Goal: Task Accomplishment & Management: Use online tool/utility

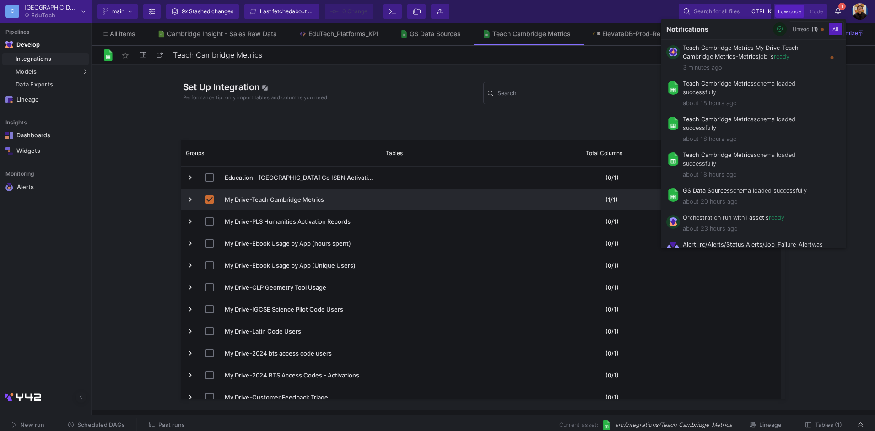
click at [368, 98] on div at bounding box center [437, 215] width 875 height 431
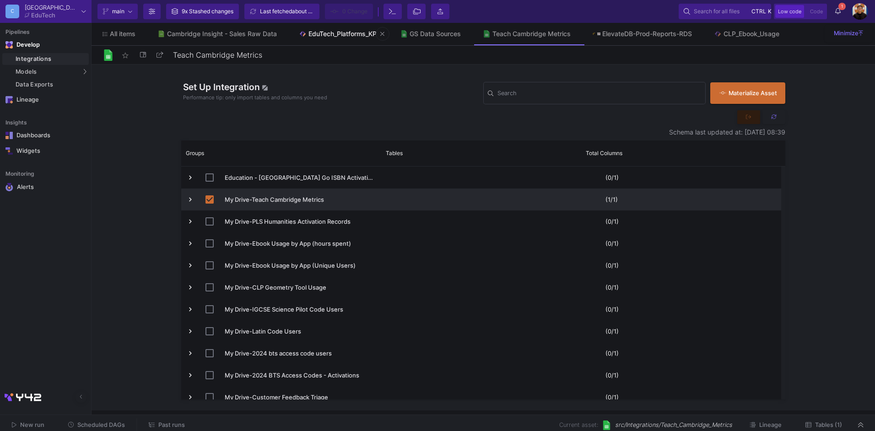
click at [363, 37] on div "EduTech_Platforms_KPI" at bounding box center [344, 33] width 70 height 7
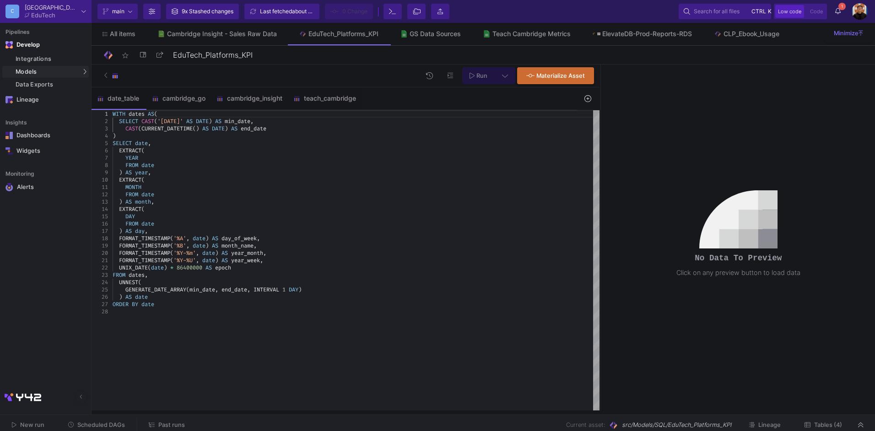
click at [171, 425] on span "Past runs" at bounding box center [171, 425] width 27 height 7
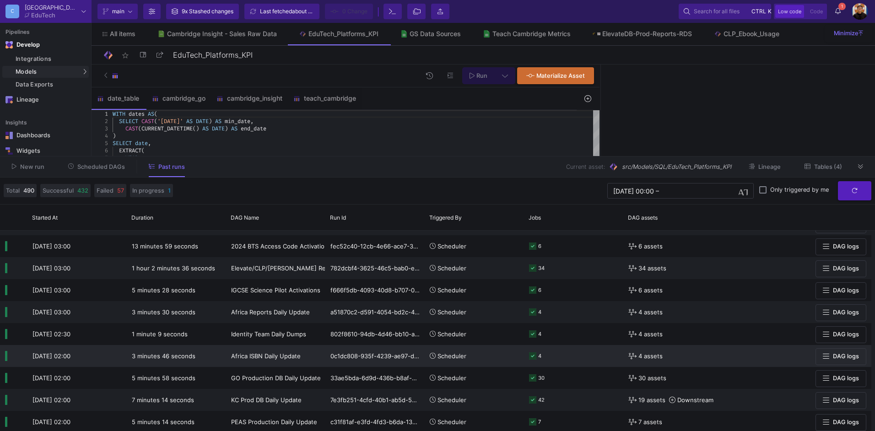
scroll to position [46, 0]
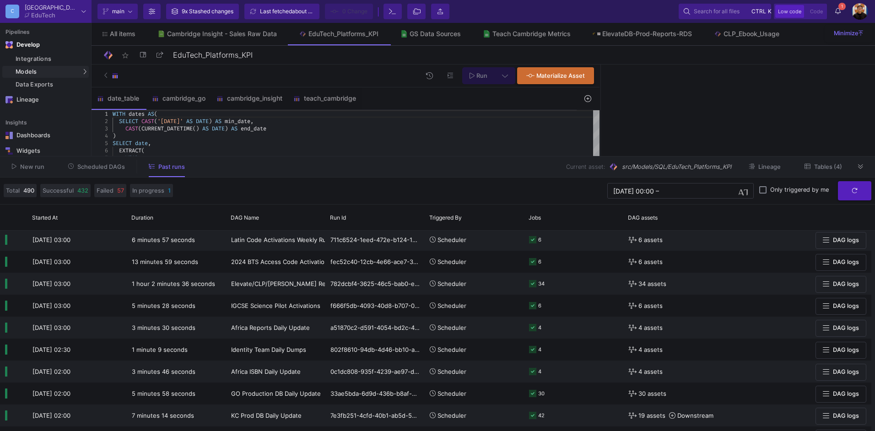
click at [860, 174] on div "New run Scheduled DAGs Past runs Current asset: src/Models/SQL/EduTech_Platform…" at bounding box center [437, 167] width 875 height 21
click at [861, 167] on icon at bounding box center [860, 167] width 5 height 6
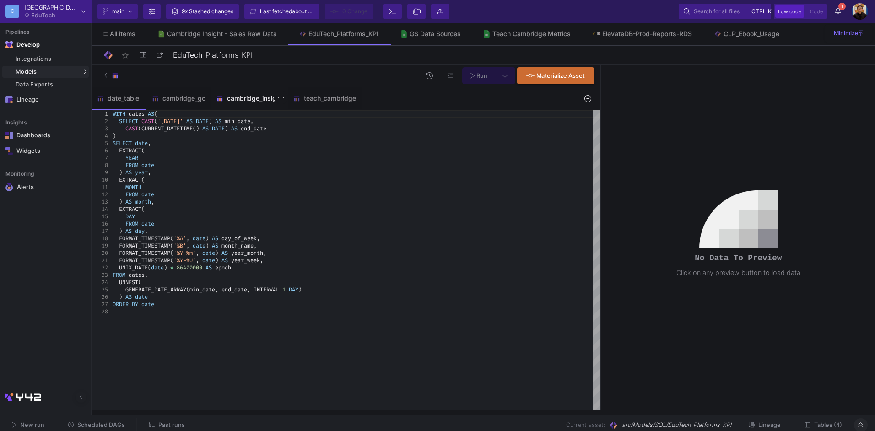
click at [235, 89] on div "cambridge_insight" at bounding box center [249, 98] width 77 height 22
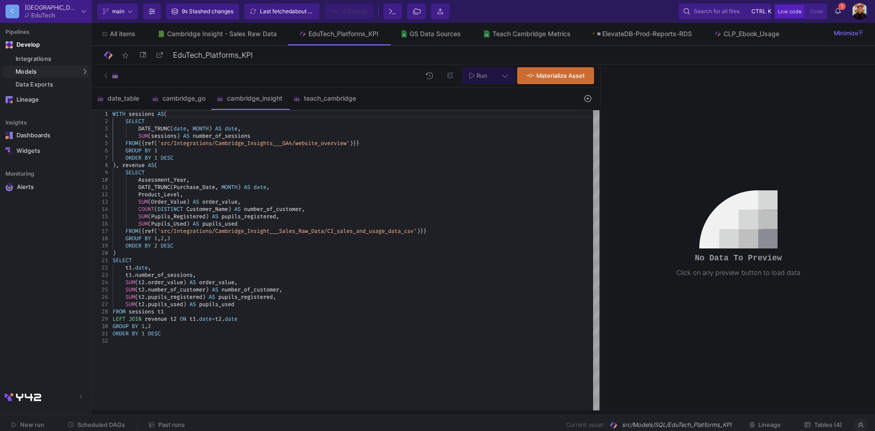
click at [509, 76] on button at bounding box center [505, 75] width 21 height 17
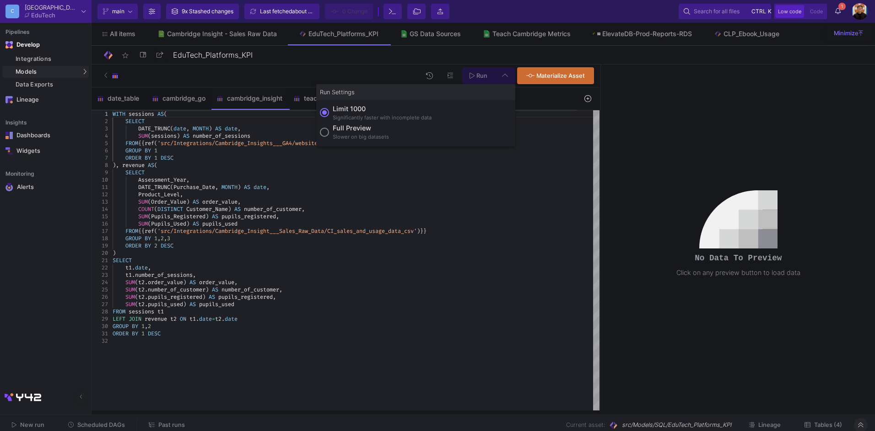
click at [350, 135] on div "Slower on big datasets" at bounding box center [361, 137] width 56 height 8
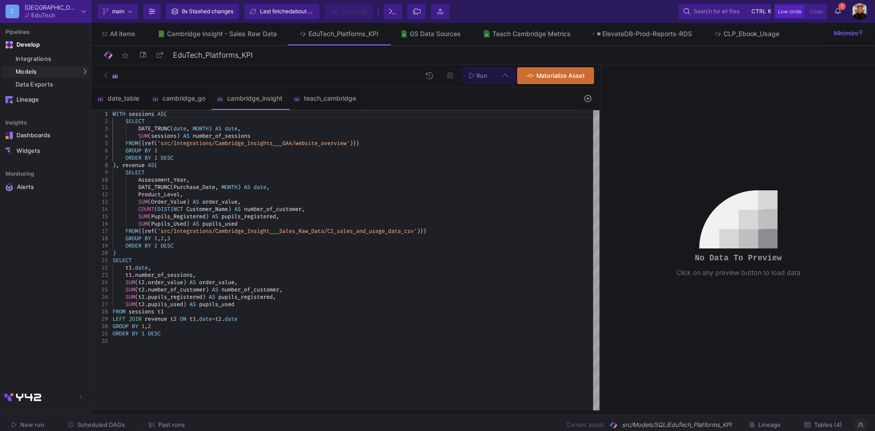
click at [329, 135] on input "Full preview Slower on big datasets" at bounding box center [324, 132] width 9 height 9
radio input "true"
click at [493, 70] on button "Run" at bounding box center [478, 75] width 33 height 17
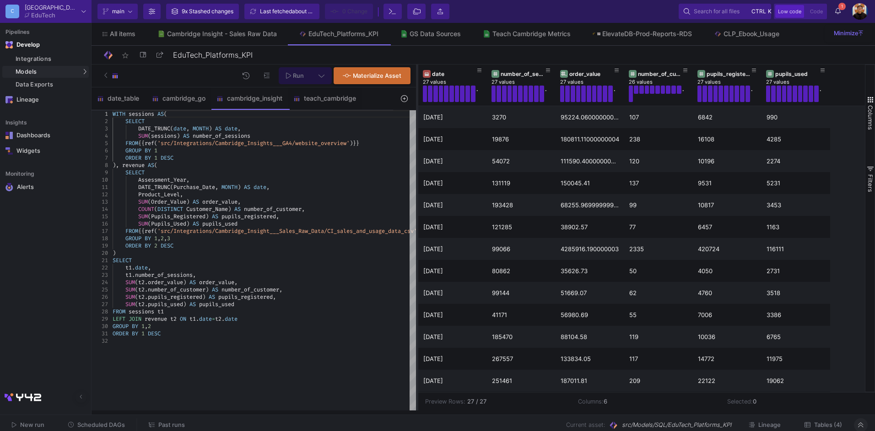
drag, startPoint x: 600, startPoint y: 206, endPoint x: 417, endPoint y: 216, distance: 183.8
click at [417, 216] on div at bounding box center [417, 238] width 2 height 346
click at [163, 421] on button "Past runs" at bounding box center [167, 425] width 58 height 14
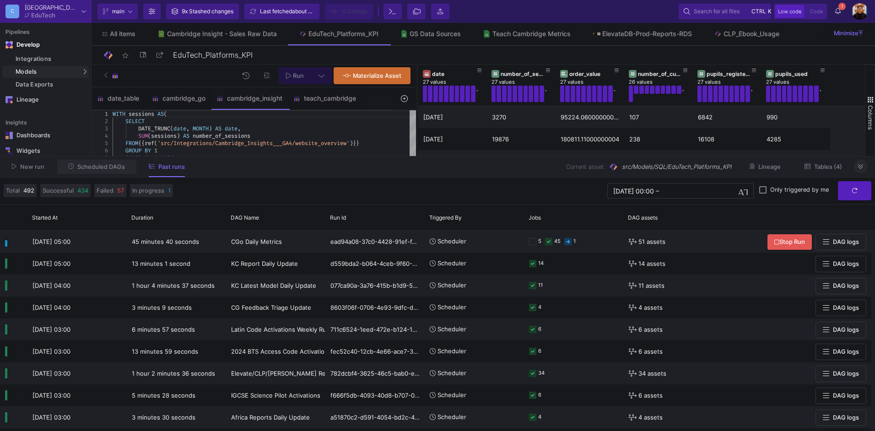
click at [94, 169] on span "Scheduled DAGs" at bounding box center [101, 166] width 48 height 7
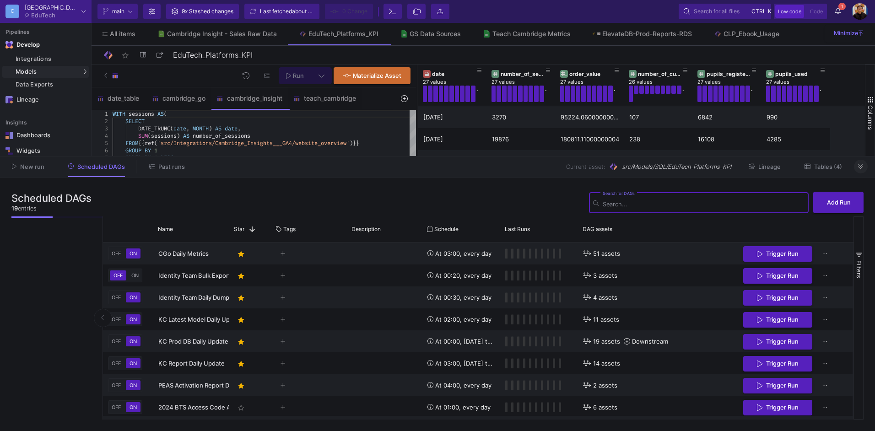
click at [157, 170] on button "Past runs" at bounding box center [167, 167] width 58 height 14
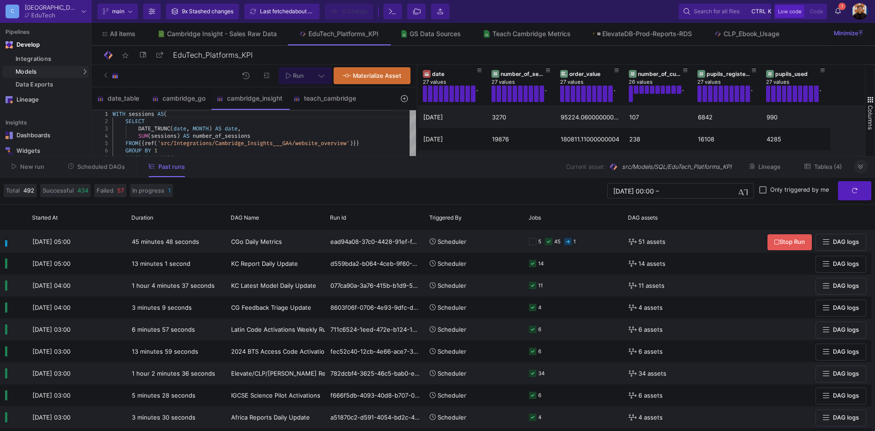
click at [862, 173] on button at bounding box center [861, 167] width 14 height 14
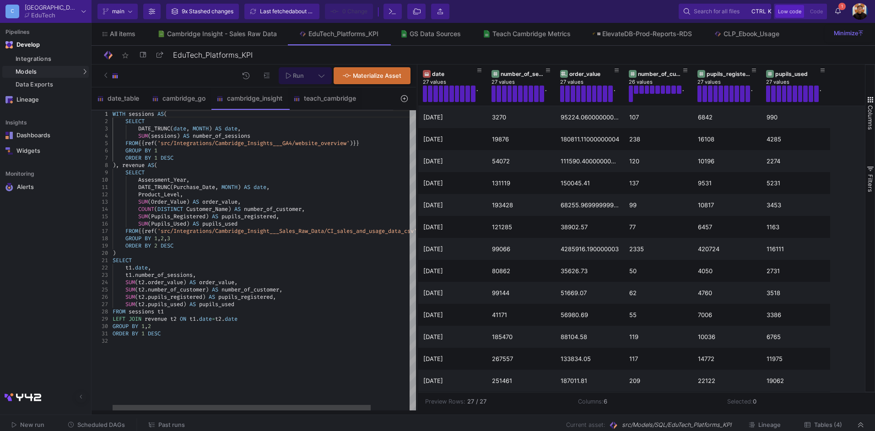
click at [234, 178] on div "Assessment_Year ," at bounding box center [287, 179] width 349 height 7
click at [126, 282] on span "SUM" at bounding box center [130, 282] width 10 height 7
click at [275, 325] on div "GROUP BY 1 , 2" at bounding box center [287, 326] width 349 height 7
type textarea "SELECT t1.date, t1.number_of_sessions, ROUND(SUM(t2.order_value), 2) AS order_v…"
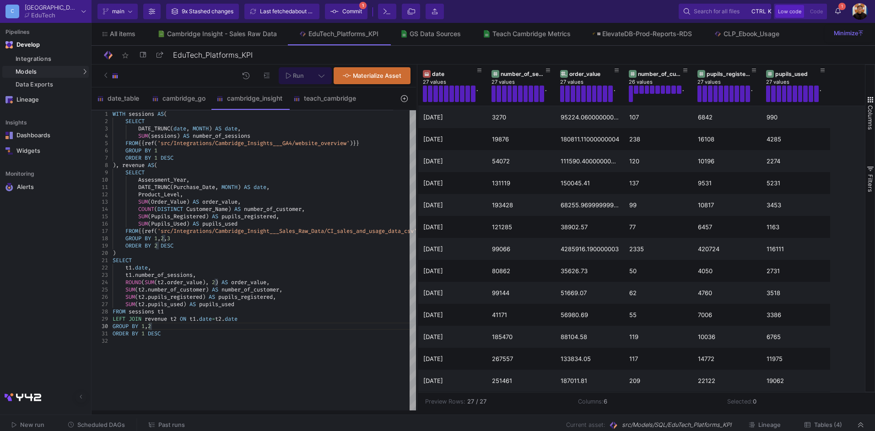
click at [320, 75] on icon at bounding box center [322, 76] width 6 height 3
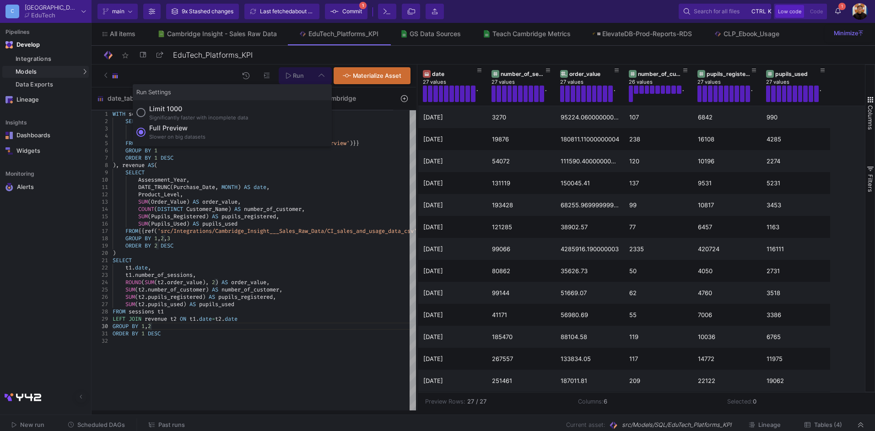
click at [173, 132] on div "Full preview" at bounding box center [177, 128] width 56 height 10
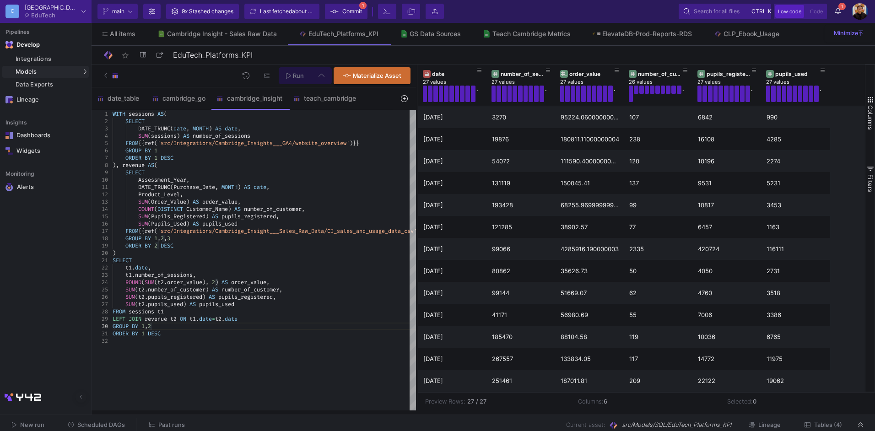
click at [146, 132] on input "Full preview Slower on big datasets" at bounding box center [140, 132] width 9 height 9
click at [289, 71] on button "Run" at bounding box center [295, 75] width 33 height 17
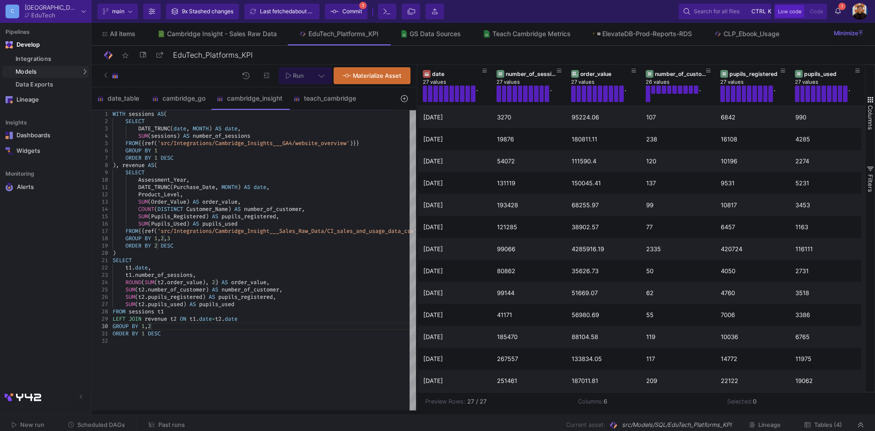
scroll to position [0, 0]
type textarea "ORDER BY 1 DESC"
click at [283, 348] on div "WITH sessions AS ( SELECT DATE_TRUNC ( date , MONTH ) AS date , SUM ( sessions …" at bounding box center [287, 260] width 349 height 300
click at [282, 98] on icon at bounding box center [281, 97] width 6 height 7
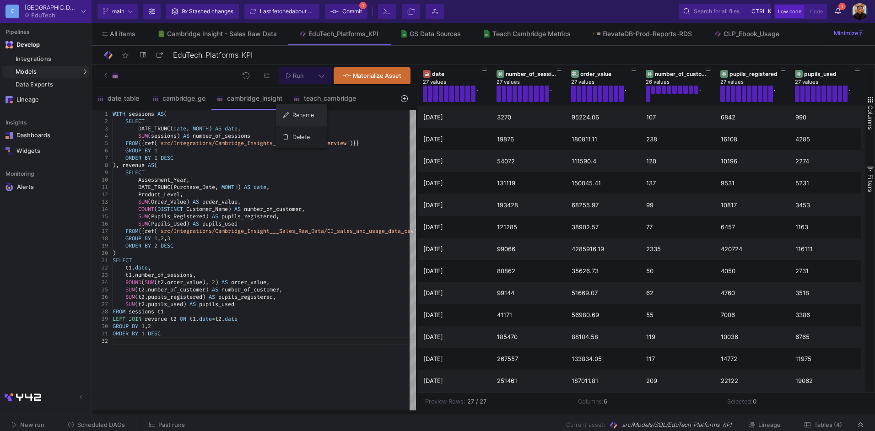
click at [301, 119] on div "Rename" at bounding box center [301, 115] width 37 height 22
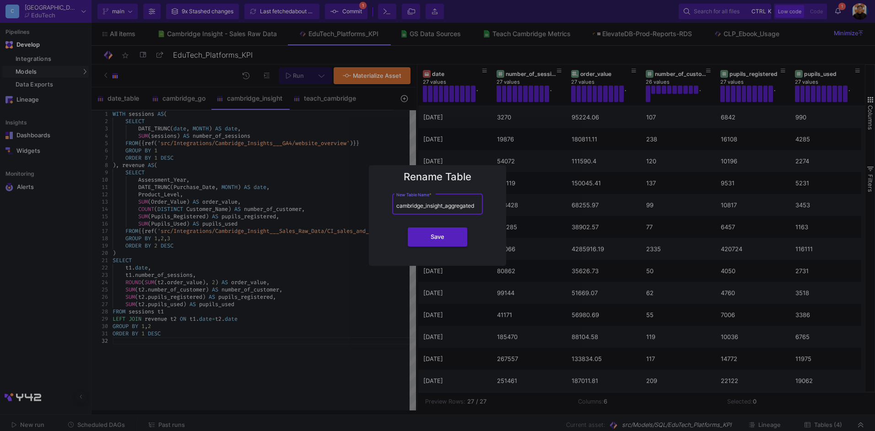
type input "cambridge_insight_aggregated"
click at [408, 228] on button "Save" at bounding box center [438, 237] width 60 height 19
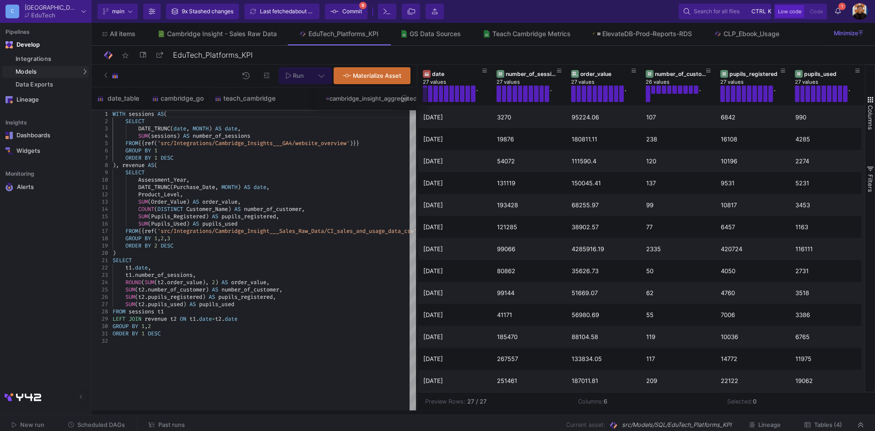
drag, startPoint x: 270, startPoint y: 98, endPoint x: 376, endPoint y: 110, distance: 106.4
click at [359, 5] on span "Commit" at bounding box center [352, 12] width 20 height 14
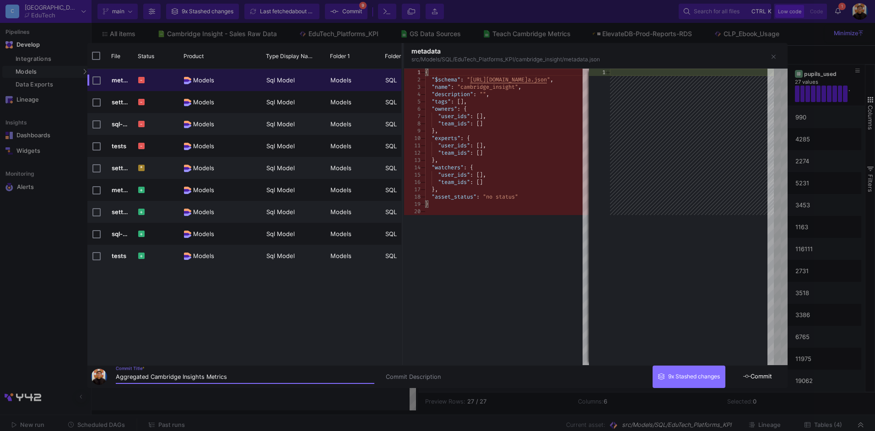
type input "Aggregated Cambridge Insights Metrics"
click at [764, 374] on span "Commit" at bounding box center [757, 376] width 29 height 7
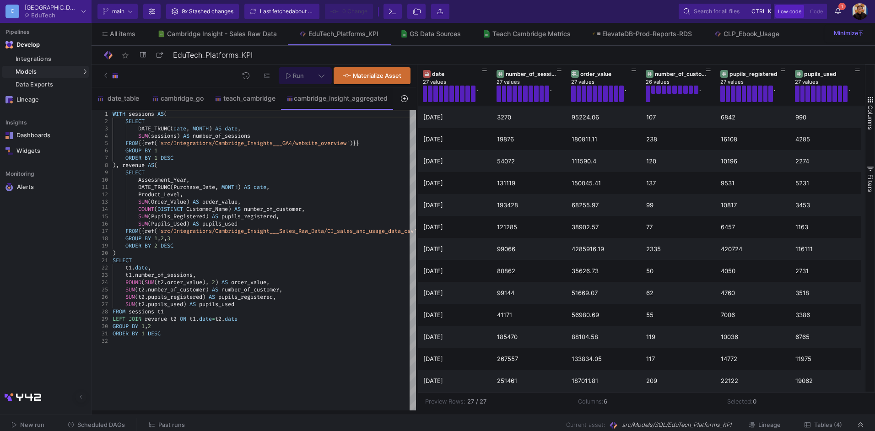
click at [826, 421] on button "Tables (4)" at bounding box center [824, 425] width 60 height 14
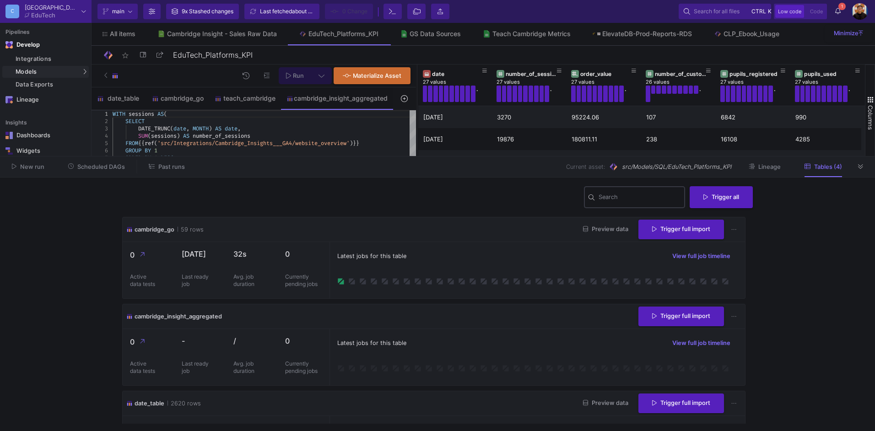
click at [611, 197] on input "Search" at bounding box center [640, 198] width 82 height 7
click at [670, 316] on span "Trigger full import" at bounding box center [681, 315] width 58 height 7
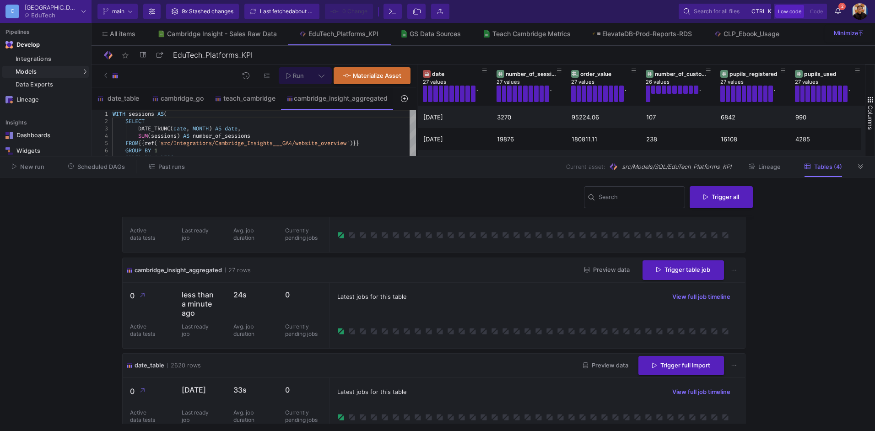
scroll to position [46, 0]
click at [859, 167] on icon at bounding box center [860, 166] width 5 height 5
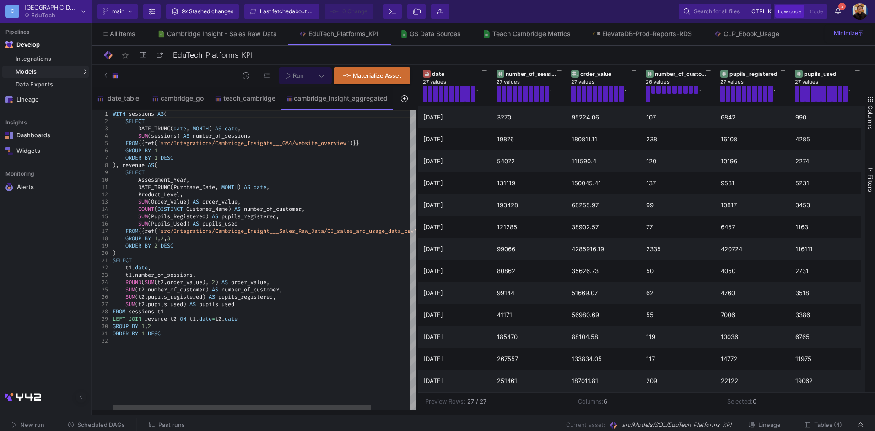
click at [200, 263] on div "SELECT" at bounding box center [287, 260] width 349 height 7
type textarea "WITH sessions AS( SELECT DATE_TRUNC(date, MONTH) AS date, SUM(sessions) AS numb…"
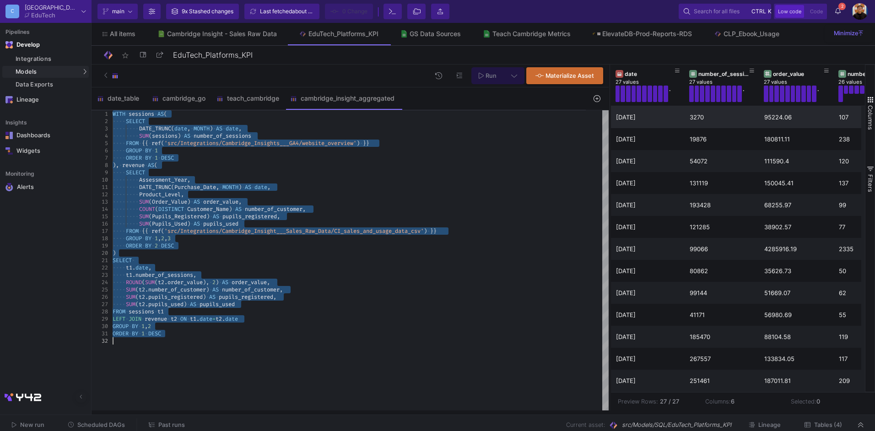
drag, startPoint x: 417, startPoint y: 125, endPoint x: 610, endPoint y: 126, distance: 192.7
click at [610, 126] on div at bounding box center [610, 238] width 2 height 346
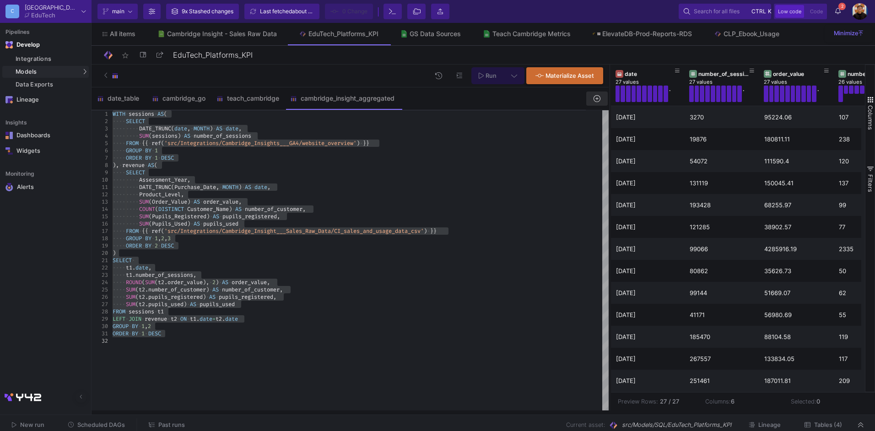
click at [592, 94] on button at bounding box center [596, 99] width 21 height 14
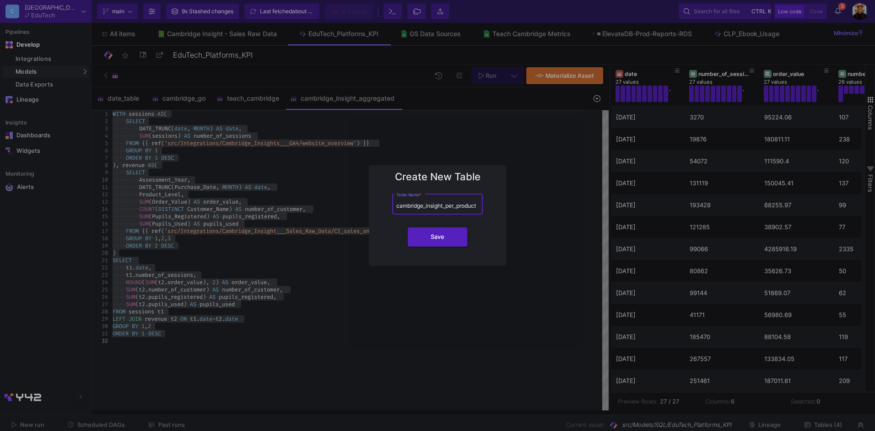
type input "cambridge_insight_per_product"
click at [408, 228] on button "Save" at bounding box center [438, 237] width 60 height 19
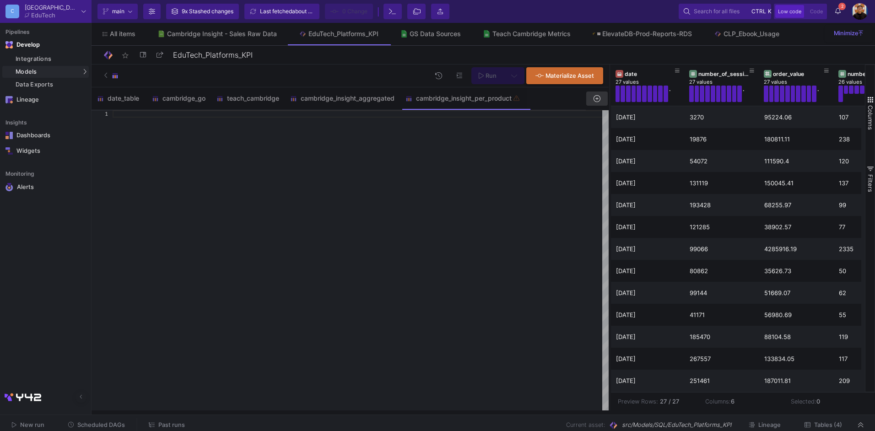
click at [242, 178] on div at bounding box center [361, 260] width 496 height 300
paste textarea "ORDER BY 1 DESC"
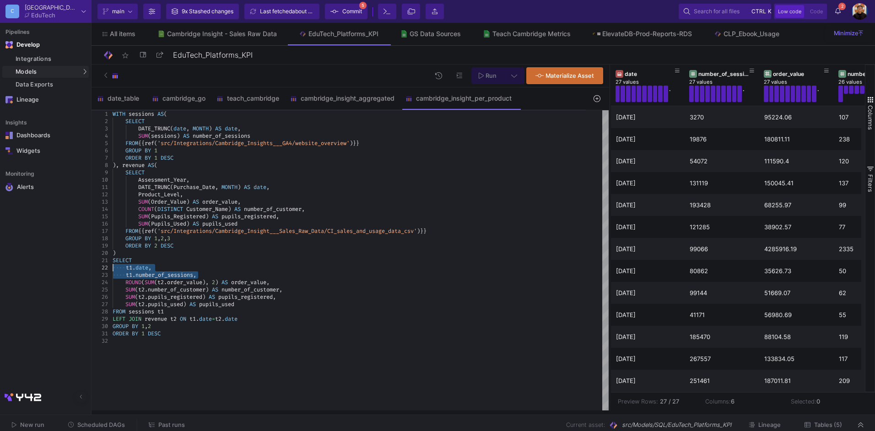
drag, startPoint x: 202, startPoint y: 274, endPoint x: 83, endPoint y: 269, distance: 119.1
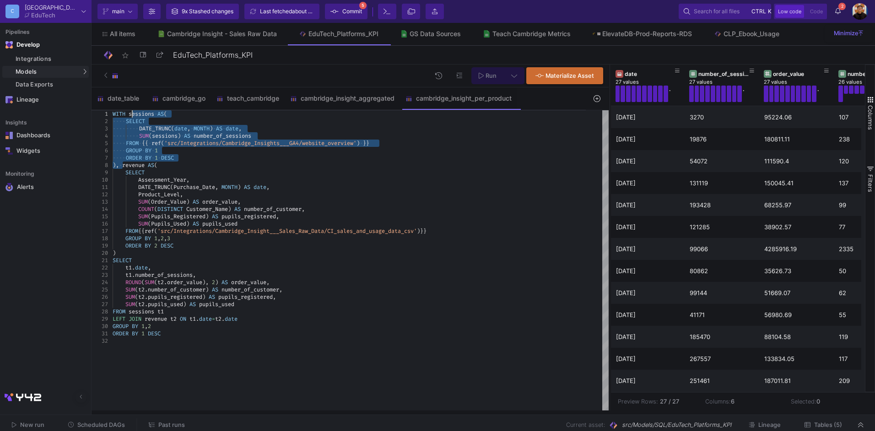
drag, startPoint x: 124, startPoint y: 164, endPoint x: 131, endPoint y: 116, distance: 48.6
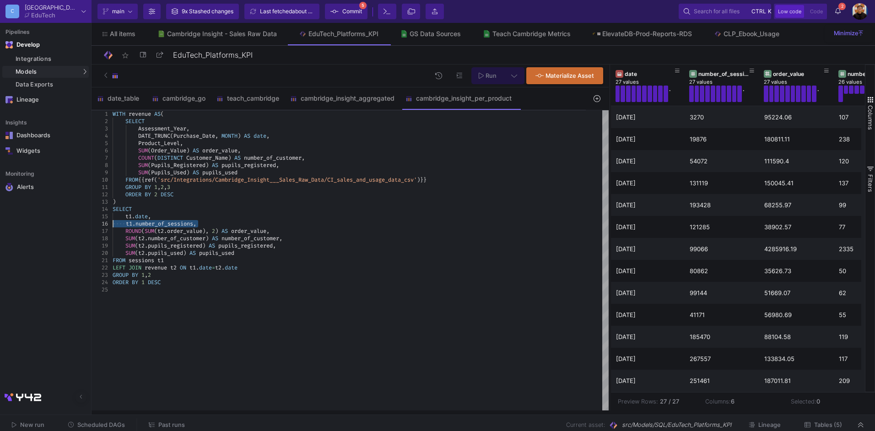
drag, startPoint x: 200, startPoint y: 223, endPoint x: 78, endPoint y: 227, distance: 122.7
click at [260, 282] on div "GROUP BY 1 , 2 , 3" at bounding box center [361, 282] width 496 height 7
click at [256, 265] on div "FROM sessions t1" at bounding box center [361, 267] width 496 height 7
click at [267, 260] on div "SUM ( t2 . pupils_used ) AS pupils_used" at bounding box center [361, 260] width 496 height 7
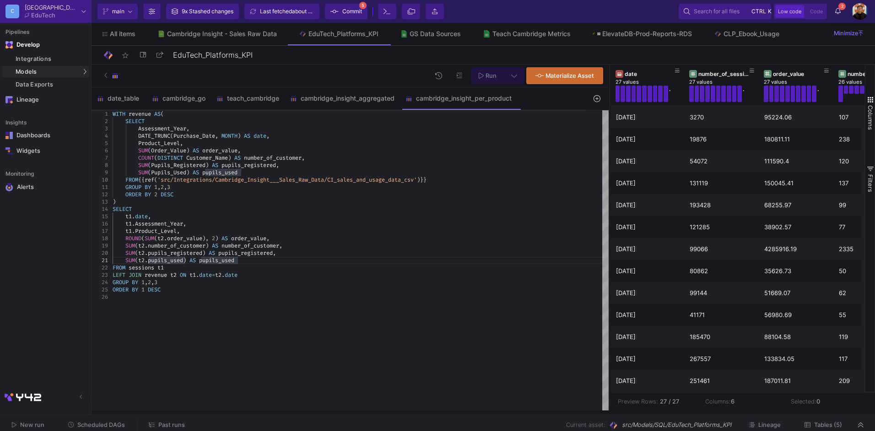
click at [513, 68] on button at bounding box center [514, 75] width 21 height 17
click at [355, 130] on div "Full preview" at bounding box center [370, 128] width 56 height 10
click at [338, 130] on input "Full preview Slower on big datasets" at bounding box center [333, 132] width 9 height 9
click at [495, 75] on span "Run" at bounding box center [491, 75] width 11 height 7
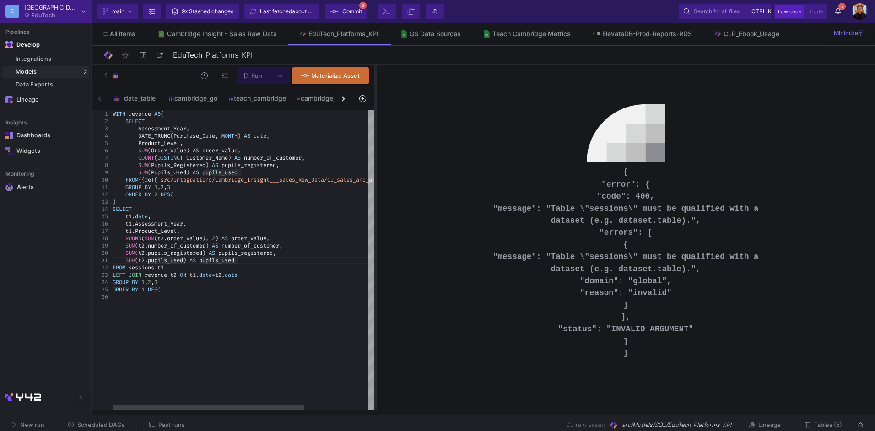
drag, startPoint x: 609, startPoint y: 143, endPoint x: 387, endPoint y: 158, distance: 222.6
click at [377, 158] on div at bounding box center [375, 238] width 2 height 346
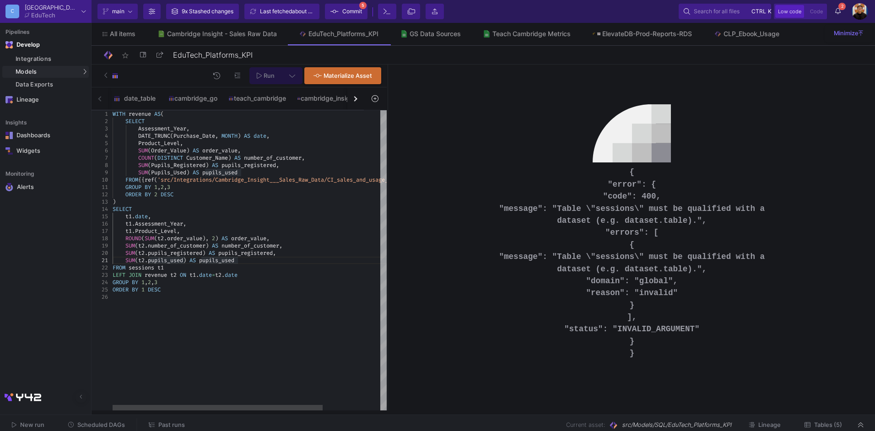
scroll to position [29, 125]
click at [138, 277] on span "JOIN" at bounding box center [135, 274] width 13 height 7
click at [154, 269] on span "sessions" at bounding box center [142, 267] width 26 height 7
drag, startPoint x: 144, startPoint y: 273, endPoint x: 130, endPoint y: 268, distance: 14.6
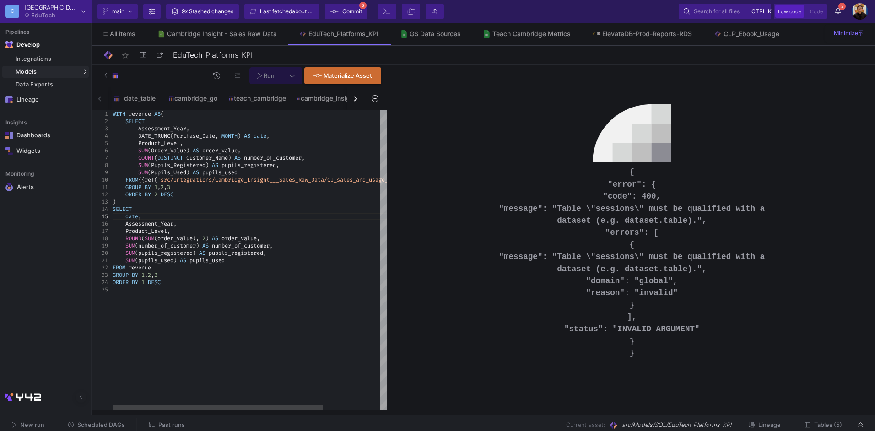
type textarea "SUM(pupils_used) AS pupils_used FROM revenue GROUP BY 1,2,3 ORDER BY 1 DESC"
drag, startPoint x: 302, startPoint y: 314, endPoint x: 314, endPoint y: 286, distance: 30.4
click at [302, 313] on div "WITH revenue AS ( SELECT Assessment_Year , DATE_TRUNC ( Purchase_Date , MONTH )…" at bounding box center [287, 260] width 349 height 300
click at [290, 72] on fa-icon at bounding box center [292, 76] width 6 height 8
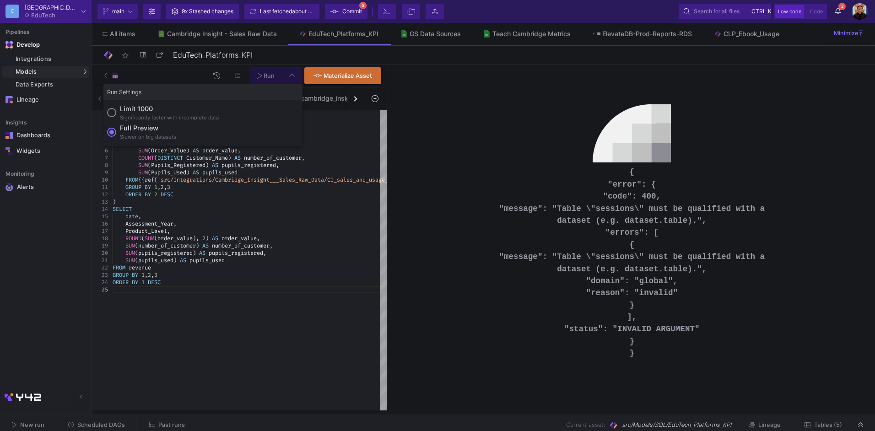
click at [141, 137] on div "Slower on big datasets" at bounding box center [148, 137] width 56 height 8
click at [116, 137] on input "Full preview Slower on big datasets" at bounding box center [111, 132] width 9 height 9
click at [271, 75] on span "Run" at bounding box center [269, 75] width 11 height 7
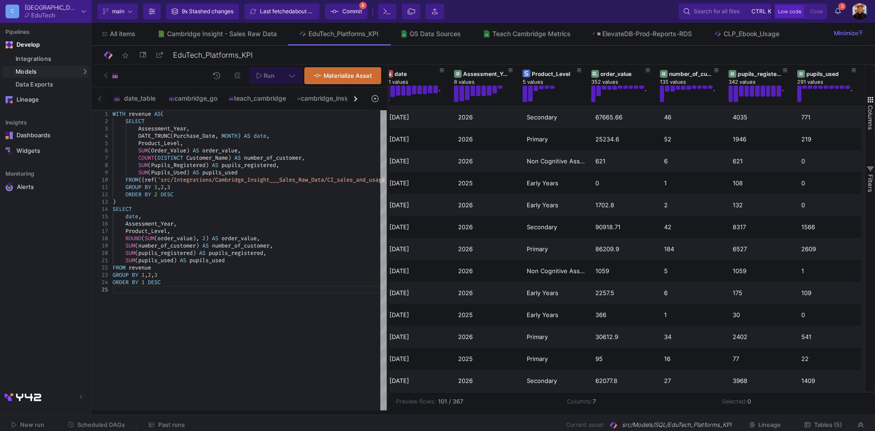
scroll to position [0, 0]
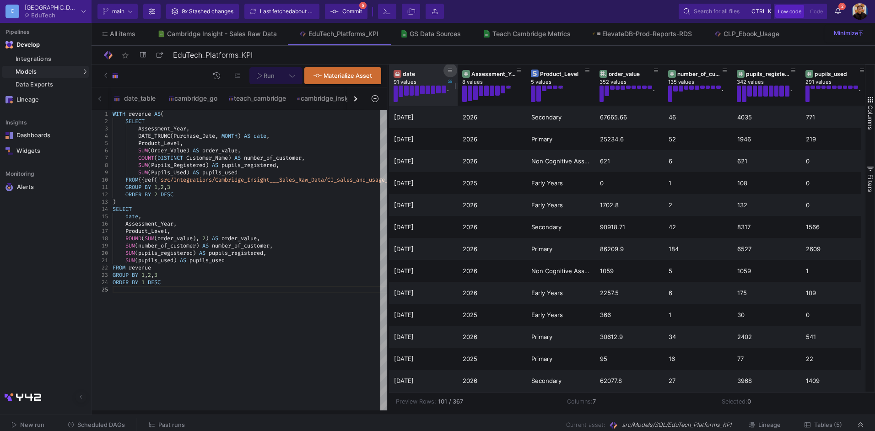
click at [450, 69] on icon at bounding box center [450, 70] width 5 height 5
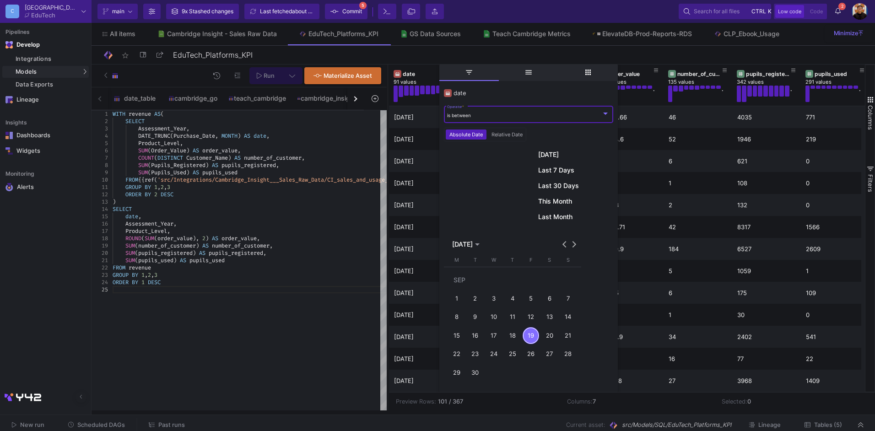
click at [565, 220] on span "Last Month" at bounding box center [555, 216] width 34 height 7
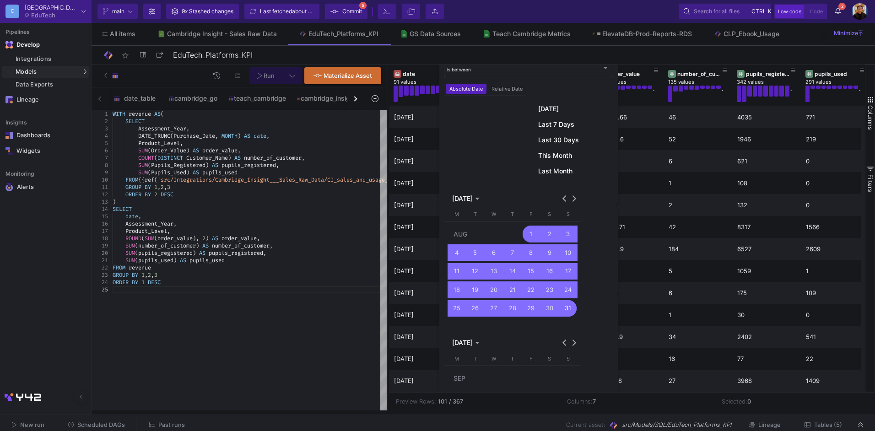
scroll to position [214, 0]
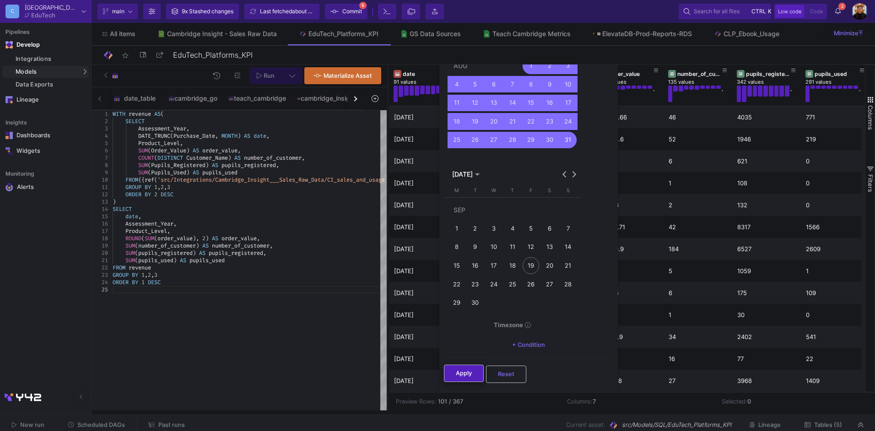
click at [464, 381] on button "Apply" at bounding box center [464, 373] width 40 height 17
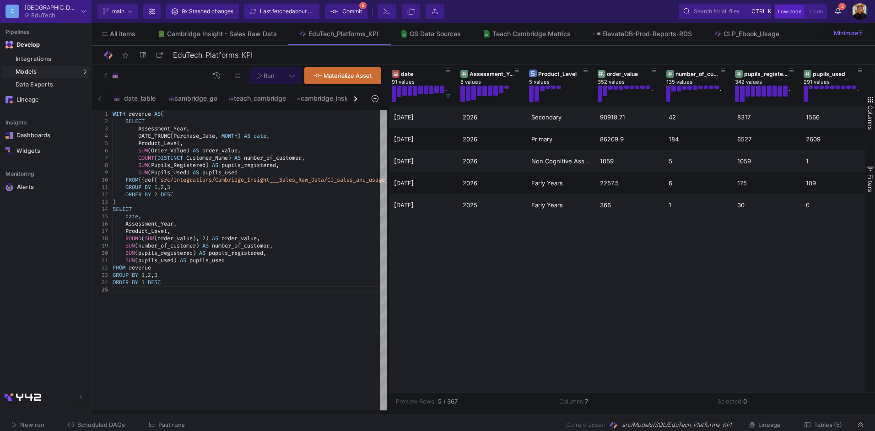
scroll to position [0, 5]
drag, startPoint x: 504, startPoint y: 283, endPoint x: 596, endPoint y: 283, distance: 92.0
click at [552, 281] on div "01/08/25 2026 Secondary 90918.71 42 8317 1566 01/08/25 2026 Primary 86209.9 184…" at bounding box center [627, 249] width 476 height 286
click at [352, 13] on span "Commit" at bounding box center [352, 12] width 20 height 14
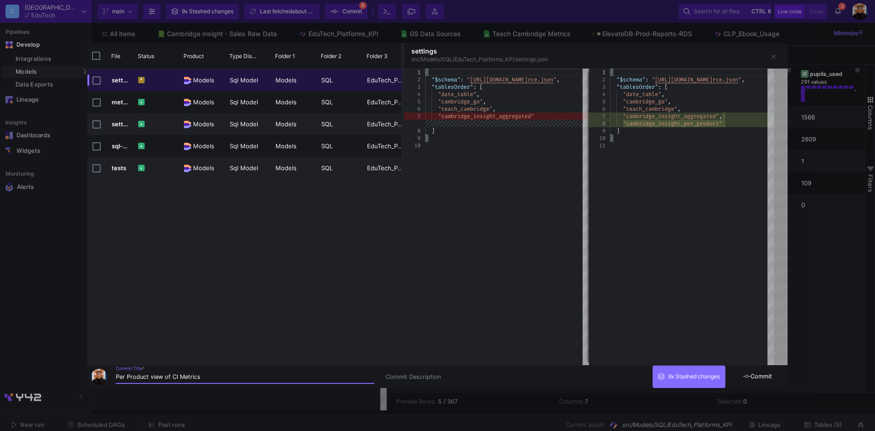
type input "Per Product view of CI Metrics"
click at [754, 373] on button "Commit" at bounding box center [758, 377] width 60 height 22
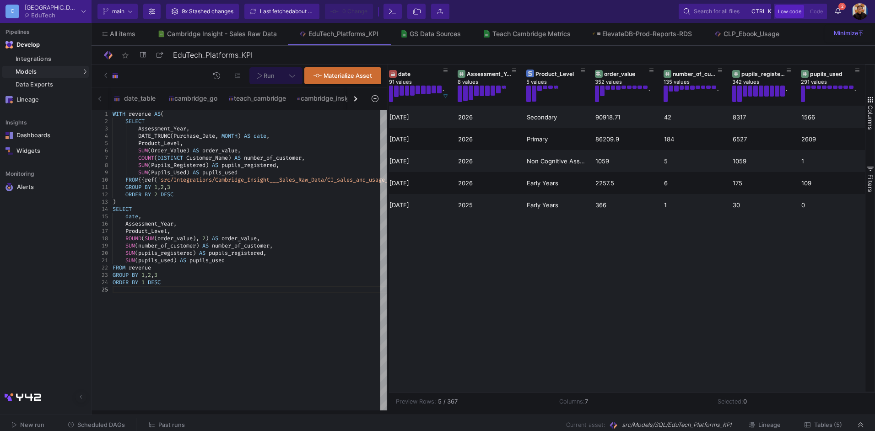
click at [782, 376] on div "01/08/25 2026 Secondary 90918.71 42 8317 1566 01/08/25 2026 Primary 86209.9 184…" at bounding box center [627, 249] width 476 height 286
click at [51, 60] on div "Integrations" at bounding box center [51, 58] width 71 height 7
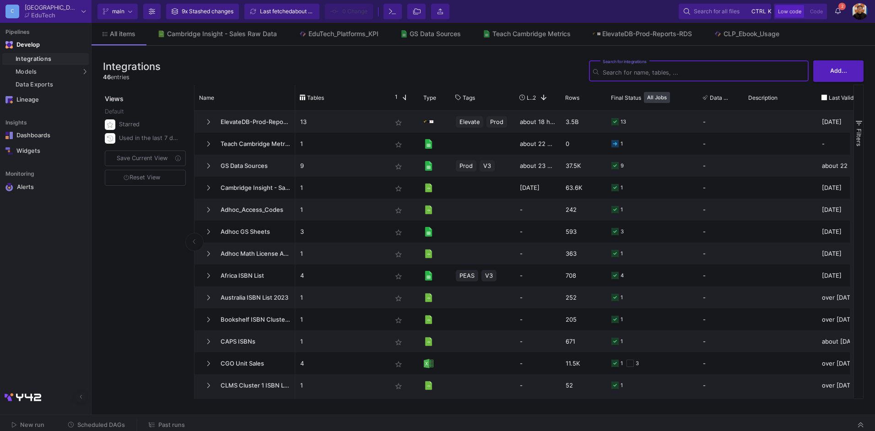
click at [862, 424] on icon at bounding box center [860, 425] width 5 height 6
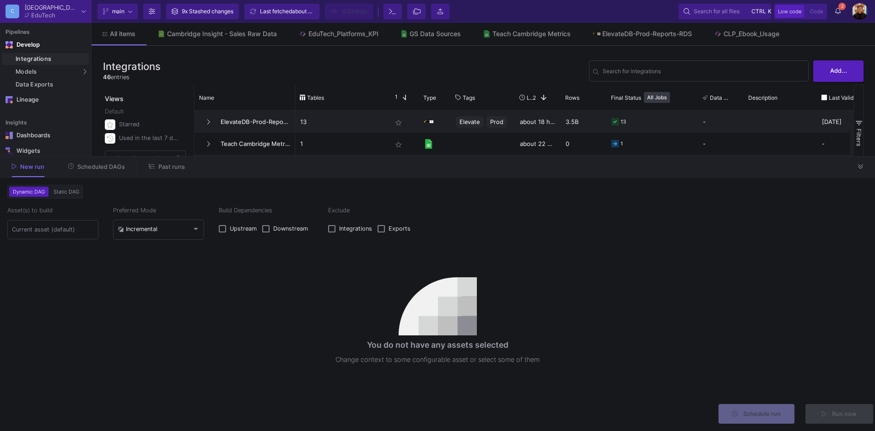
click at [114, 159] on div "New run Scheduled DAGs Past runs" at bounding box center [437, 167] width 875 height 21
click at [117, 168] on span "Scheduled DAGs" at bounding box center [101, 166] width 48 height 7
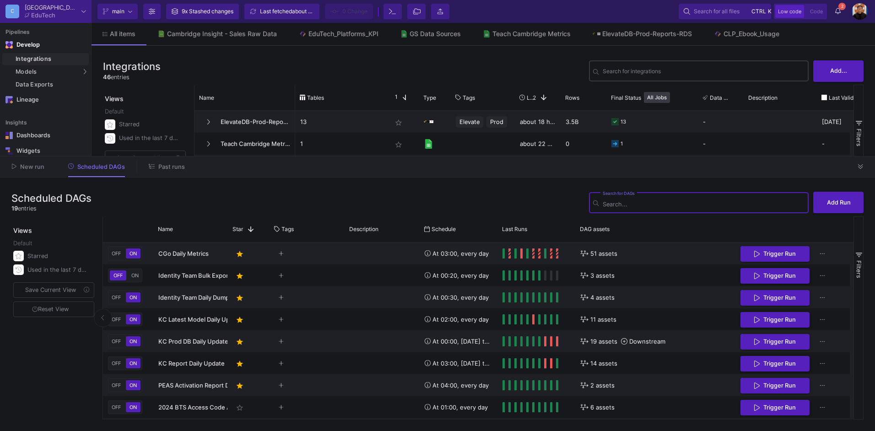
click at [661, 64] on div "Search for integrations" at bounding box center [704, 70] width 202 height 22
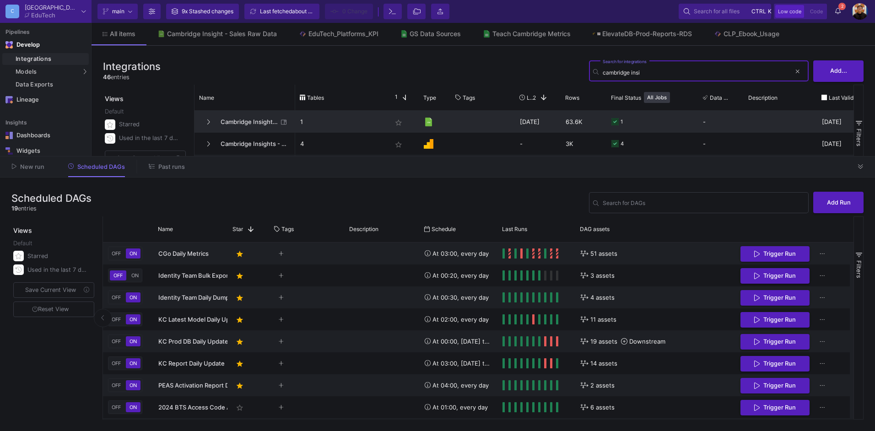
type input "cambridge insi"
click at [246, 119] on span "Cambridge Insight - Sales Raw Data" at bounding box center [246, 122] width 63 height 22
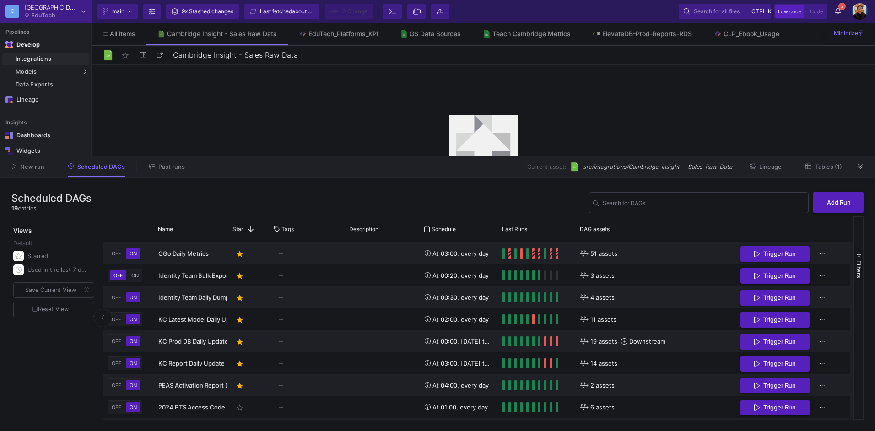
click at [823, 172] on button "Tables (1)" at bounding box center [824, 167] width 59 height 14
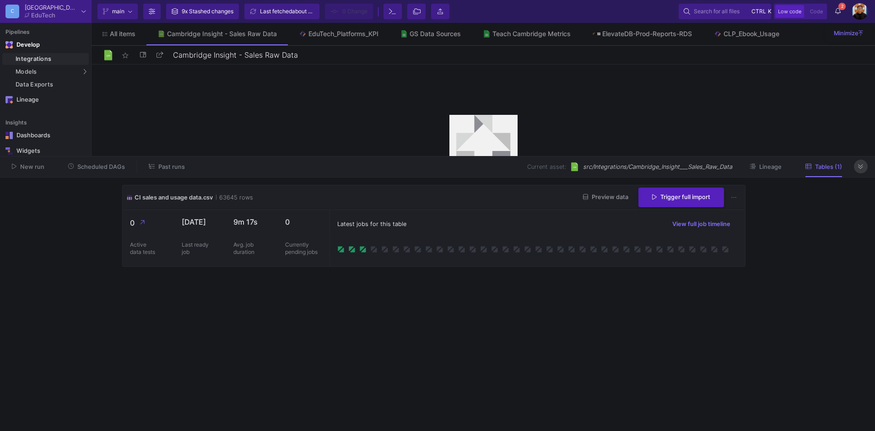
click at [857, 168] on button at bounding box center [861, 167] width 14 height 14
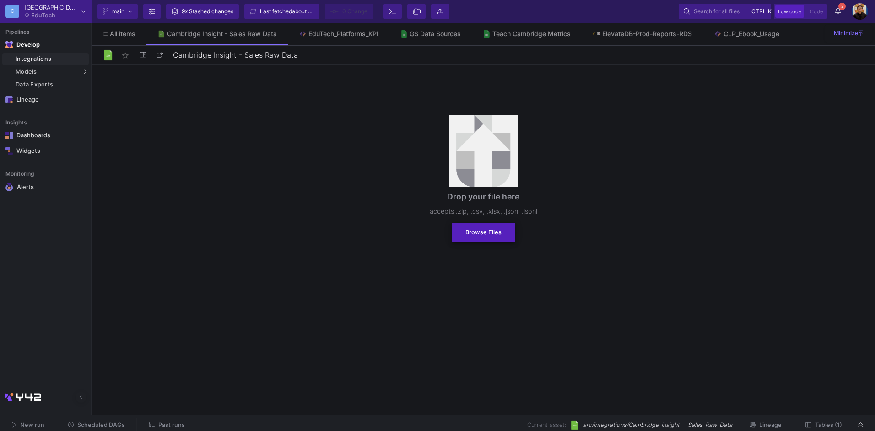
click at [488, 229] on span "Browse Files" at bounding box center [484, 232] width 36 height 7
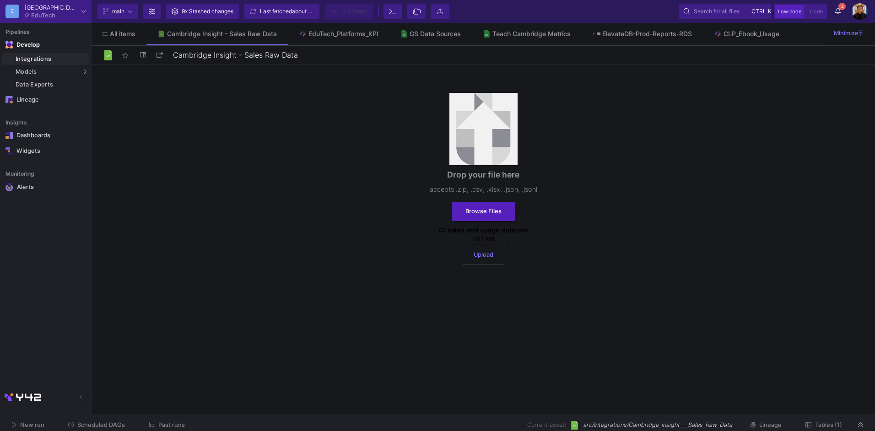
click at [484, 262] on button "Upload" at bounding box center [483, 255] width 43 height 20
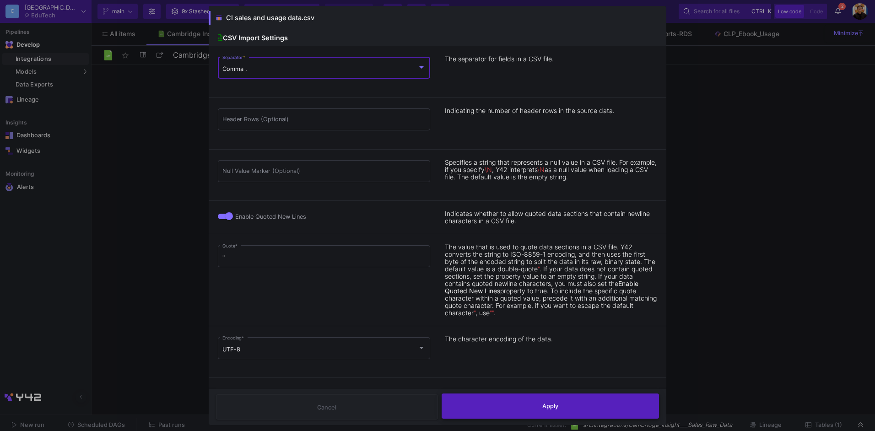
click at [584, 402] on button "Apply" at bounding box center [551, 406] width 218 height 25
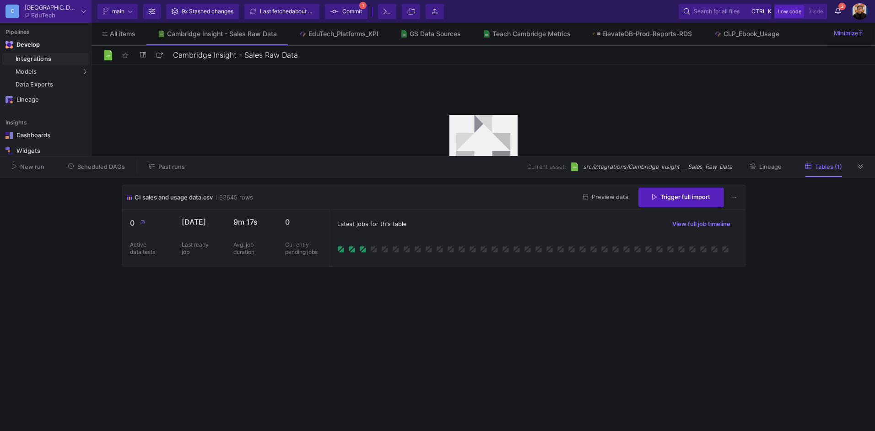
click at [329, 22] on div "Current branch main Branch Options 9x Stashed changes Last fetched about 22 hou…" at bounding box center [484, 11] width 784 height 23
click at [336, 18] on fa-icon at bounding box center [334, 12] width 8 height 14
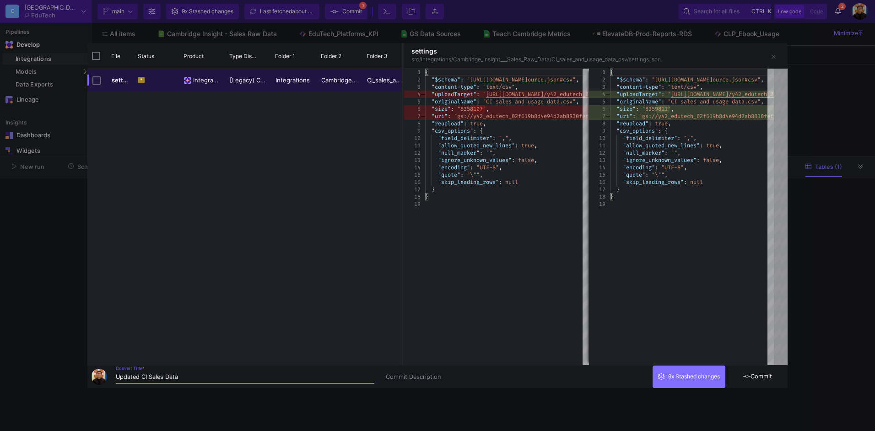
type input "Updated CI Sales Data"
click at [775, 374] on button "Commit" at bounding box center [758, 377] width 60 height 22
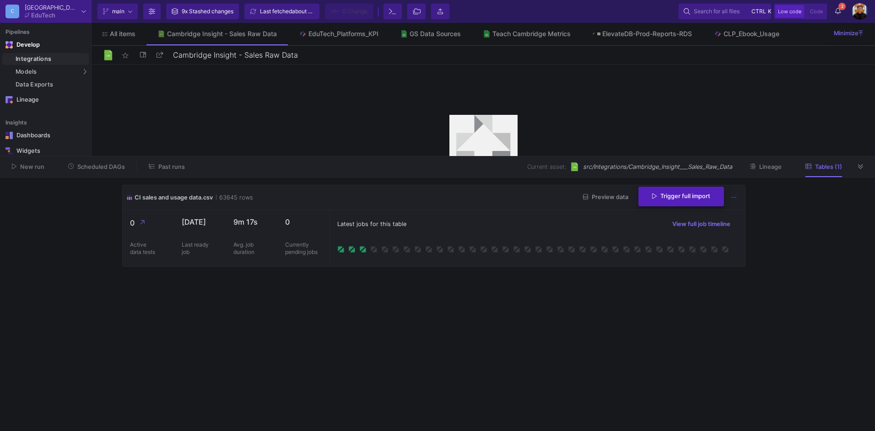
click at [674, 187] on button "Trigger full import" at bounding box center [682, 197] width 86 height 20
click at [839, 15] on fa-icon at bounding box center [837, 11] width 5 height 8
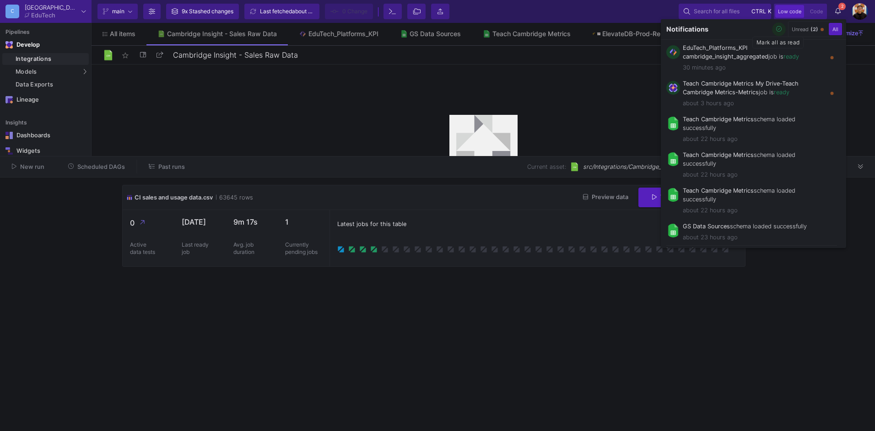
click at [778, 29] on icon "button" at bounding box center [779, 29] width 6 height 6
click at [429, 312] on div at bounding box center [437, 215] width 875 height 431
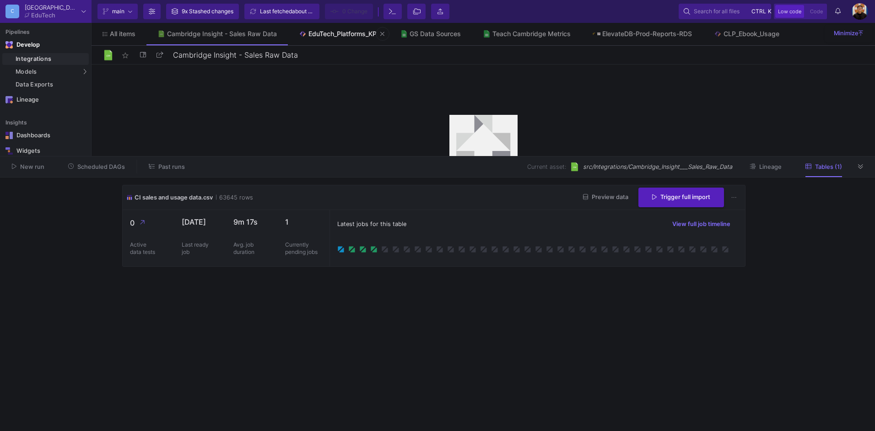
click at [359, 31] on div "EduTech_Platforms_KPI" at bounding box center [344, 33] width 70 height 7
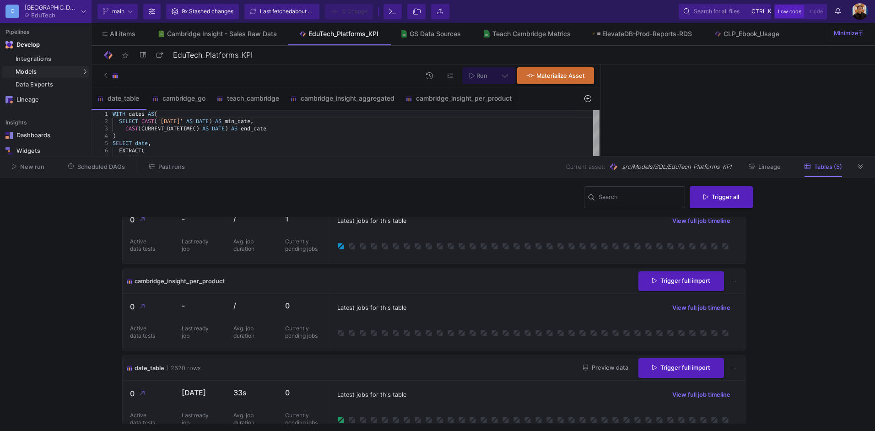
scroll to position [137, 0]
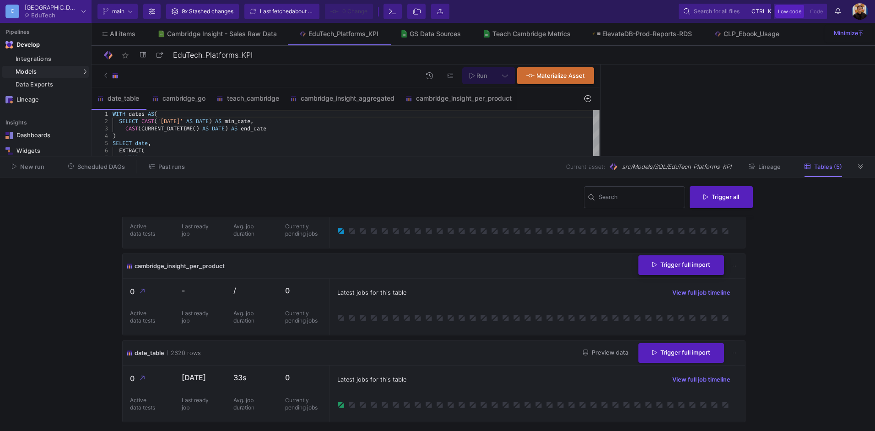
click at [662, 275] on button "Trigger full import" at bounding box center [682, 265] width 86 height 20
click at [865, 166] on button at bounding box center [861, 167] width 14 height 14
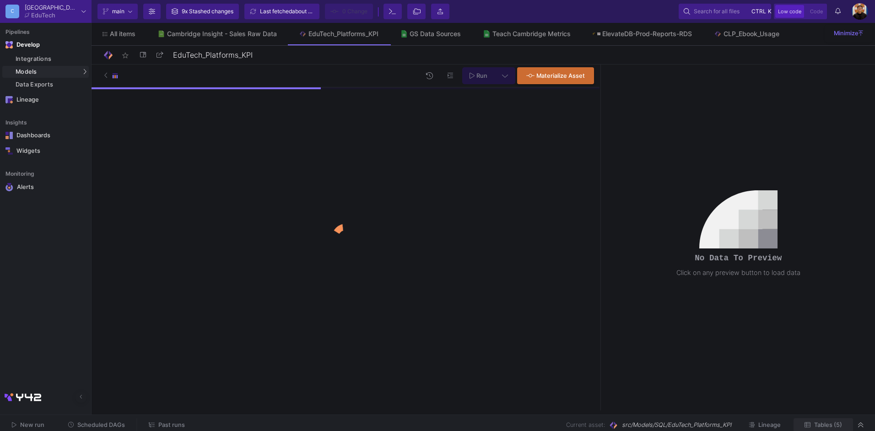
click at [833, 426] on span "Tables (5)" at bounding box center [828, 425] width 28 height 7
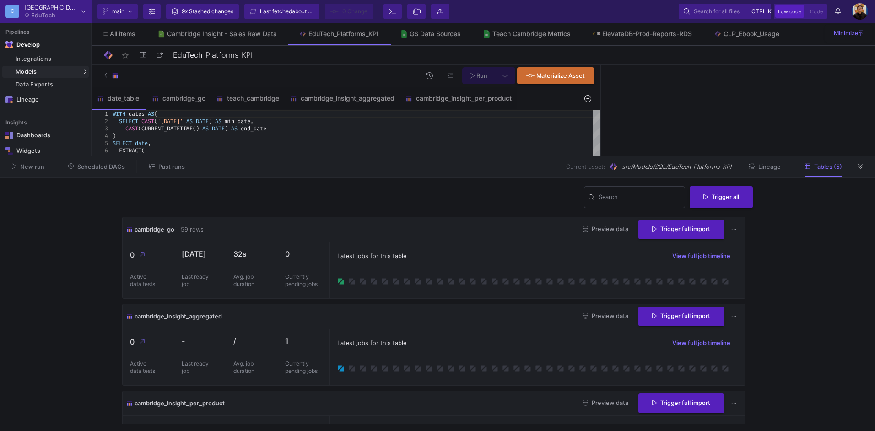
click at [860, 164] on icon at bounding box center [860, 167] width 5 height 6
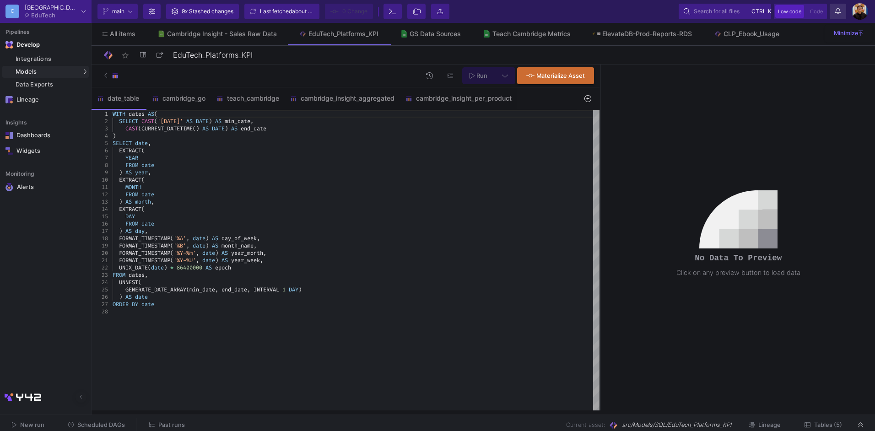
click at [840, 16] on y42-notifications-label "Notifications" at bounding box center [837, 12] width 5 height 14
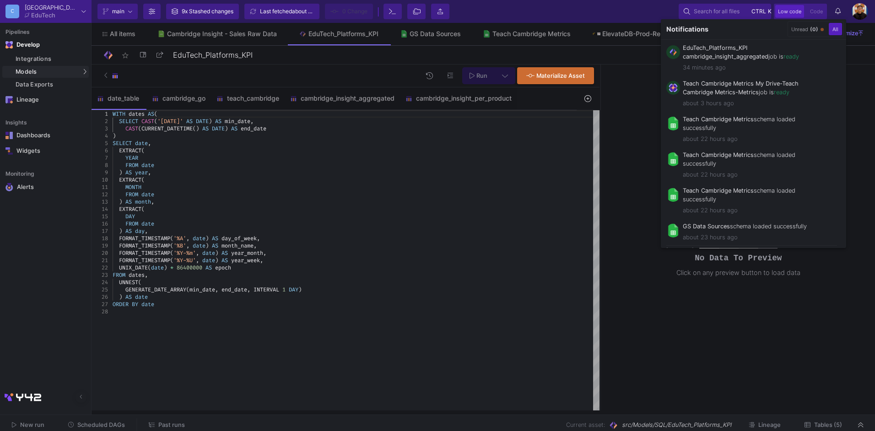
click at [467, 208] on div at bounding box center [437, 215] width 875 height 431
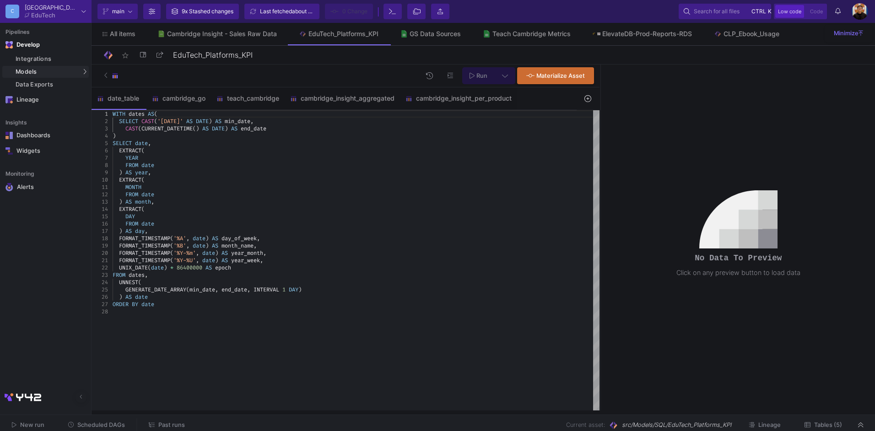
click at [178, 417] on div "New run Scheduled DAGs Past runs Current asset: src/Models/SQL/EduTech_Platform…" at bounding box center [437, 425] width 875 height 21
click at [175, 423] on span "Past runs" at bounding box center [171, 425] width 27 height 7
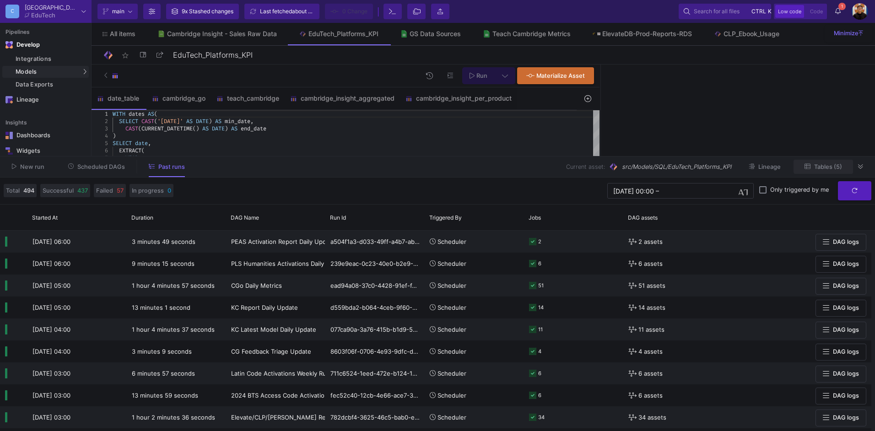
click at [843, 165] on button "Tables (5)" at bounding box center [824, 167] width 60 height 14
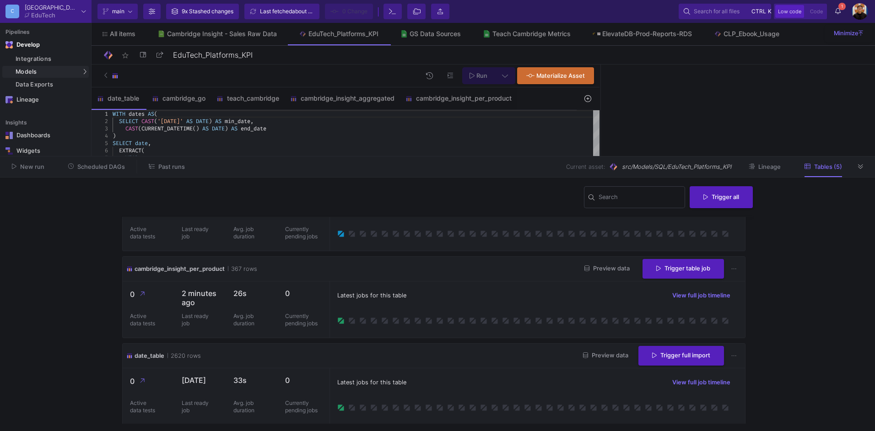
scroll to position [137, 0]
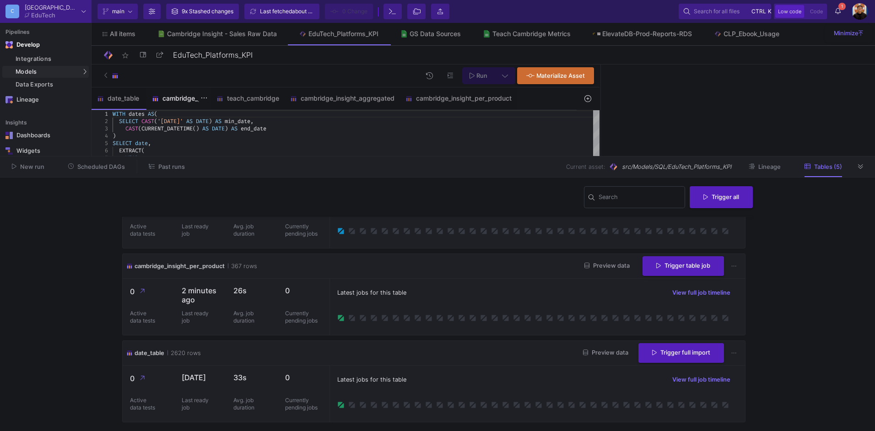
click at [182, 102] on div "cambridge_go" at bounding box center [179, 98] width 54 height 7
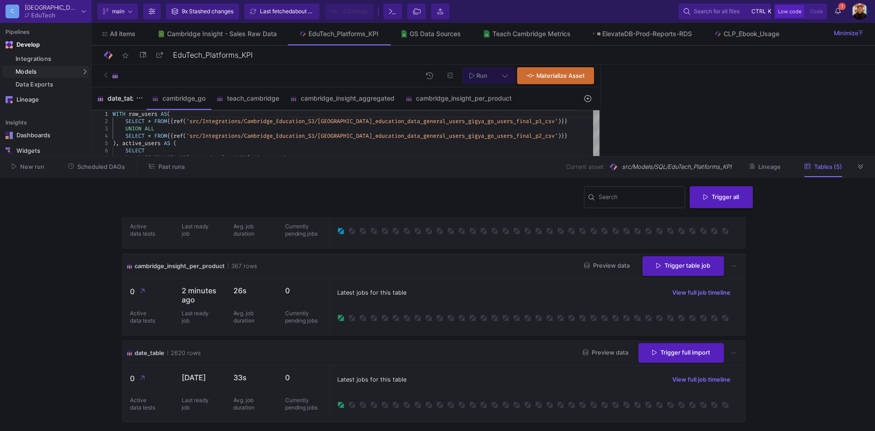
click at [117, 100] on div "date_table" at bounding box center [119, 98] width 44 height 7
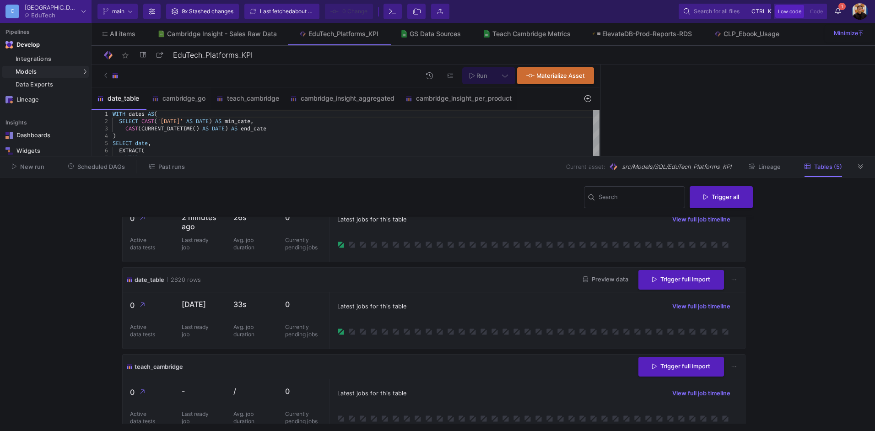
scroll to position [223, 0]
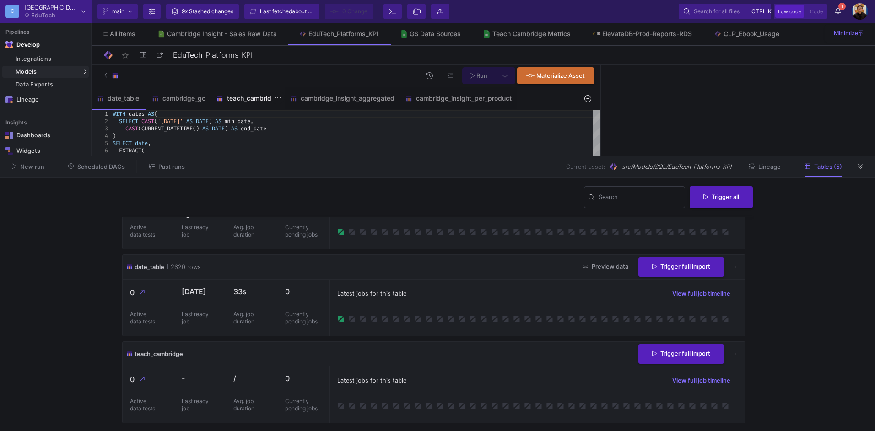
click at [260, 102] on div "teach_cambridge" at bounding box center [248, 98] width 74 height 22
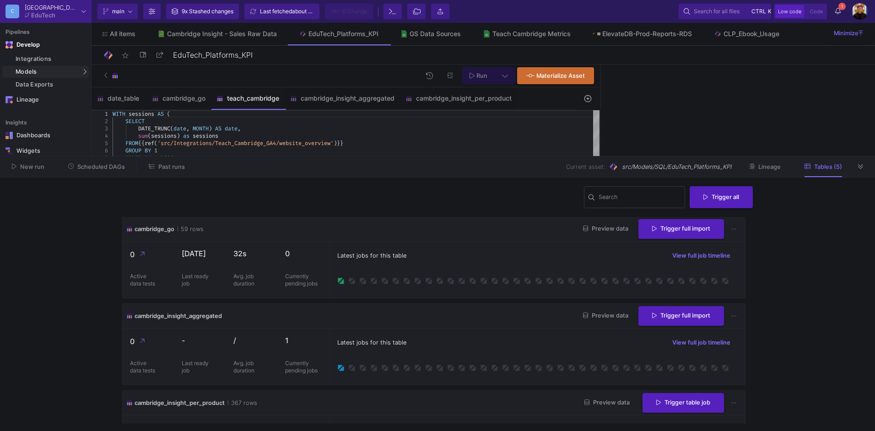
scroll to position [0, 0]
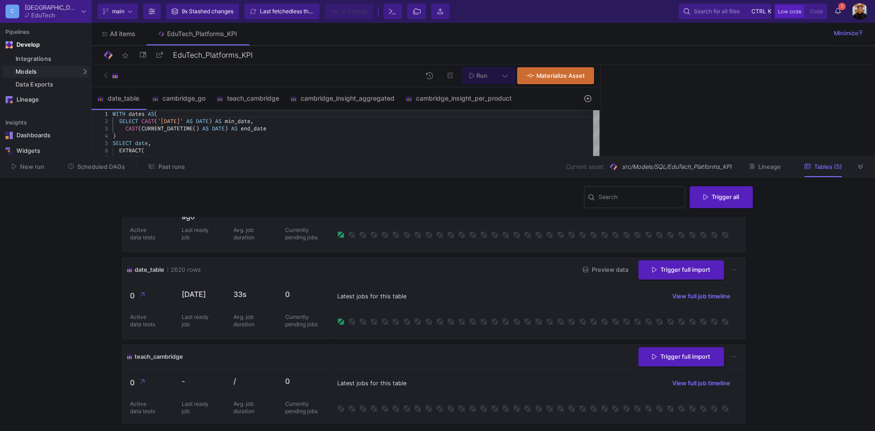
scroll to position [232, 0]
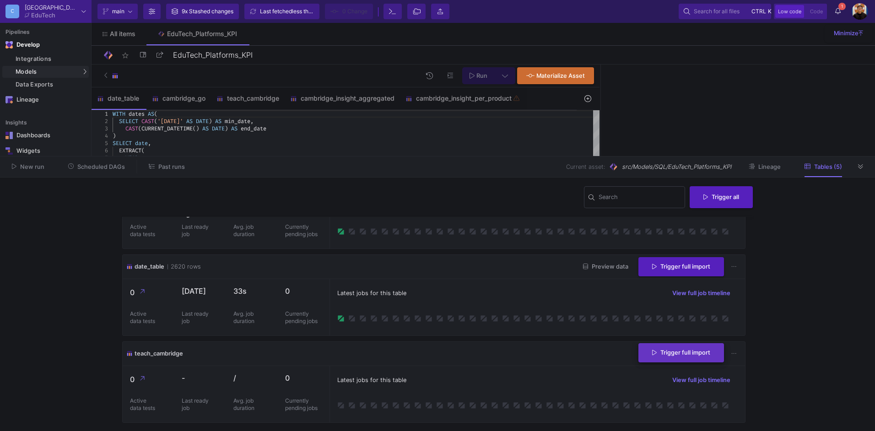
click at [684, 354] on span "Trigger full import" at bounding box center [681, 352] width 58 height 7
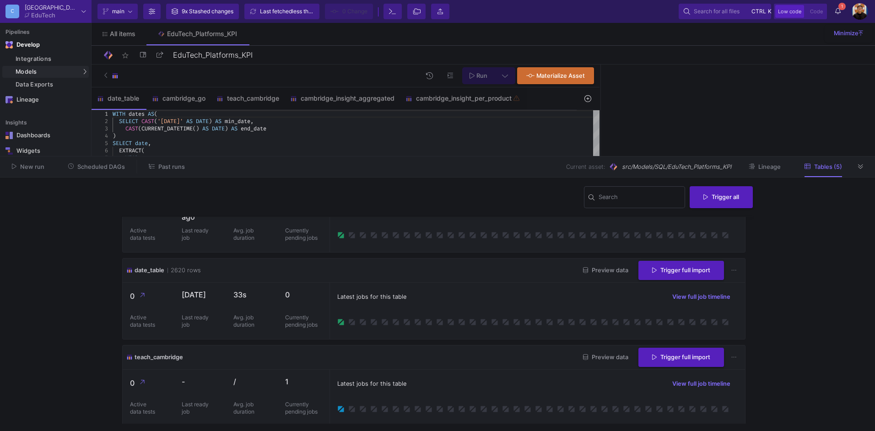
scroll to position [229, 0]
click at [666, 271] on span "Trigger full import" at bounding box center [681, 268] width 58 height 7
click at [844, 11] on button "1 1 Notifications" at bounding box center [838, 12] width 16 height 16
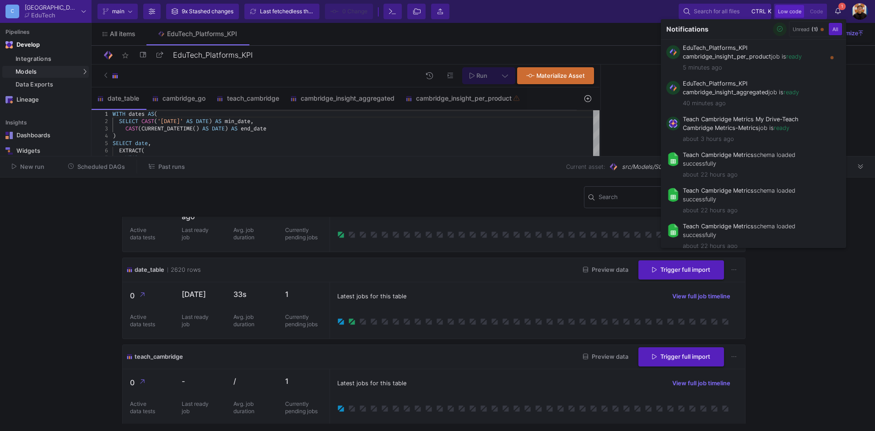
click at [785, 33] on button "button" at bounding box center [780, 29] width 14 height 14
click at [532, 304] on div at bounding box center [437, 215] width 875 height 431
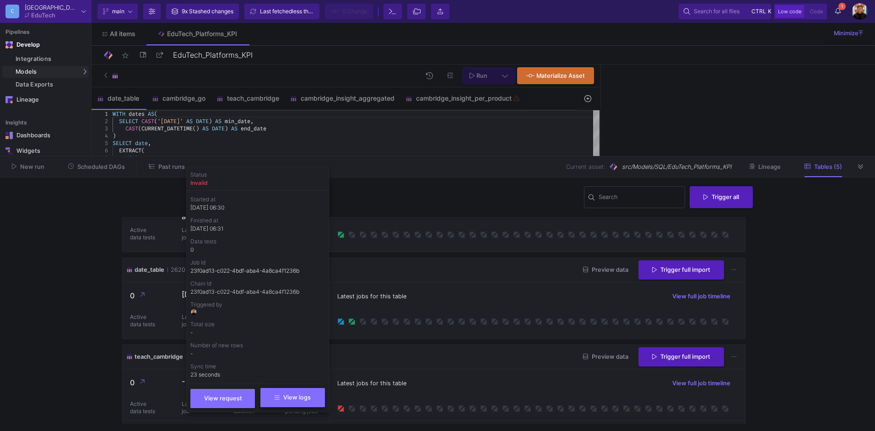
click at [312, 396] on button "View logs" at bounding box center [292, 397] width 65 height 19
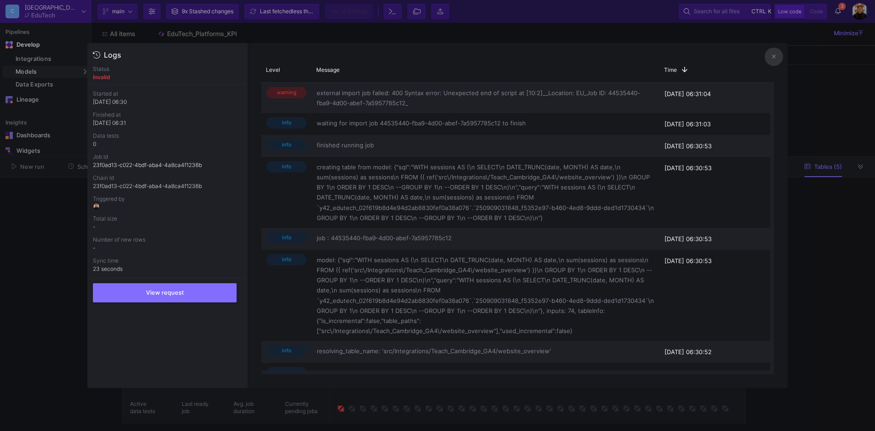
click at [803, 200] on div at bounding box center [437, 215] width 875 height 431
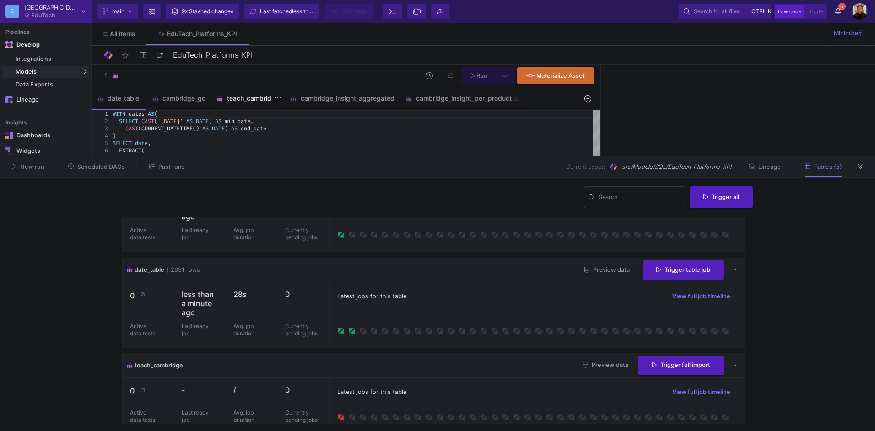
click at [241, 106] on div "teach_cambridge" at bounding box center [248, 98] width 74 height 22
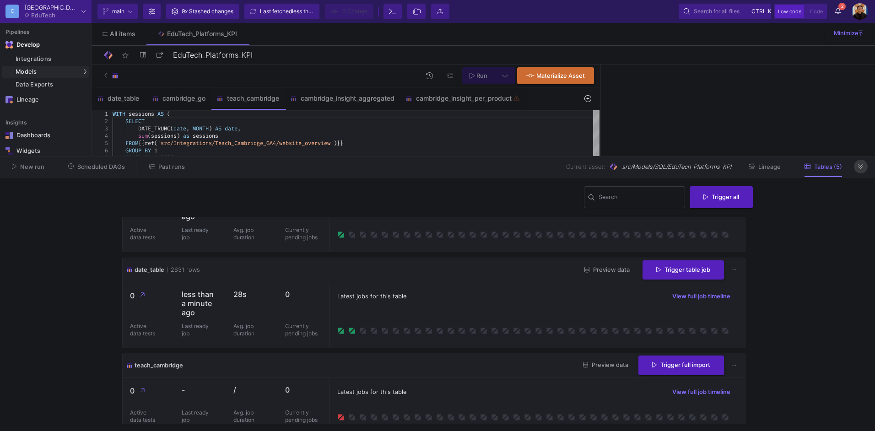
click at [861, 164] on icon at bounding box center [860, 167] width 5 height 6
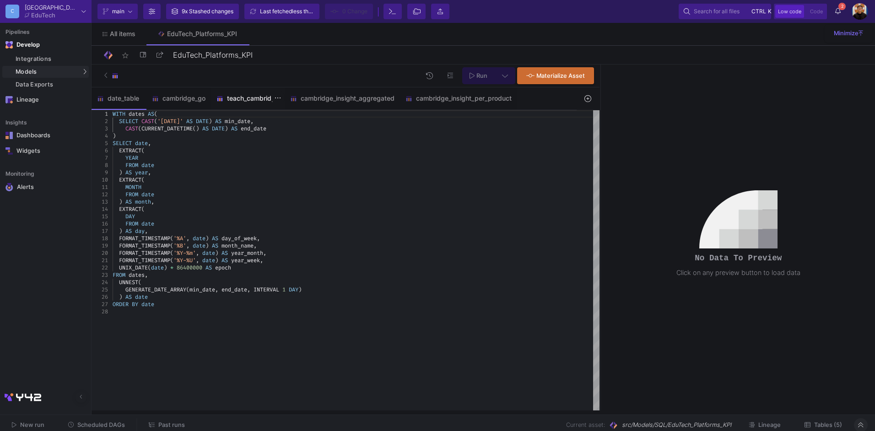
click at [241, 103] on div "teach_cambridge" at bounding box center [248, 98] width 74 height 22
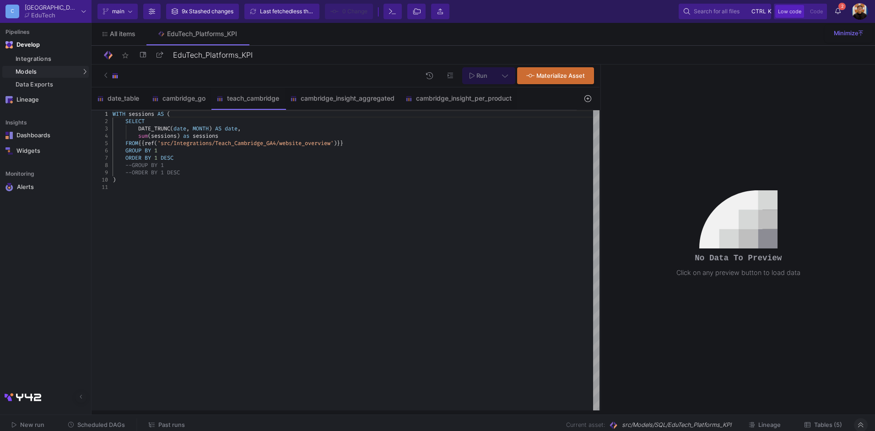
click at [352, 211] on div "WITH sessions AS ( SELECT DATE_TRUNC ( date , MONTH ) AS date , sum ( sessions …" at bounding box center [356, 260] width 487 height 300
click at [435, 102] on div "cambridge_insight_per_product" at bounding box center [458, 98] width 117 height 22
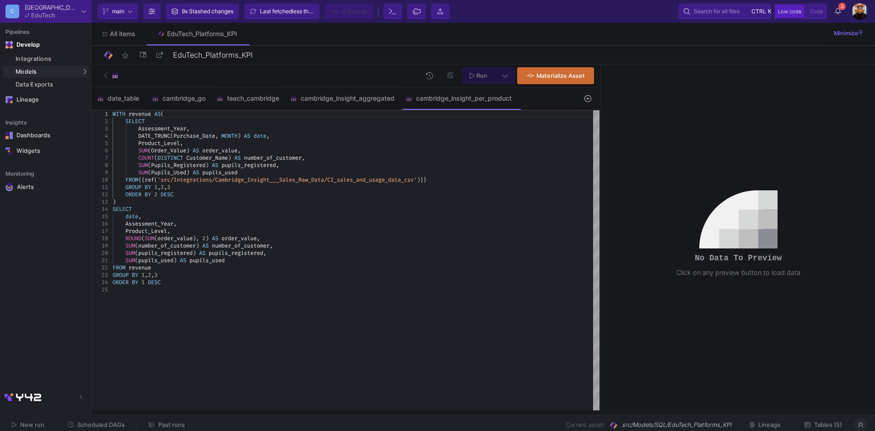
click at [829, 426] on span "Tables (5)" at bounding box center [828, 425] width 28 height 7
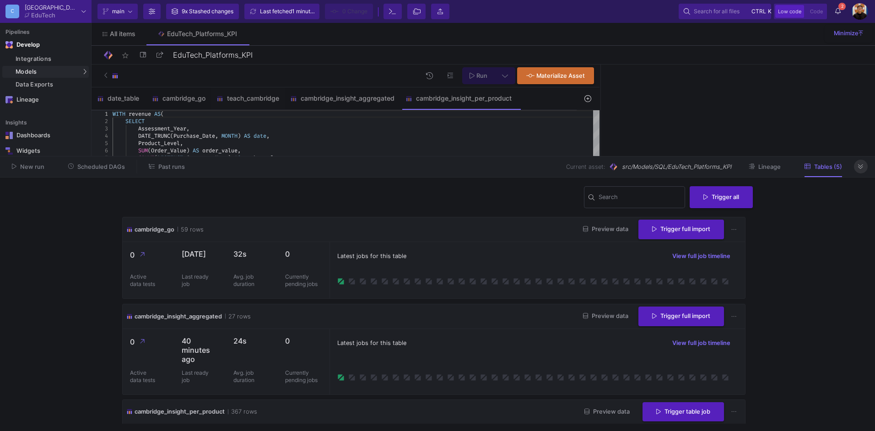
drag, startPoint x: 865, startPoint y: 165, endPoint x: 760, endPoint y: 207, distance: 112.8
click at [862, 167] on button at bounding box center [861, 167] width 14 height 14
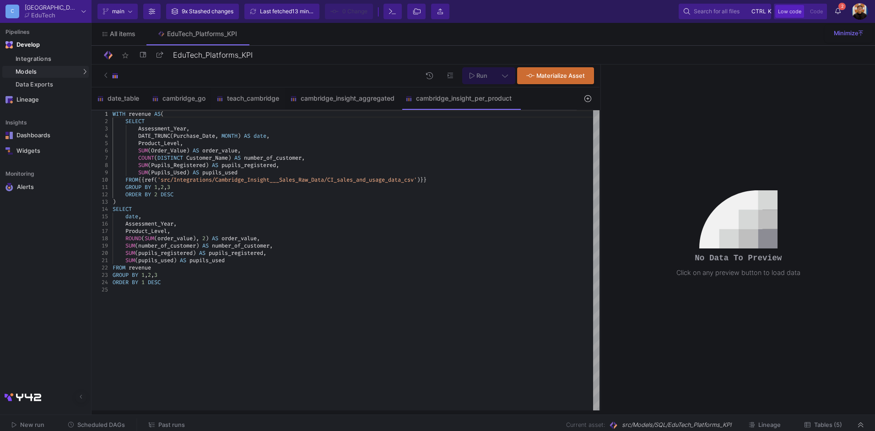
click at [845, 13] on button "2 2 Notifications" at bounding box center [838, 12] width 16 height 16
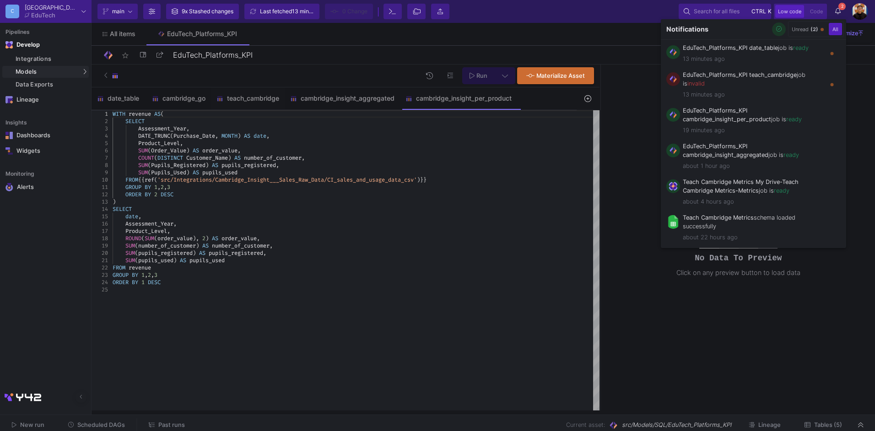
click at [779, 23] on button "button" at bounding box center [779, 29] width 14 height 14
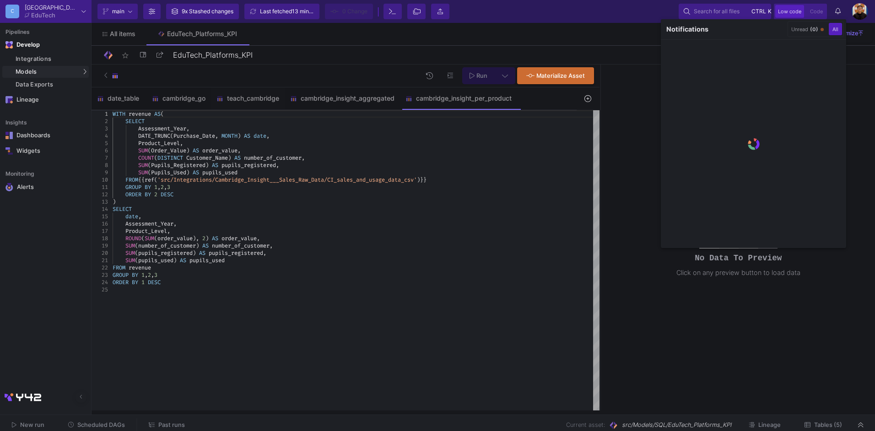
click at [39, 64] on div at bounding box center [437, 215] width 875 height 431
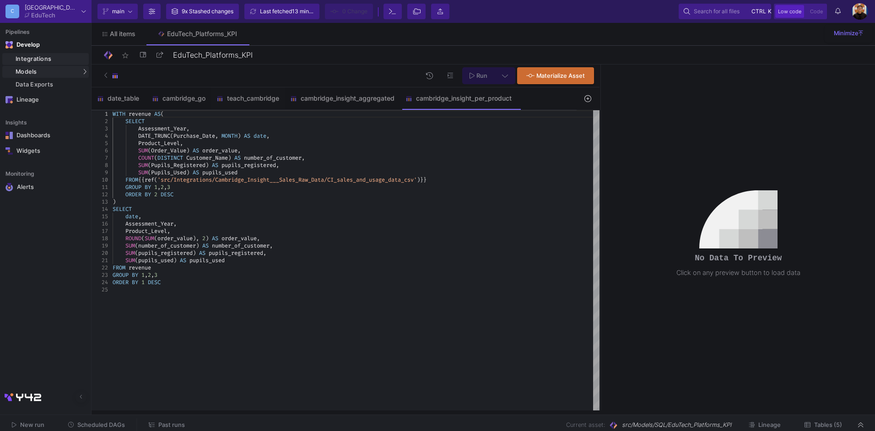
click at [51, 55] on div "Integrations" at bounding box center [51, 58] width 71 height 7
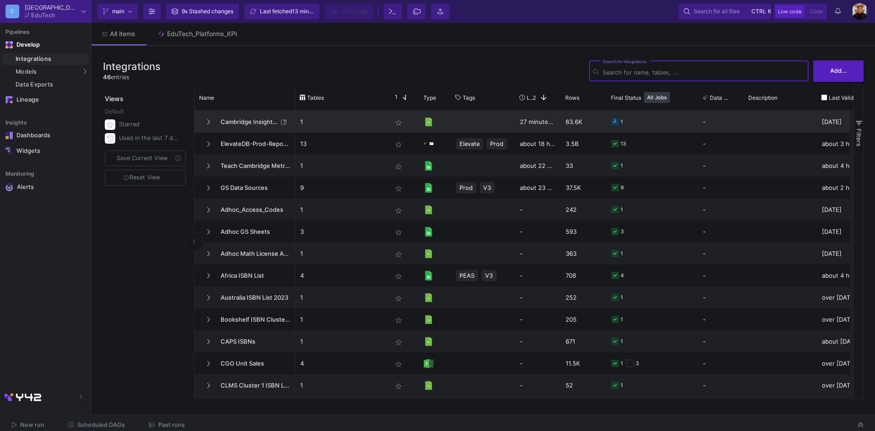
click at [249, 127] on span "Cambridge Insight - Sales Raw Data" at bounding box center [246, 122] width 63 height 22
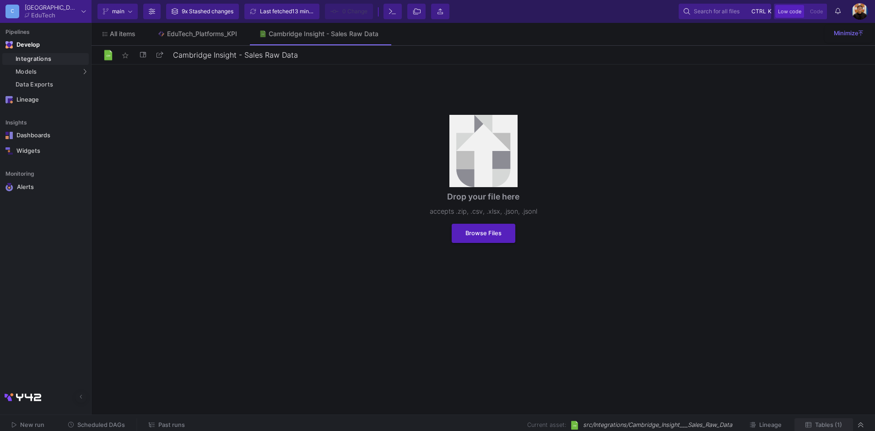
click at [829, 428] on button "Tables (1)" at bounding box center [824, 425] width 59 height 14
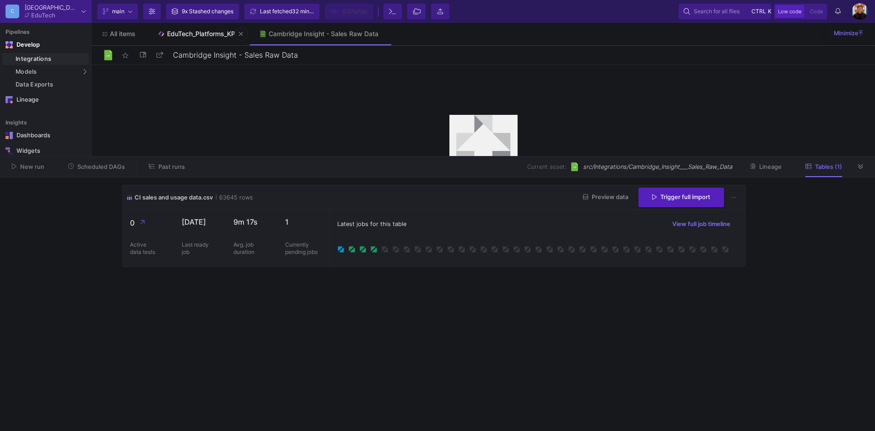
click at [183, 38] on link "EduTech_Platforms_KPI" at bounding box center [197, 34] width 102 height 22
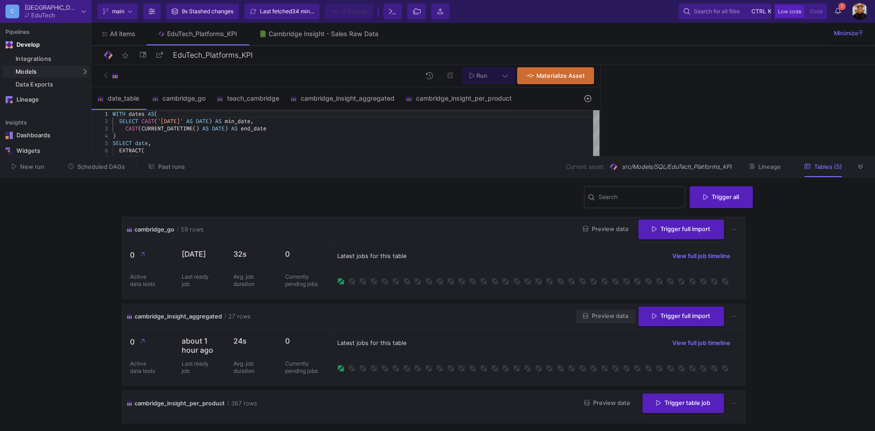
click at [596, 314] on span "Preview data" at bounding box center [605, 316] width 45 height 7
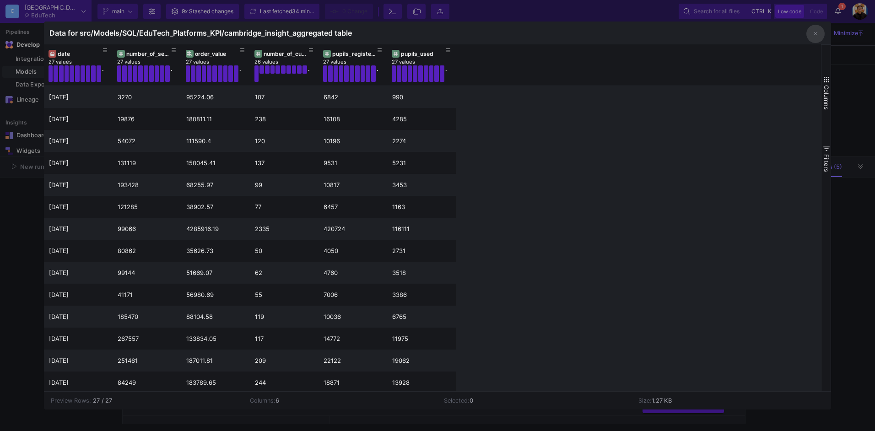
click at [861, 214] on div at bounding box center [437, 215] width 875 height 431
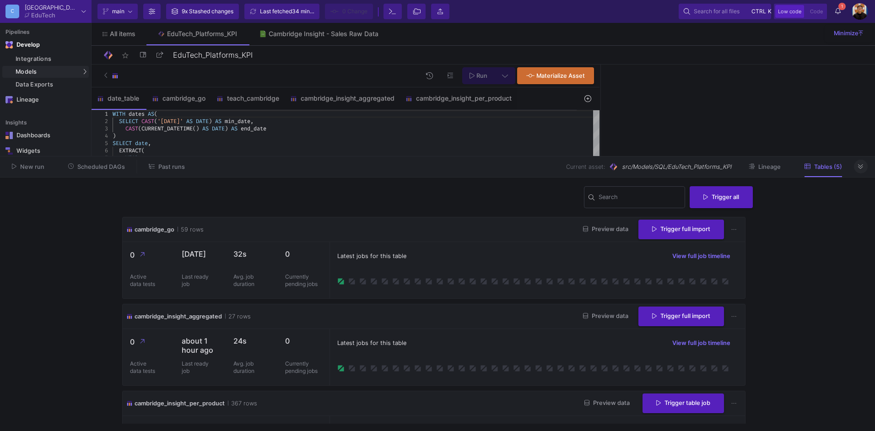
click at [864, 167] on button at bounding box center [861, 167] width 14 height 14
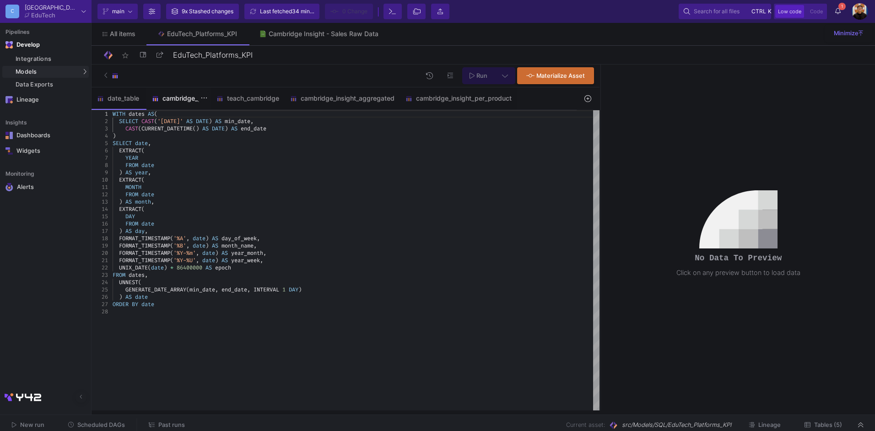
click at [173, 104] on div "cambridge_go" at bounding box center [178, 98] width 65 height 22
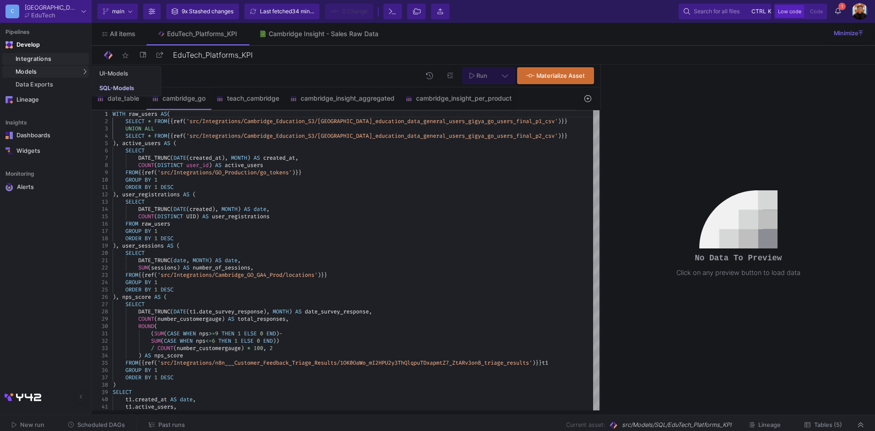
click at [64, 60] on div "Integrations" at bounding box center [51, 58] width 71 height 7
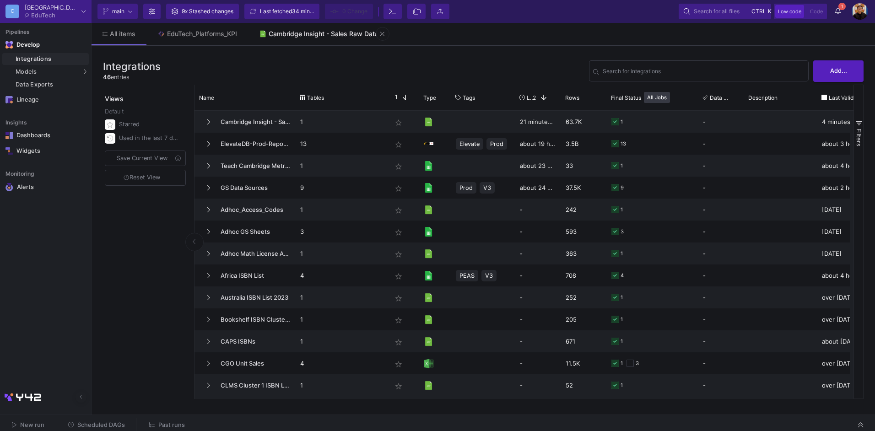
click at [304, 29] on link "Cambridge Insight - Sales Raw Data" at bounding box center [318, 34] width 141 height 22
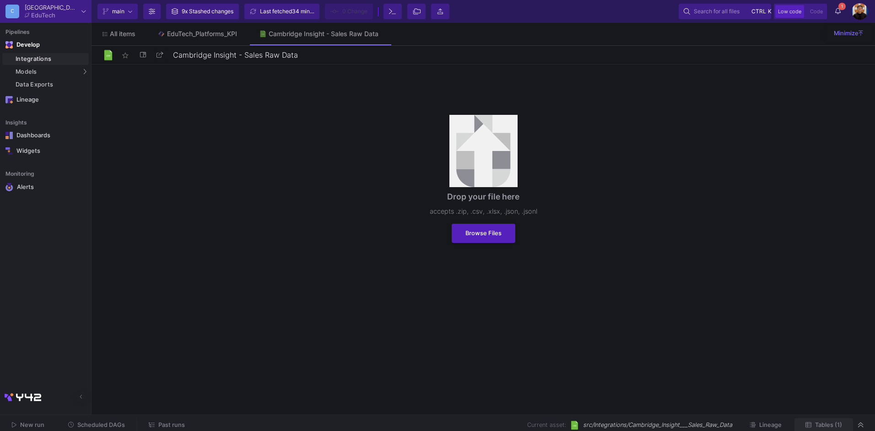
click at [825, 421] on button "Tables (1)" at bounding box center [824, 425] width 59 height 14
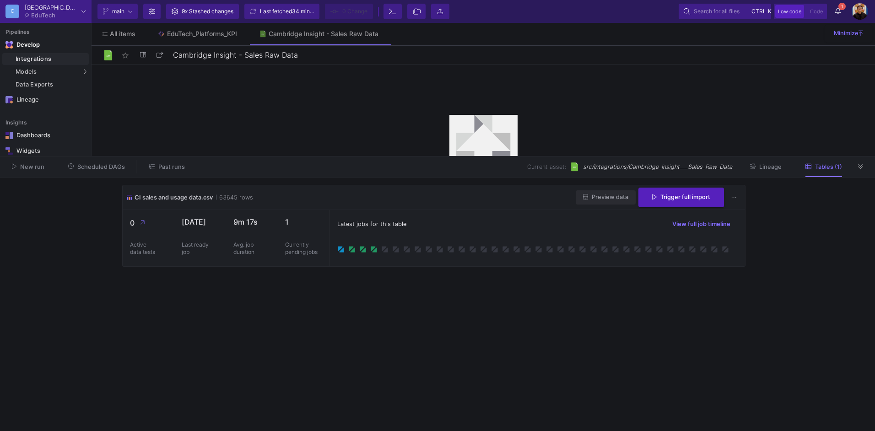
click at [602, 201] on button "Preview data" at bounding box center [606, 197] width 60 height 14
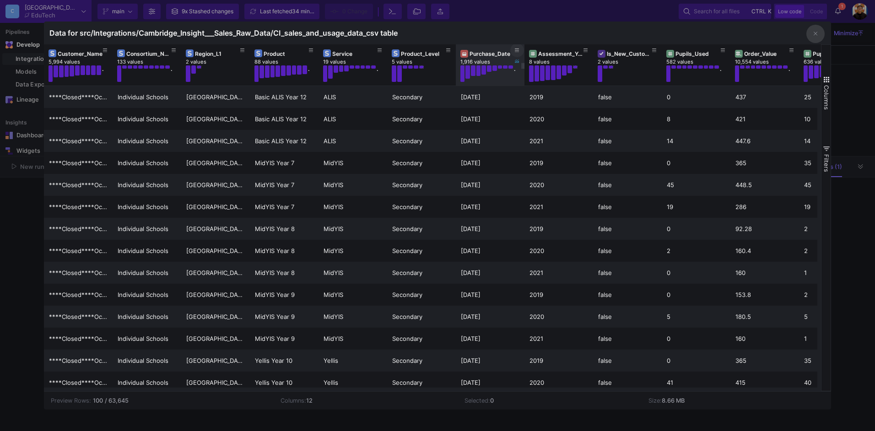
click at [517, 51] on icon at bounding box center [517, 50] width 5 height 5
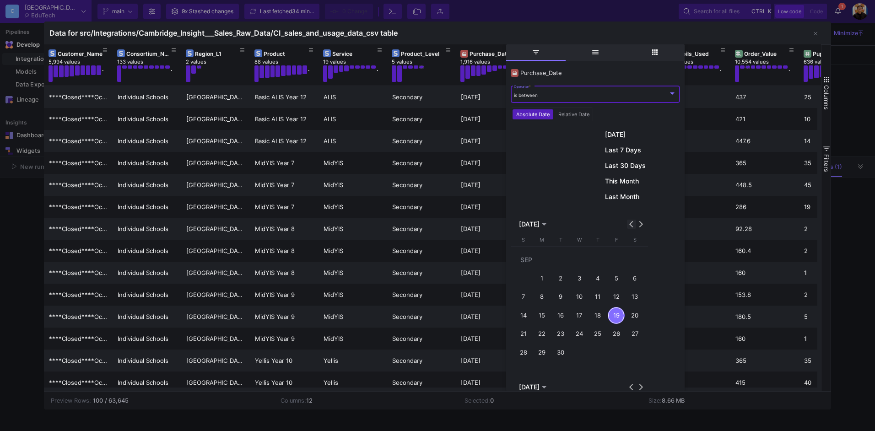
click at [632, 224] on button "Previous month" at bounding box center [631, 224] width 9 height 9
click at [631, 224] on button "Previous month" at bounding box center [631, 224] width 9 height 9
click at [565, 273] on div "1" at bounding box center [561, 278] width 17 height 17
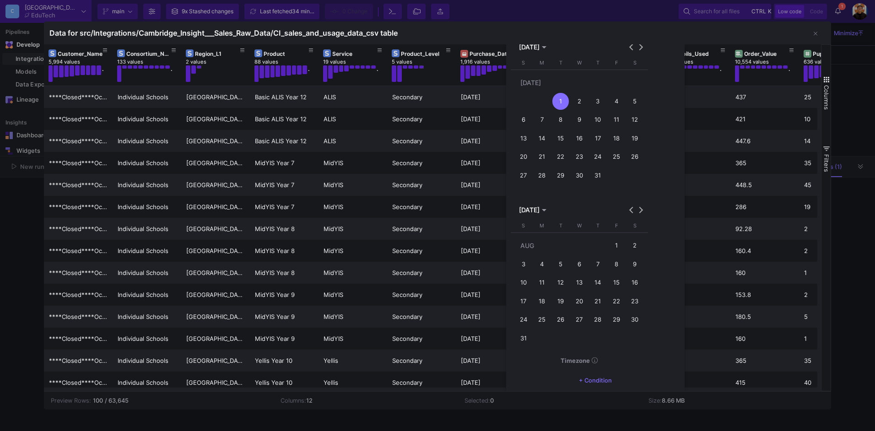
scroll to position [214, 0]
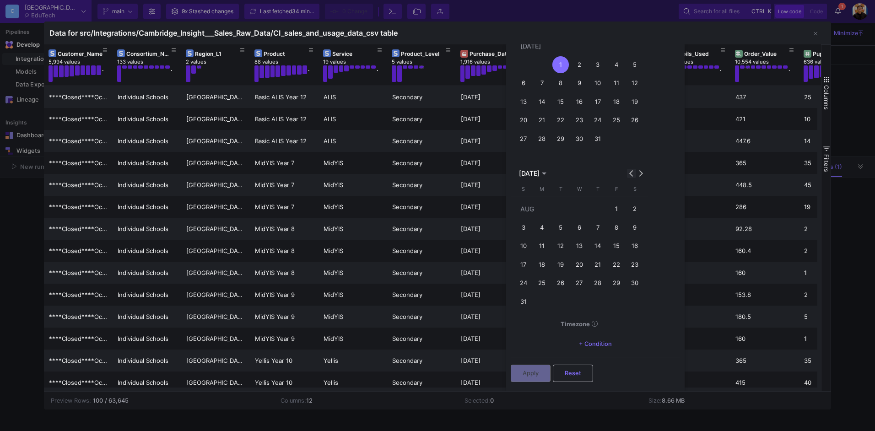
click at [630, 173] on button "Previous month" at bounding box center [631, 173] width 9 height 9
click at [602, 304] on div "31" at bounding box center [598, 301] width 17 height 17
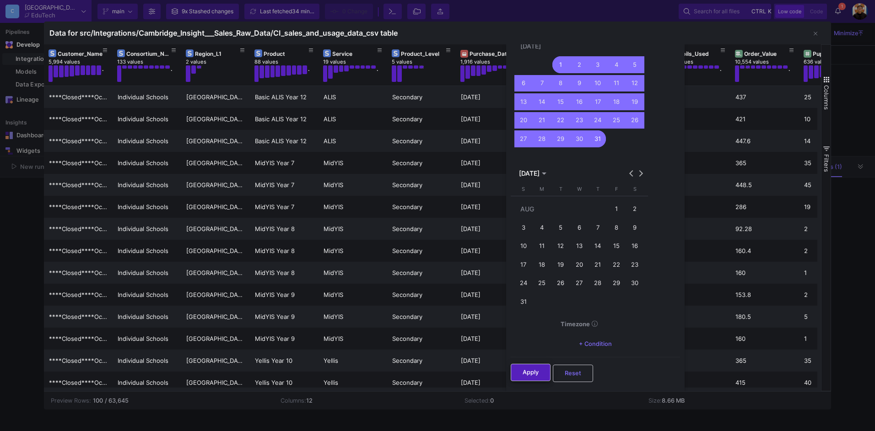
click at [533, 374] on span "Apply" at bounding box center [531, 372] width 16 height 7
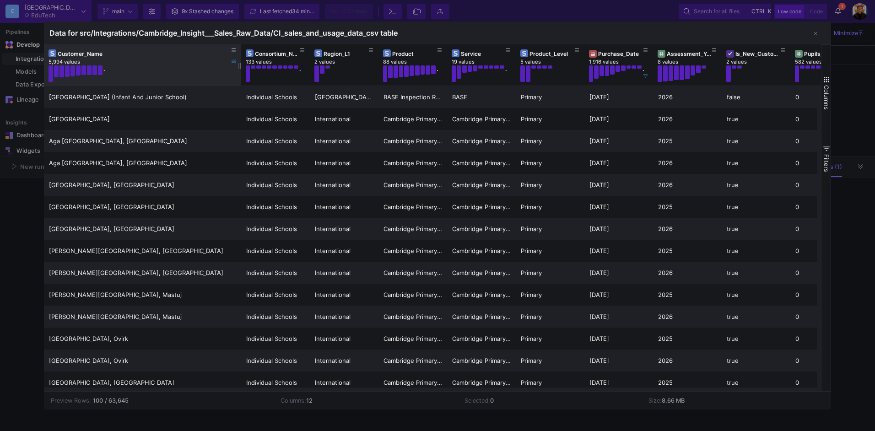
drag, startPoint x: 112, startPoint y: 63, endPoint x: 237, endPoint y: 68, distance: 125.5
click at [239, 66] on div at bounding box center [241, 64] width 4 height 41
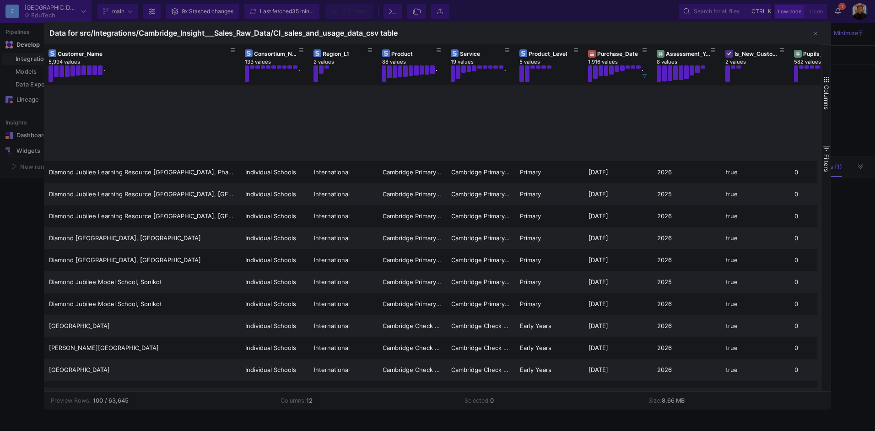
scroll to position [0, 0]
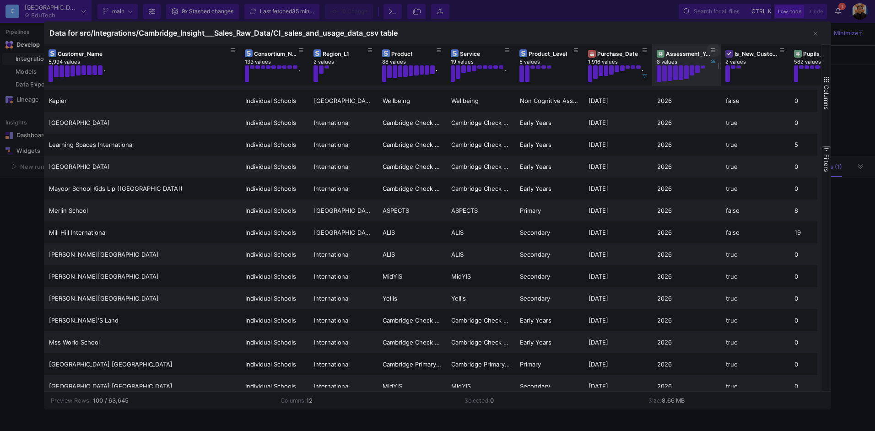
click at [714, 52] on icon at bounding box center [713, 50] width 5 height 5
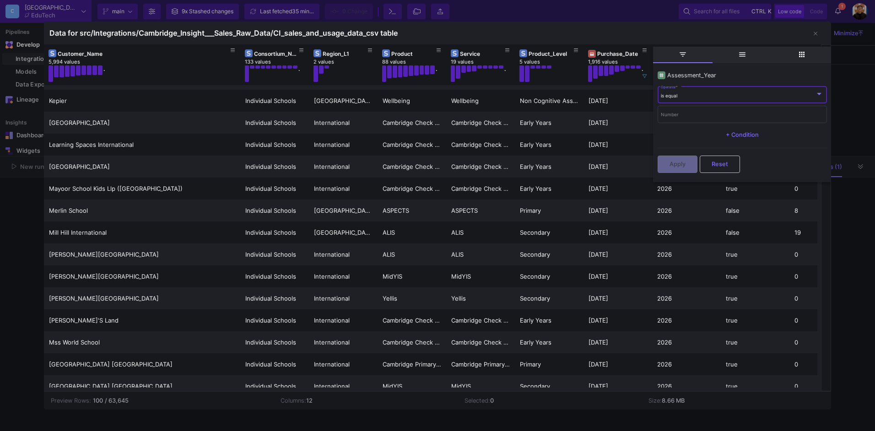
click at [685, 93] on div "is equal" at bounding box center [738, 96] width 154 height 6
click at [685, 93] on span "is equal" at bounding box center [742, 99] width 163 height 20
click at [683, 118] on input "Number" at bounding box center [742, 116] width 163 height 6
type input "2025"
click at [678, 162] on span "Apply" at bounding box center [678, 163] width 16 height 7
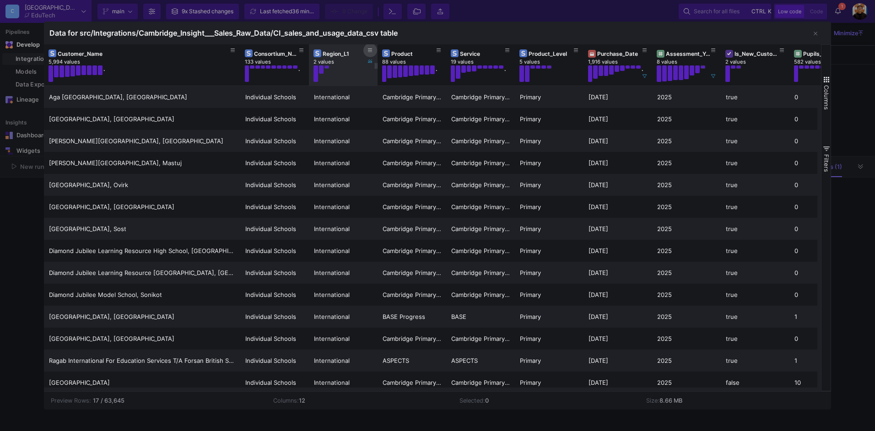
click at [369, 50] on icon at bounding box center [370, 51] width 5 height 4
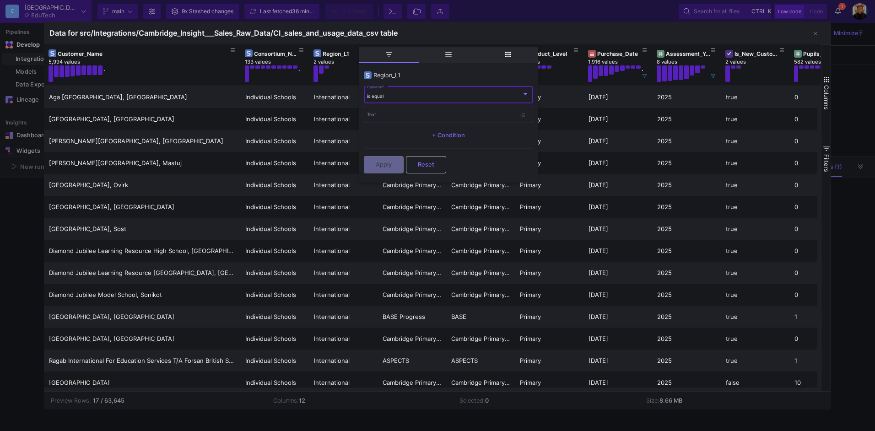
click at [507, 32] on div "Data for src/Integrations/Cambridge_Insight___Sales_Raw_Data/CI_sales_and_usage…" at bounding box center [438, 33] width 788 height 23
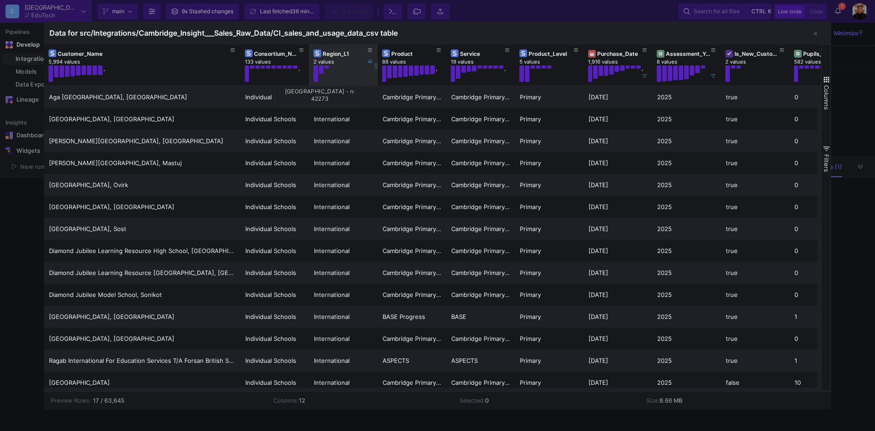
click at [314, 72] on button at bounding box center [316, 73] width 5 height 16
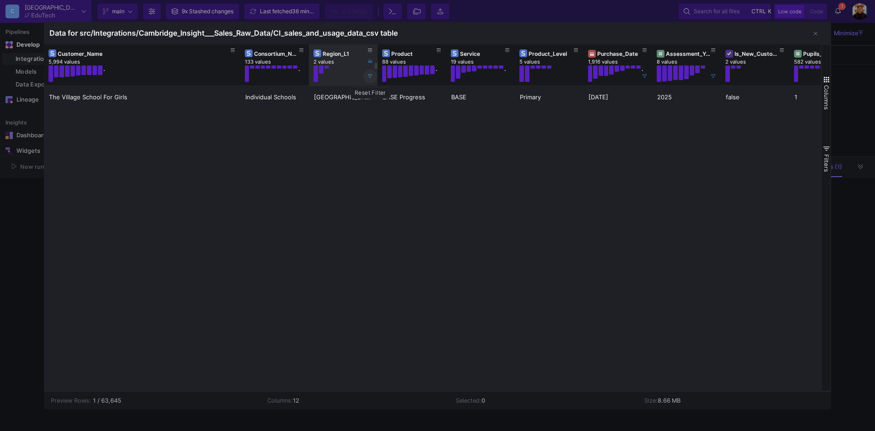
click at [369, 75] on icon at bounding box center [370, 77] width 5 height 4
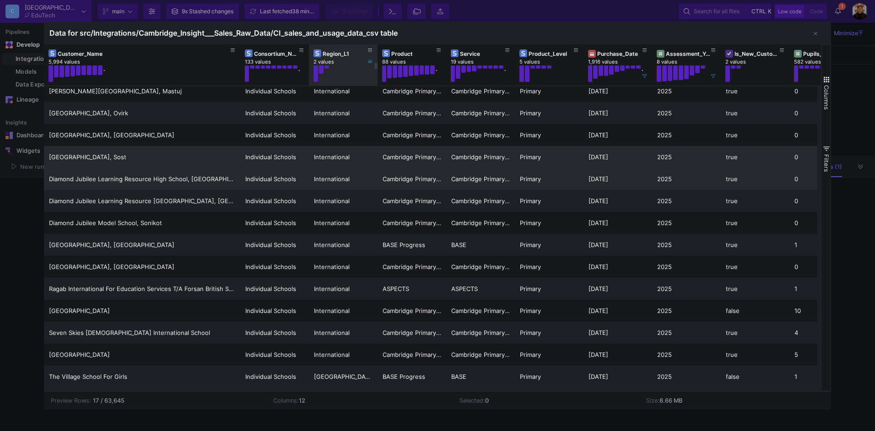
scroll to position [72, 0]
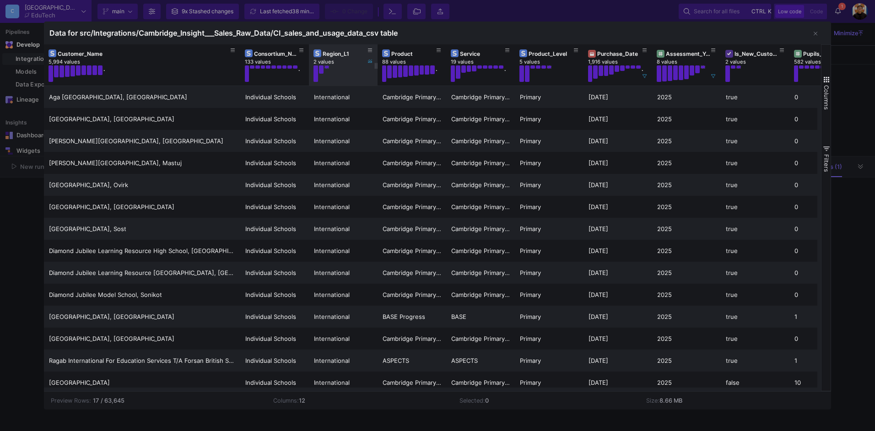
click at [21, 253] on div at bounding box center [437, 215] width 875 height 431
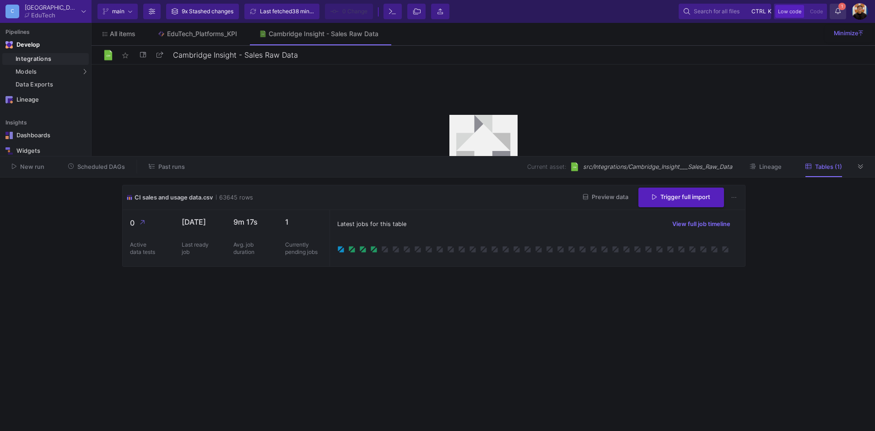
click at [836, 10] on icon at bounding box center [837, 11] width 5 height 6
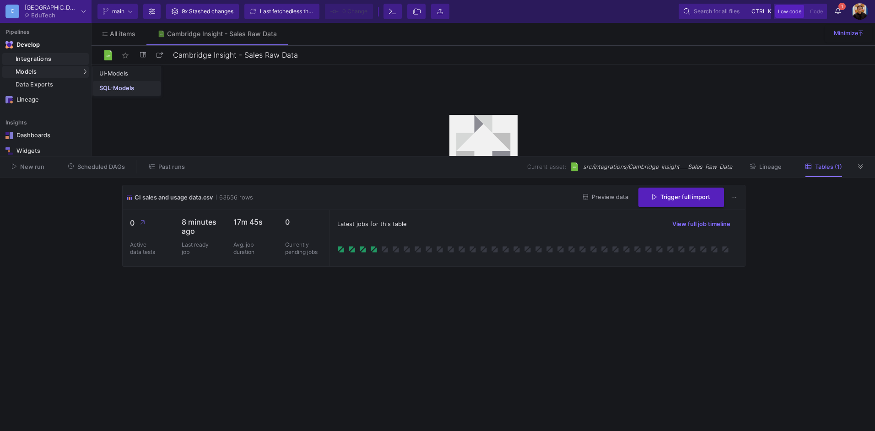
click at [130, 89] on div "SQL-Models" at bounding box center [116, 88] width 35 height 7
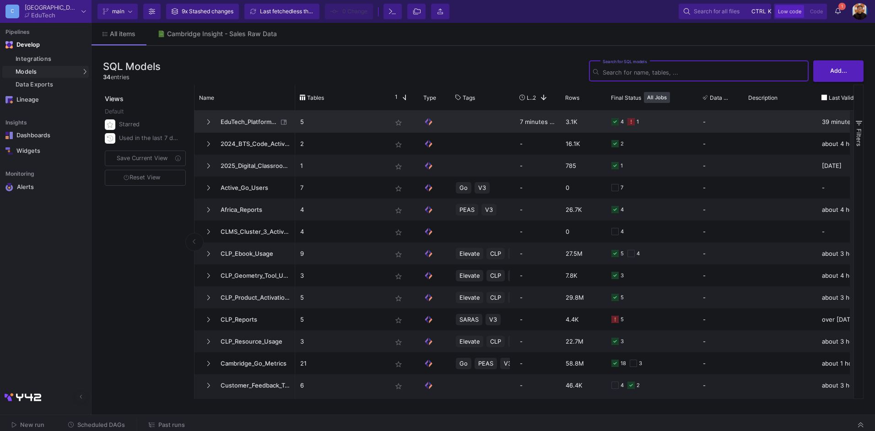
click at [244, 122] on span "EduTech_Platforms_KPI" at bounding box center [246, 122] width 63 height 22
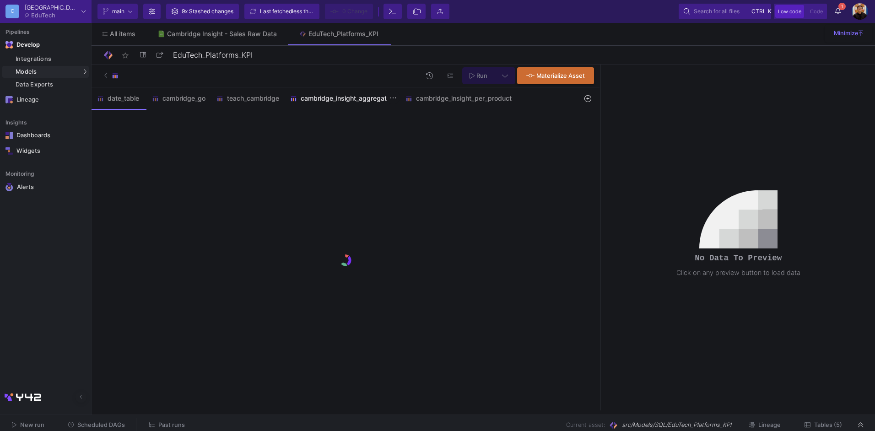
click at [350, 98] on div "cambridge_insight_aggregated" at bounding box center [342, 98] width 104 height 7
click at [455, 99] on div "cambridge_insight_per_product" at bounding box center [459, 98] width 106 height 7
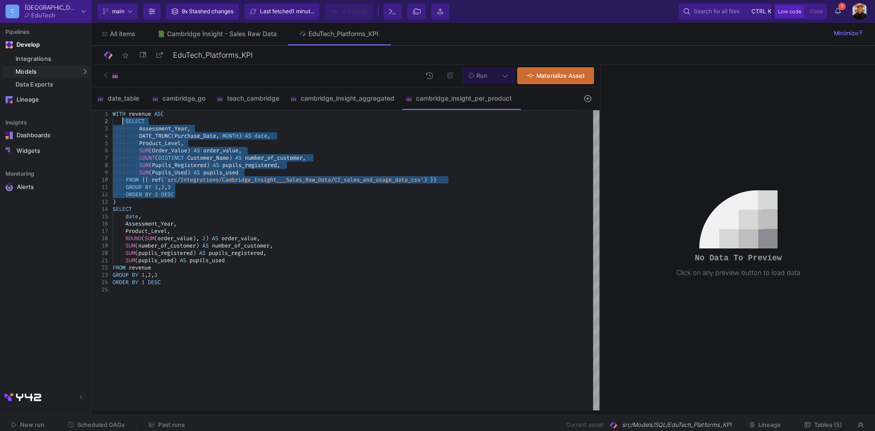
drag, startPoint x: 186, startPoint y: 192, endPoint x: 124, endPoint y: 122, distance: 93.4
drag, startPoint x: 170, startPoint y: 209, endPoint x: 178, endPoint y: 199, distance: 12.7
click at [170, 207] on div "SELECT" at bounding box center [356, 209] width 487 height 7
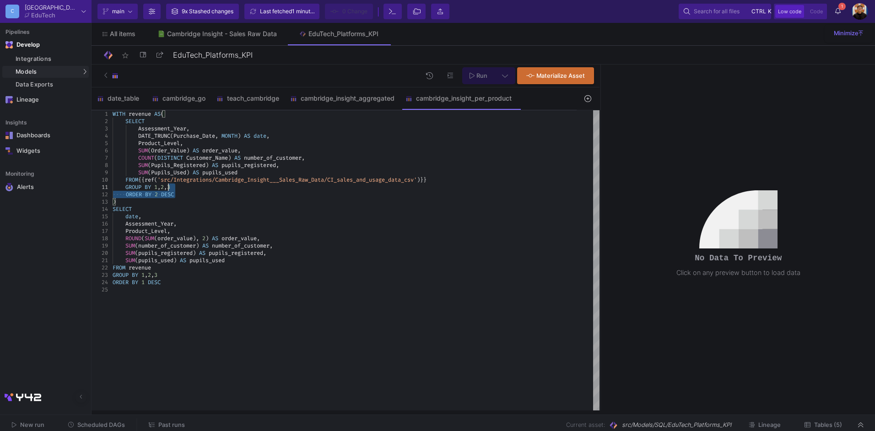
type textarea "WITH revenue AS( SELECT Assessment_Year, DATE_TRUNC(Purchase_Date, MONTH) AS da…"
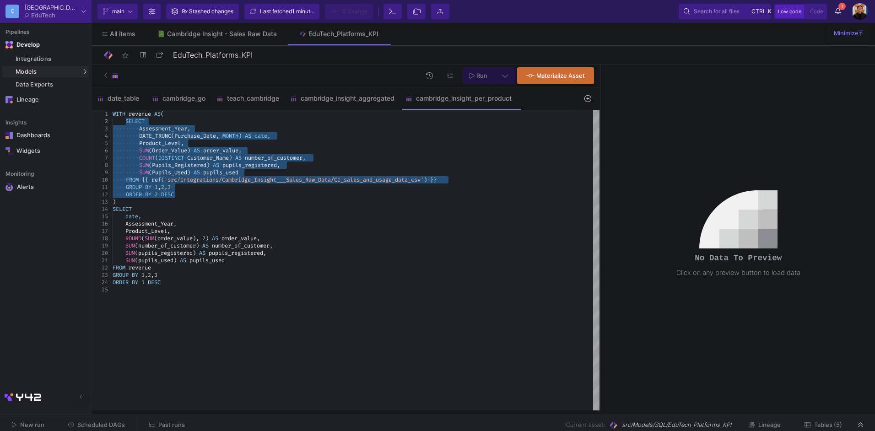
drag, startPoint x: 181, startPoint y: 196, endPoint x: 126, endPoint y: 120, distance: 94.4
click at [502, 75] on icon at bounding box center [505, 75] width 6 height 6
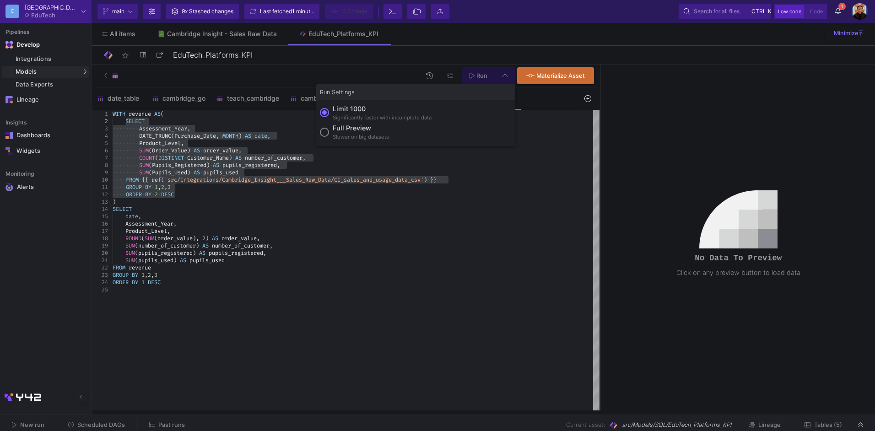
click at [357, 130] on div "Full preview" at bounding box center [361, 128] width 56 height 10
click at [329, 130] on input "Full preview Slower on big datasets" at bounding box center [324, 132] width 9 height 9
radio input "true"
click at [486, 76] on span "Run" at bounding box center [482, 75] width 11 height 7
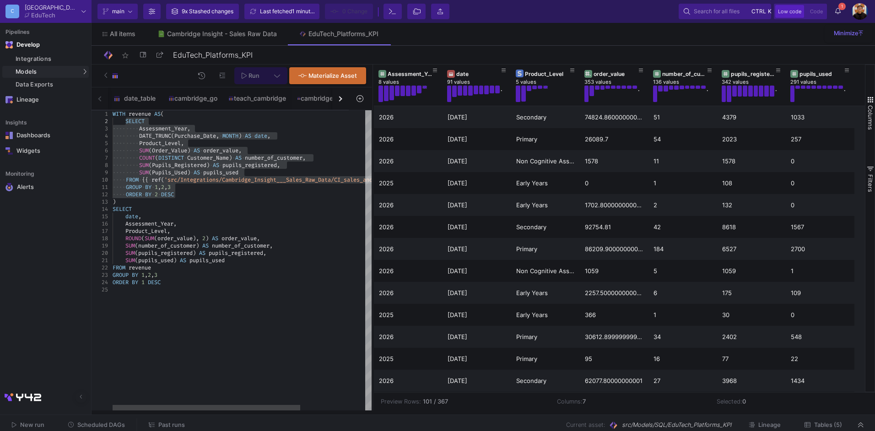
drag, startPoint x: 601, startPoint y: 195, endPoint x: 373, endPoint y: 183, distance: 228.3
click at [373, 183] on div at bounding box center [373, 238] width 2 height 346
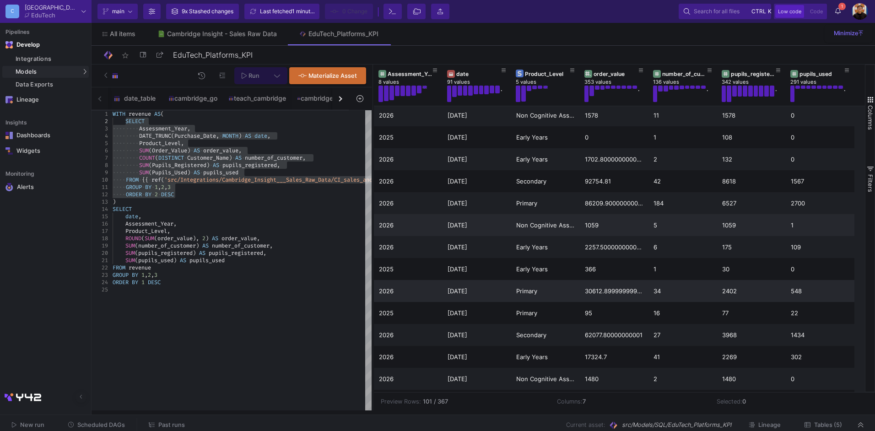
scroll to position [92, 0]
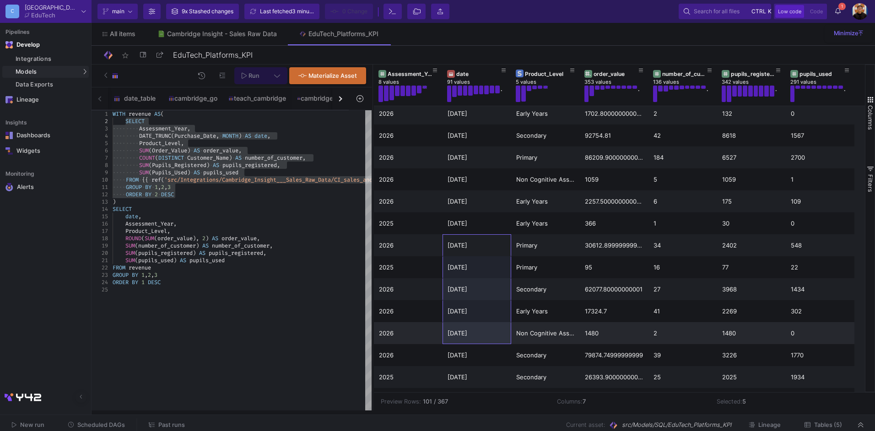
drag, startPoint x: 464, startPoint y: 244, endPoint x: 468, endPoint y: 343, distance: 99.0
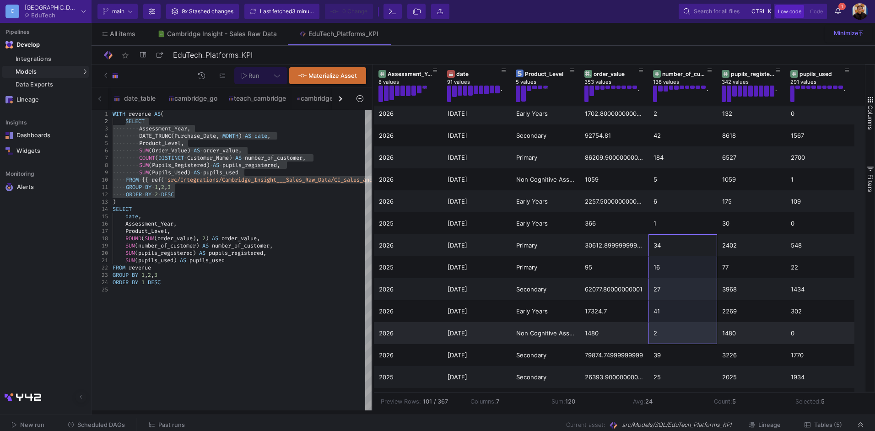
drag, startPoint x: 676, startPoint y: 243, endPoint x: 672, endPoint y: 327, distance: 83.9
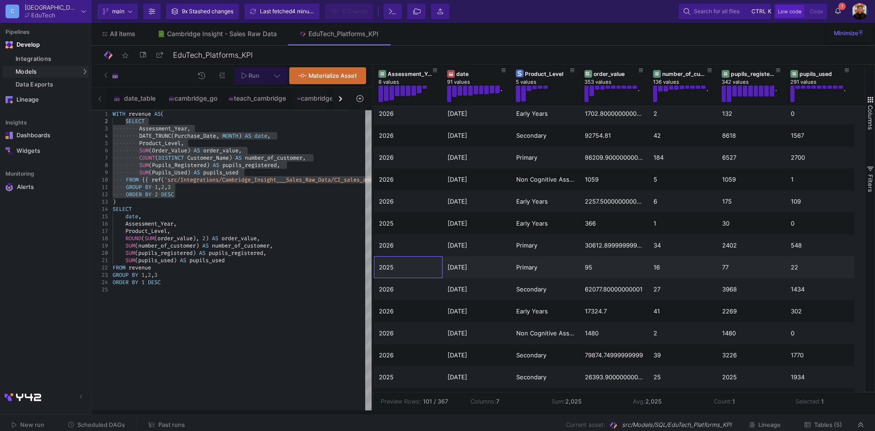
click at [393, 267] on div "2025" at bounding box center [408, 268] width 59 height 22
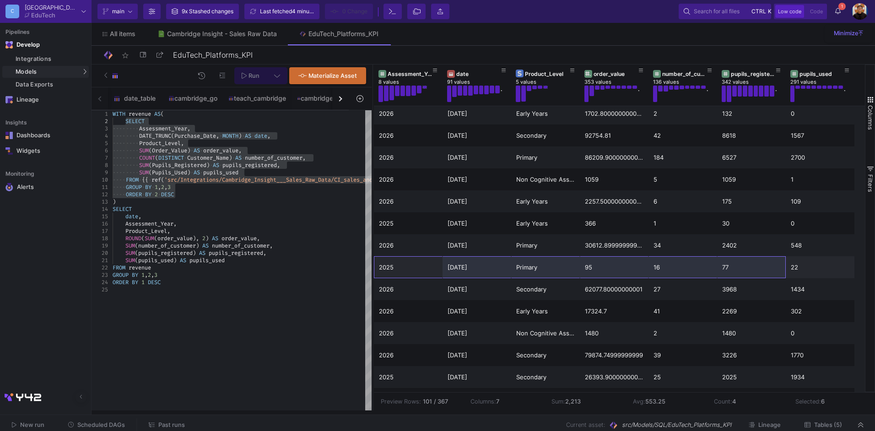
drag, startPoint x: 394, startPoint y: 269, endPoint x: 726, endPoint y: 268, distance: 331.9
click at [726, 268] on div "2025 01/07/25 Primary 95 16 77 22" at bounding box center [614, 267] width 481 height 22
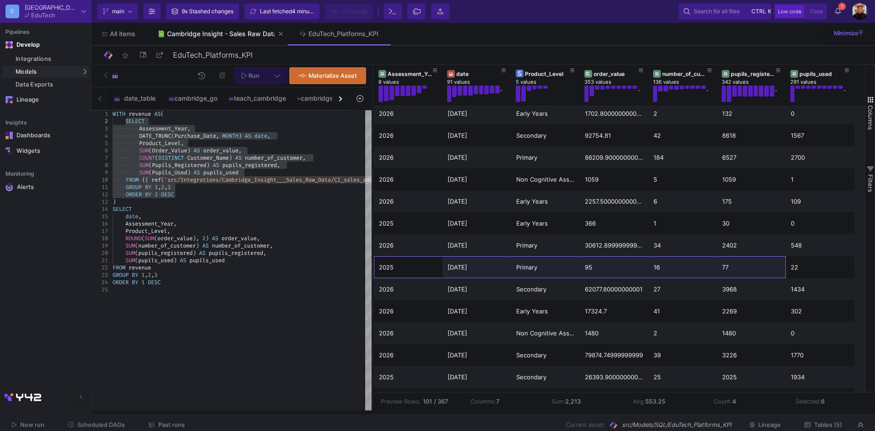
click at [237, 29] on link "Cambridge Insight - Sales Raw Data" at bounding box center [216, 34] width 141 height 22
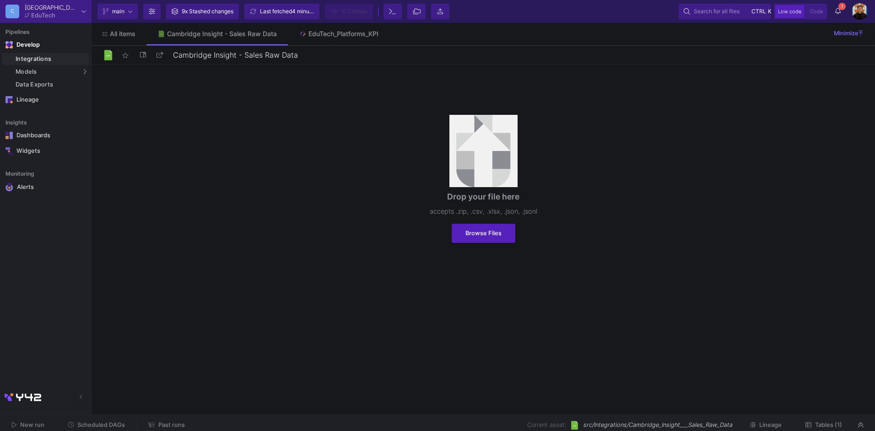
click at [819, 423] on span "Tables (1)" at bounding box center [828, 425] width 27 height 7
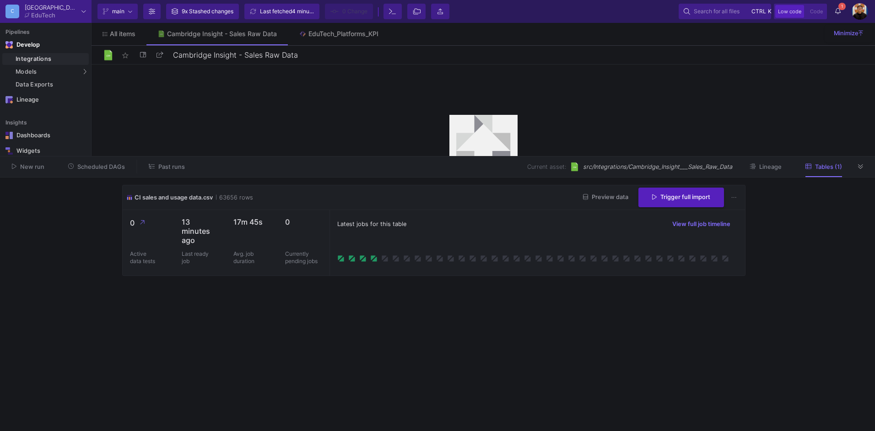
click at [606, 195] on span "Preview data" at bounding box center [605, 197] width 45 height 7
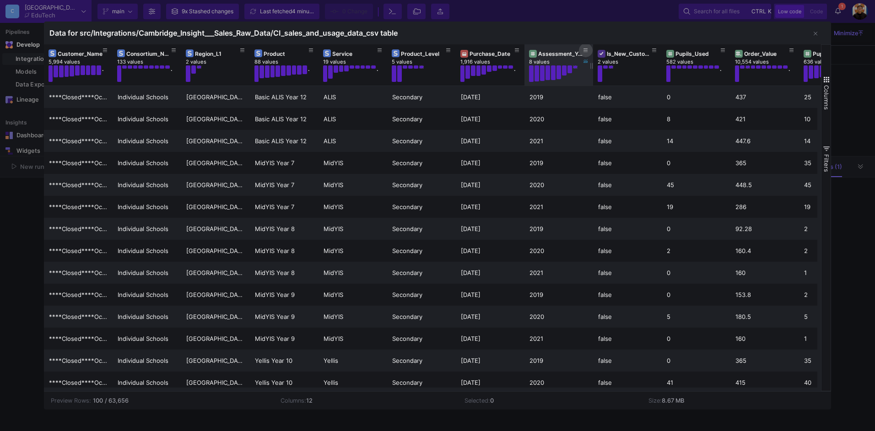
click at [585, 49] on icon at bounding box center [586, 50] width 5 height 5
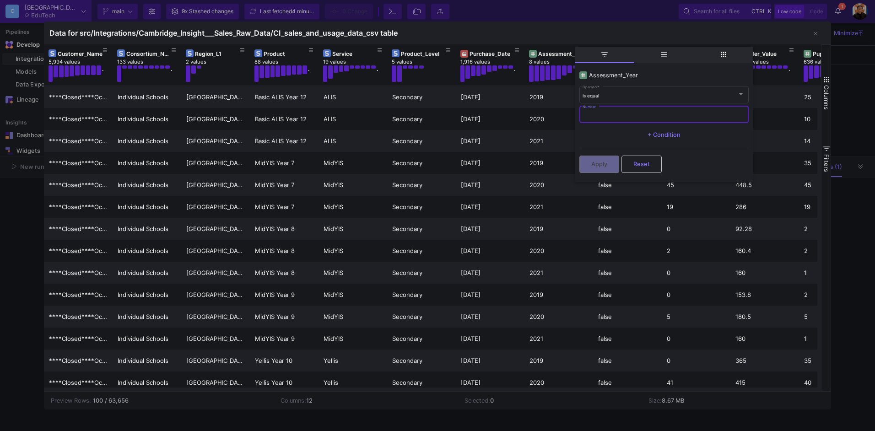
drag, startPoint x: 604, startPoint y: 117, endPoint x: 603, endPoint y: 108, distance: 8.3
click at [604, 116] on input "Number" at bounding box center [664, 116] width 163 height 6
type input "2025"
click at [606, 159] on button "Apply" at bounding box center [600, 163] width 40 height 17
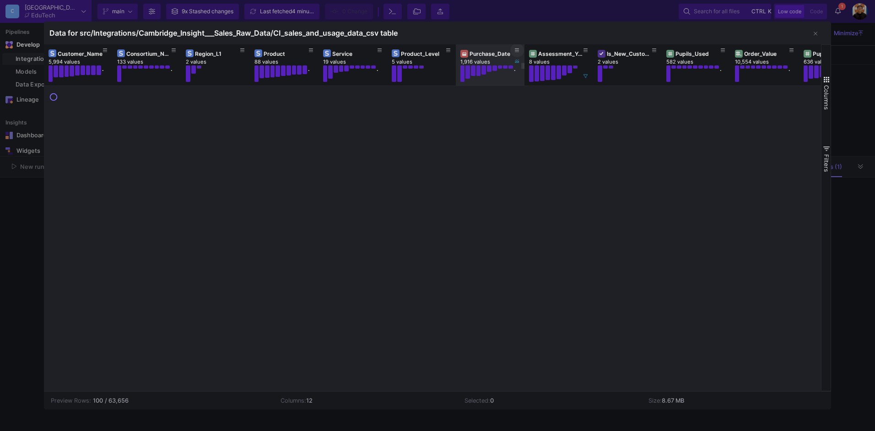
click at [519, 51] on icon at bounding box center [517, 50] width 5 height 5
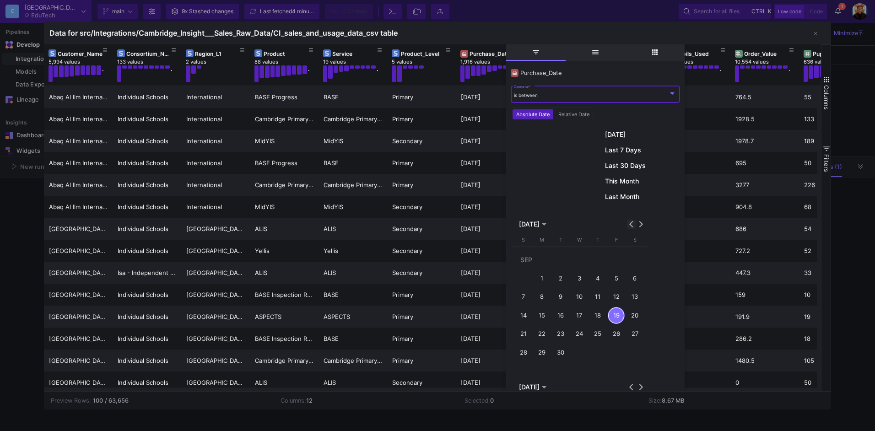
click at [629, 223] on span "Previous month" at bounding box center [631, 224] width 9 height 9
click at [561, 274] on div "1" at bounding box center [561, 278] width 17 height 17
click at [598, 351] on div "31" at bounding box center [598, 352] width 17 height 17
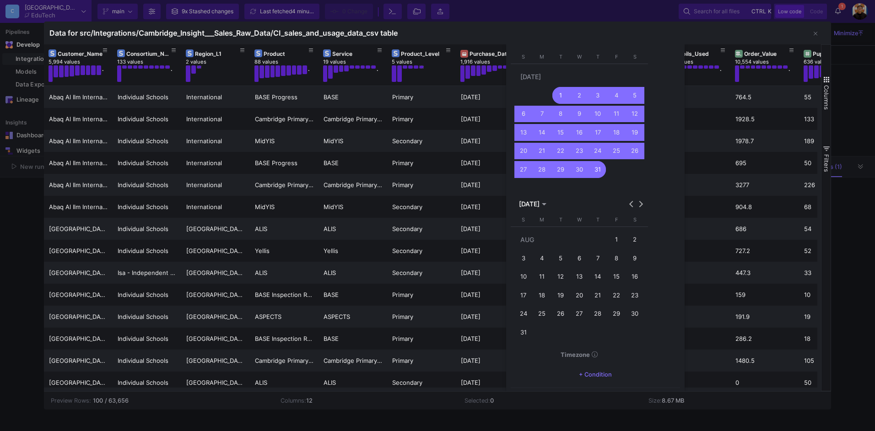
scroll to position [214, 0]
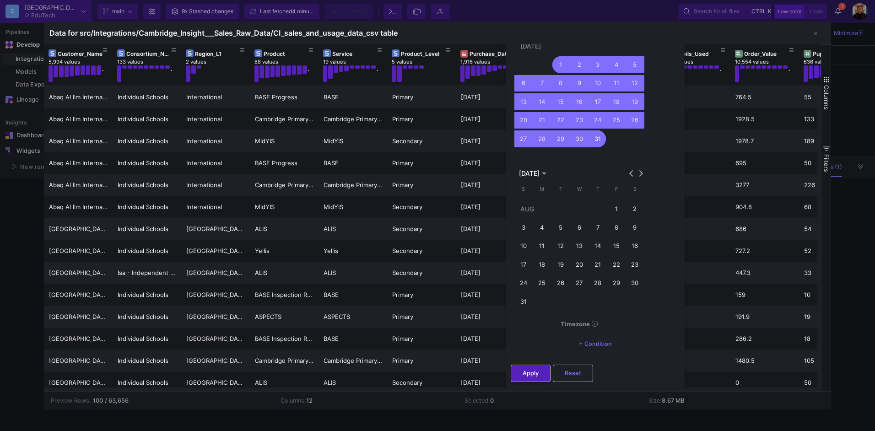
click at [531, 175] on span "[DATE]" at bounding box center [529, 173] width 21 height 7
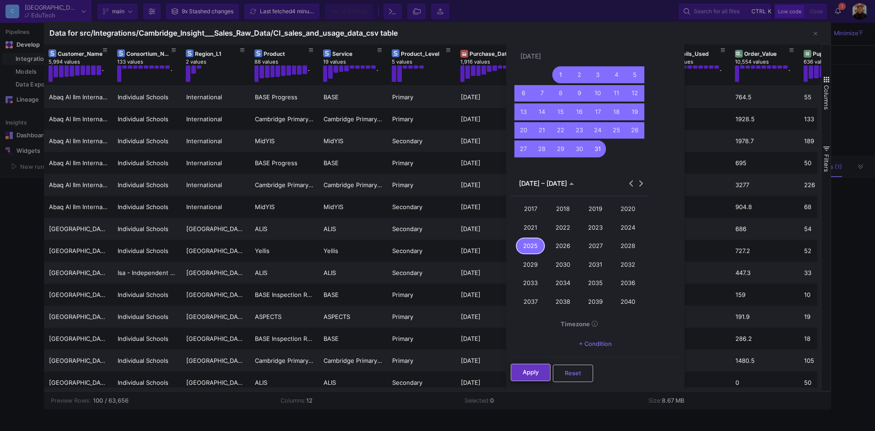
click at [531, 374] on span "Apply" at bounding box center [531, 372] width 16 height 7
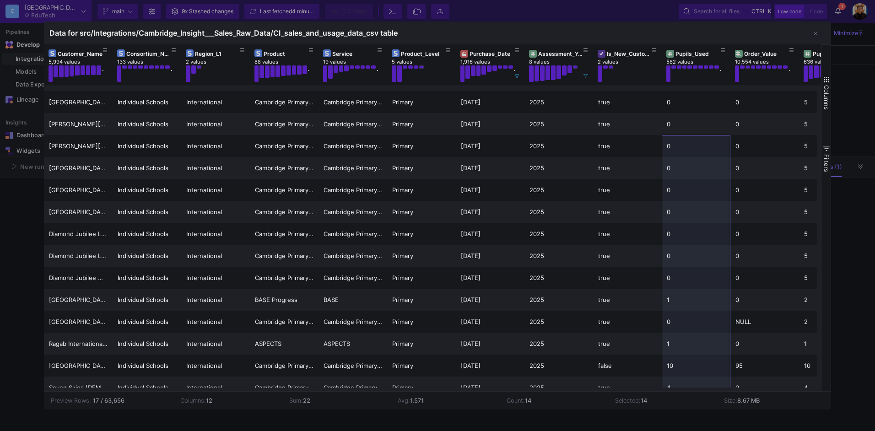
scroll to position [0, 0]
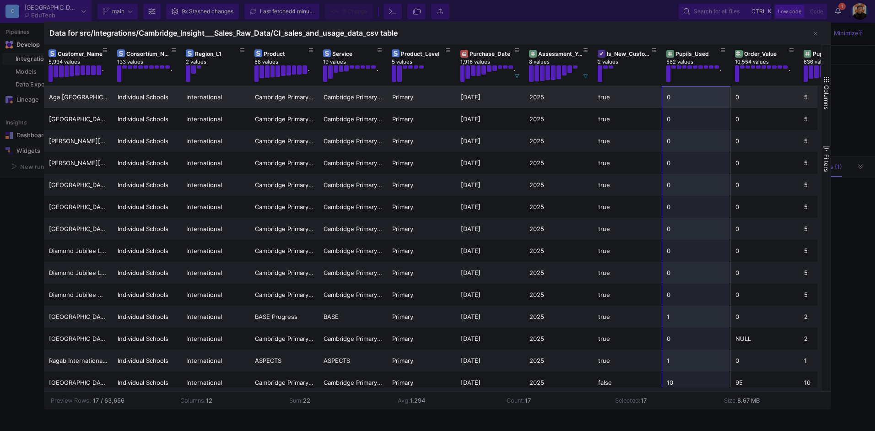
drag, startPoint x: 681, startPoint y: 378, endPoint x: 675, endPoint y: 103, distance: 275.2
click at [675, 103] on div "Aga Khan Diamond Jubilee High School, Hundur Individual Schools International C…" at bounding box center [456, 273] width 824 height 374
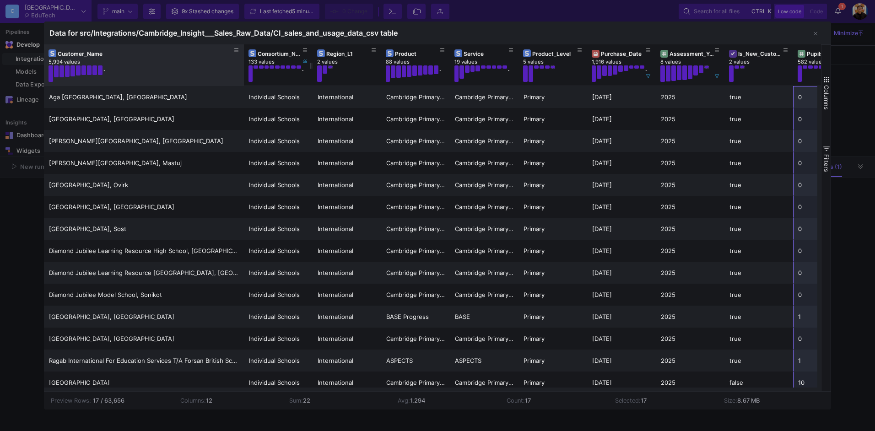
drag, startPoint x: 111, startPoint y: 68, endPoint x: 243, endPoint y: 84, distance: 132.3
click at [243, 84] on div at bounding box center [244, 64] width 4 height 41
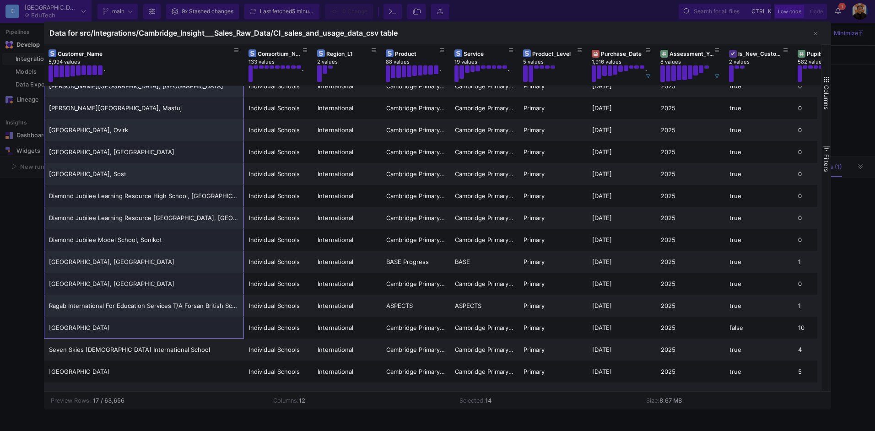
scroll to position [72, 0]
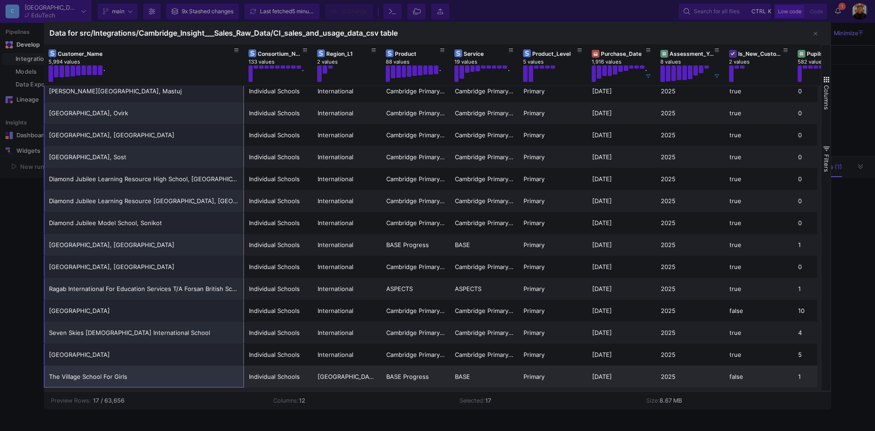
drag, startPoint x: 141, startPoint y: 95, endPoint x: 143, endPoint y: 378, distance: 282.4
click at [143, 378] on div "Aga Khan Diamond Jubilee High School, Hundur Individual Schools International C…" at bounding box center [521, 201] width 955 height 374
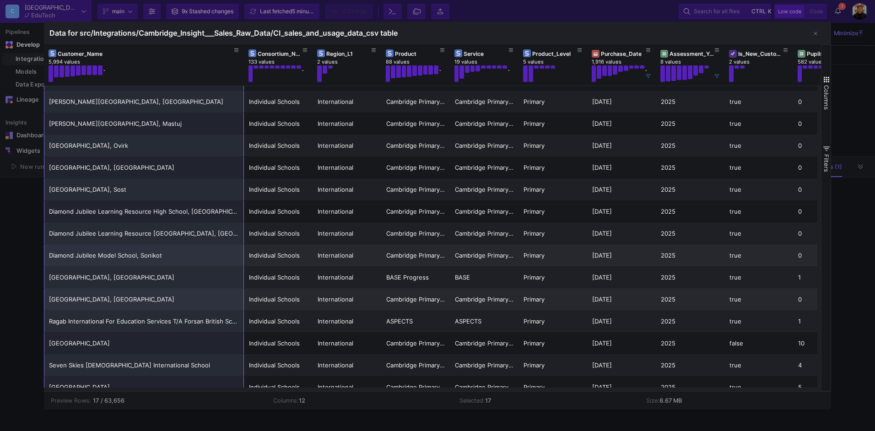
scroll to position [0, 0]
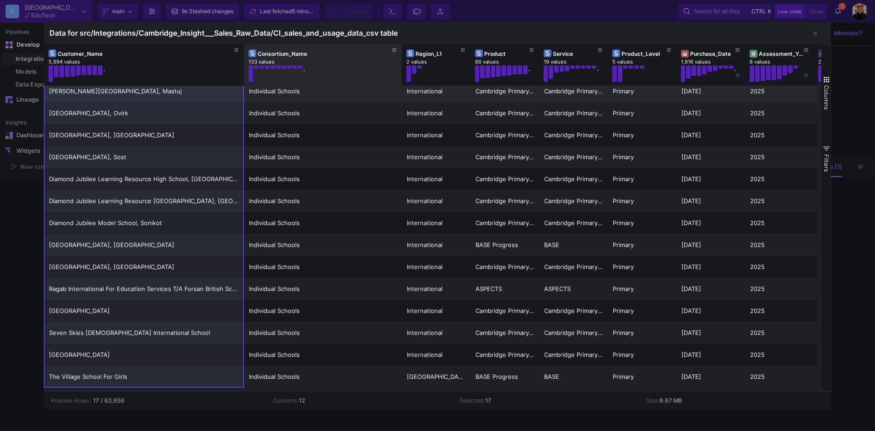
drag, startPoint x: 311, startPoint y: 65, endPoint x: 356, endPoint y: 93, distance: 53.1
click at [400, 70] on div at bounding box center [402, 64] width 4 height 41
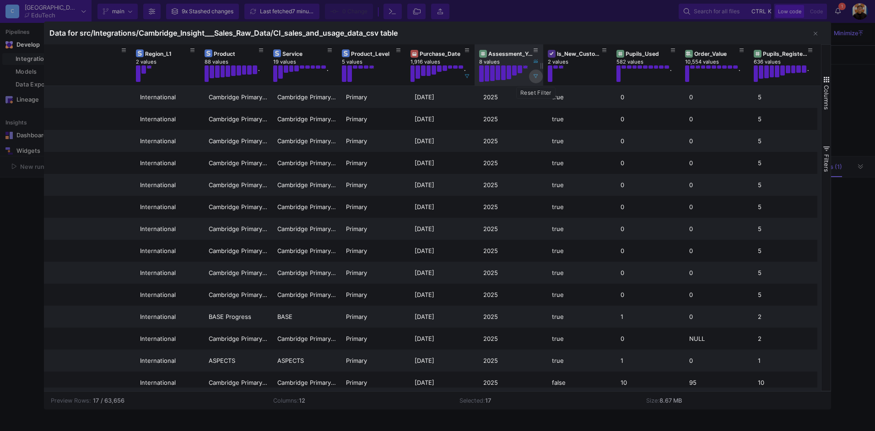
click at [536, 76] on icon at bounding box center [536, 77] width 5 height 4
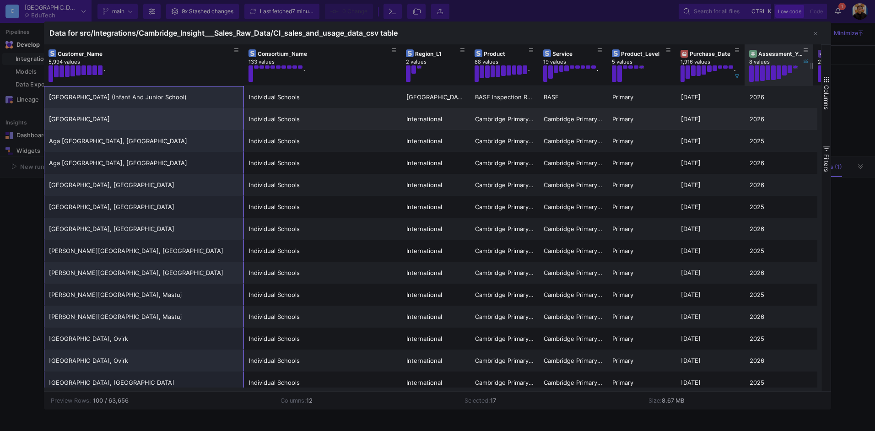
click at [163, 118] on div "[GEOGRAPHIC_DATA]" at bounding box center [144, 119] width 190 height 22
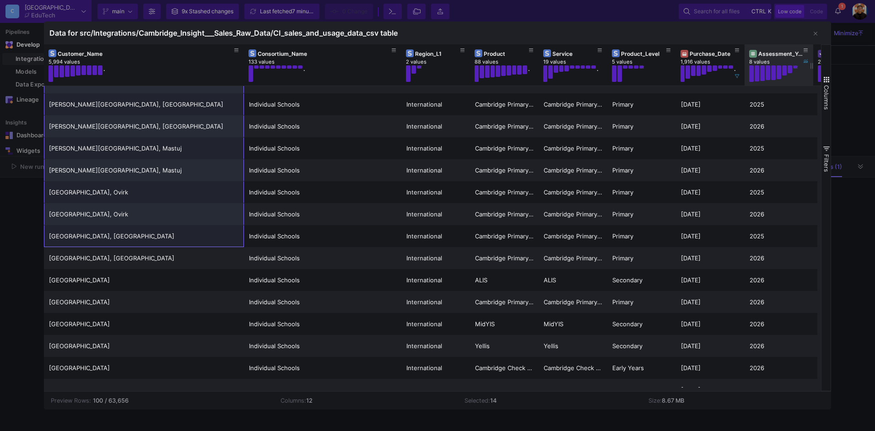
scroll to position [165, 0]
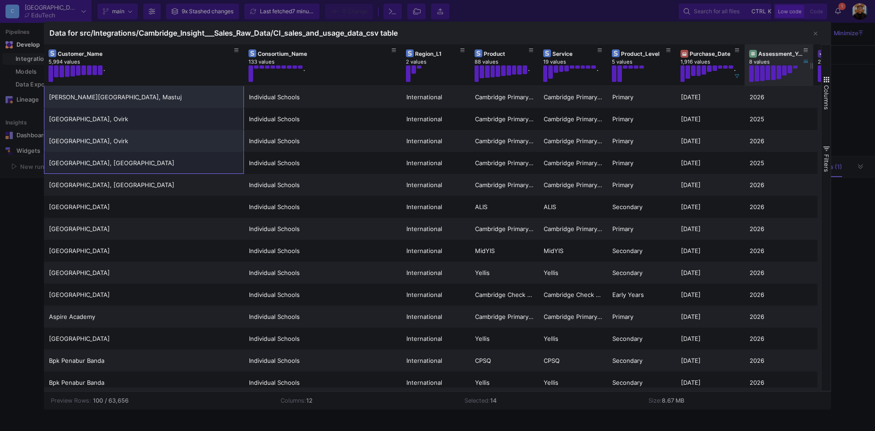
drag, startPoint x: 164, startPoint y: 96, endPoint x: 166, endPoint y: 408, distance: 312.2
click at [166, 408] on mat-sidenav-content "Drag here to set row groups Drag here to set column labels Customer_Name 5,994 …" at bounding box center [438, 226] width 788 height 365
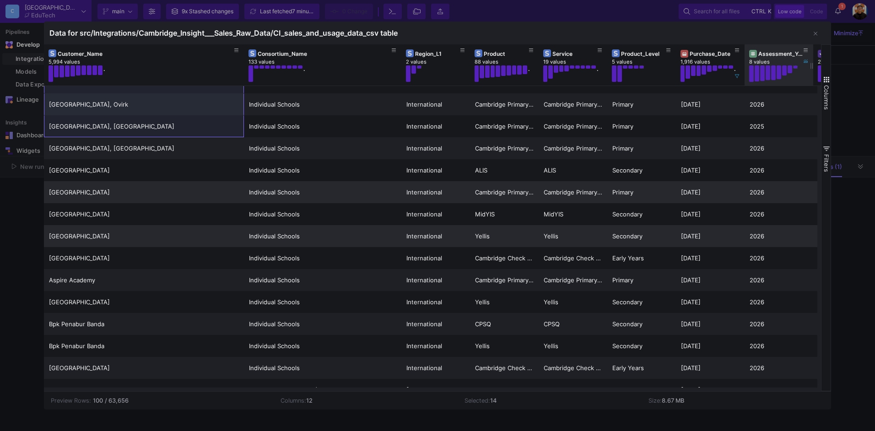
scroll to position [394, 0]
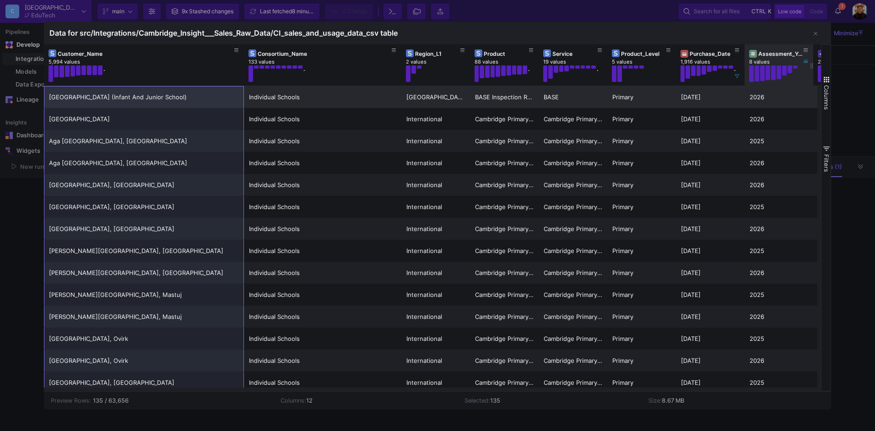
drag, startPoint x: 133, startPoint y: 379, endPoint x: 103, endPoint y: 95, distance: 286.4
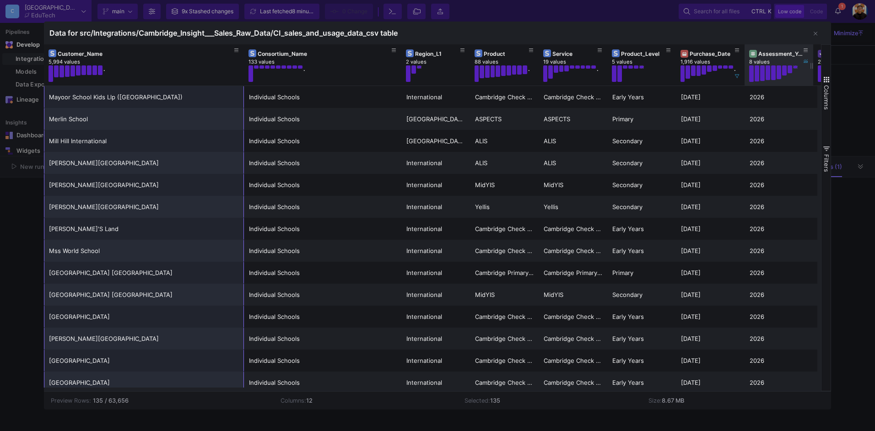
click at [22, 256] on div at bounding box center [437, 215] width 875 height 431
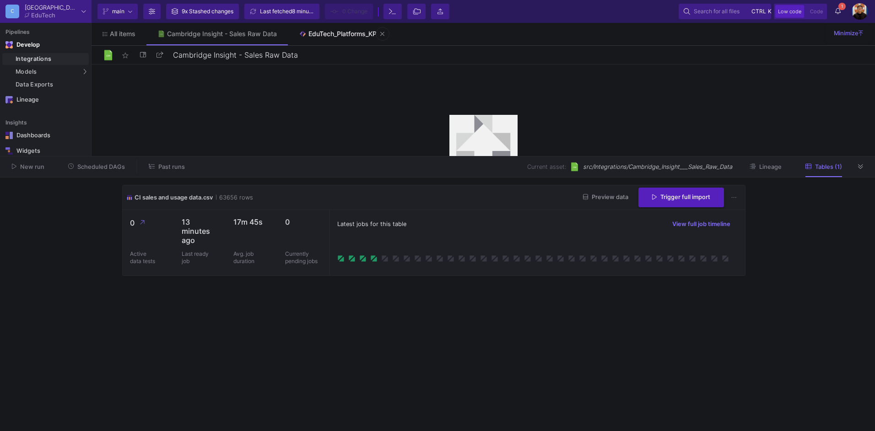
click at [326, 38] on link "EduTech_Platforms_KPI" at bounding box center [339, 34] width 102 height 22
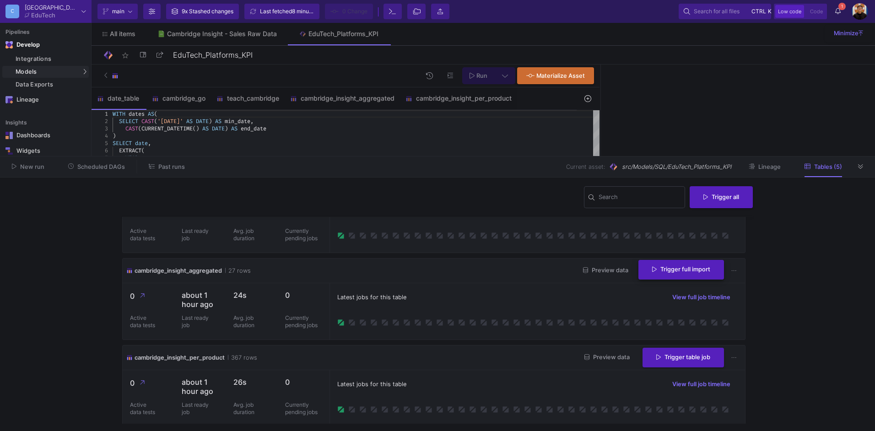
click at [658, 274] on button "Trigger full import" at bounding box center [682, 270] width 86 height 20
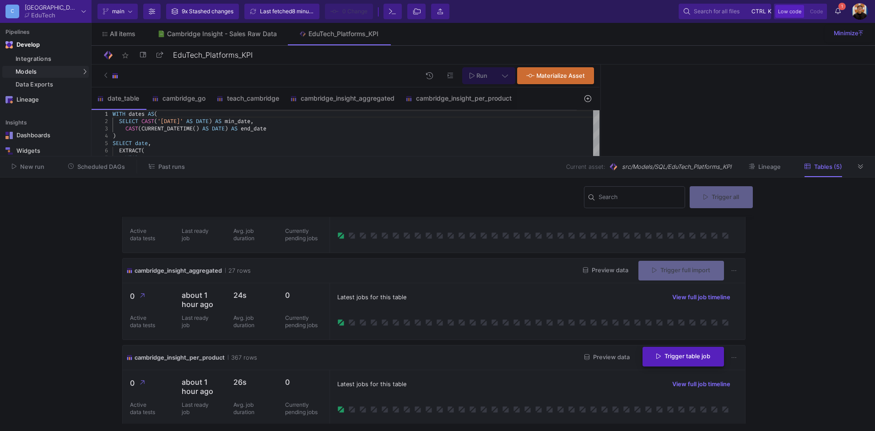
click at [676, 356] on span "Trigger table job" at bounding box center [683, 356] width 54 height 7
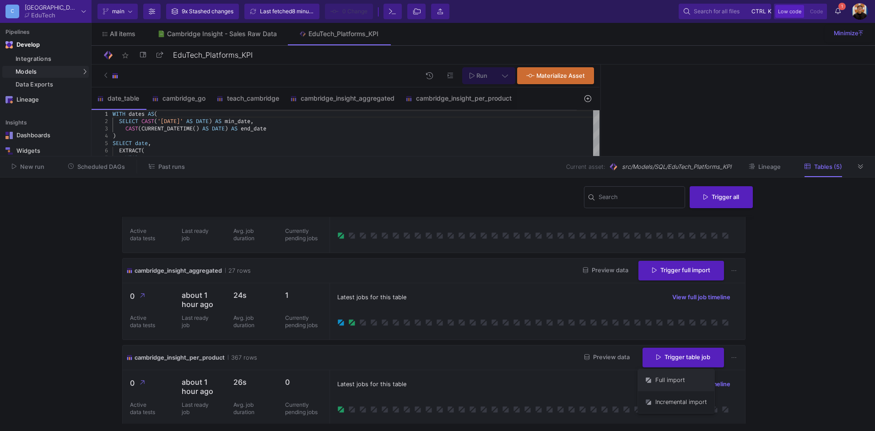
click at [659, 386] on button "Full import" at bounding box center [676, 380] width 76 height 22
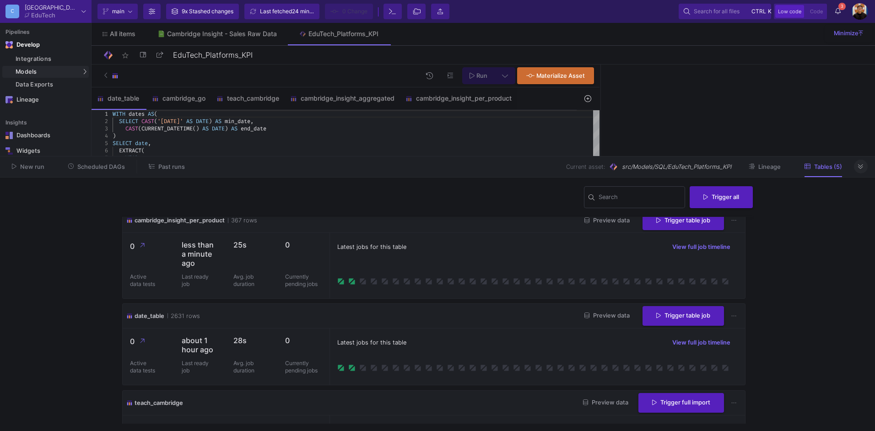
click at [858, 169] on icon at bounding box center [860, 167] width 5 height 6
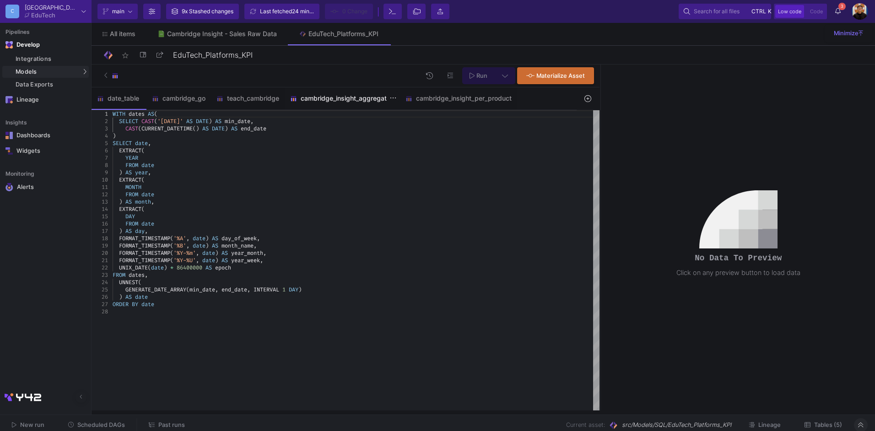
click at [345, 103] on div "cambridge_insight_aggregated" at bounding box center [342, 98] width 115 height 22
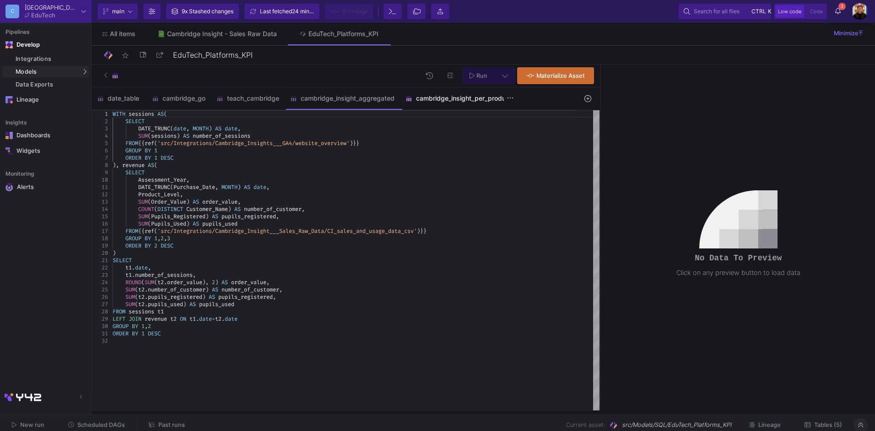
click at [450, 103] on div "cambridge_insight_per_product" at bounding box center [458, 98] width 117 height 22
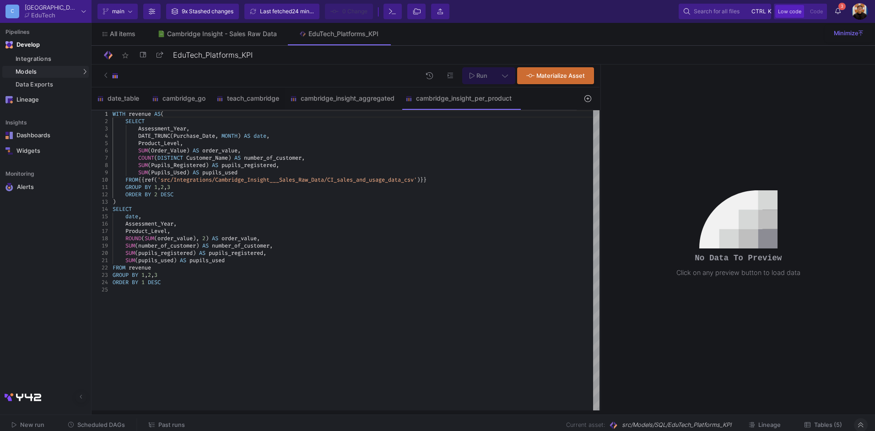
click at [269, 258] on div "SUM ( pupils_used ) AS pupils_used" at bounding box center [356, 260] width 487 height 7
click at [382, 302] on div "WITH revenue AS ( SELECT Assessment_Year , DATE_TRUNC ( Purchase_Date , MONTH )…" at bounding box center [356, 260] width 487 height 300
type textarea "SUM(pupils_used) AS pupils_used, SUM(pupils_used)/SUM(pupils_registered) AS pro…"
click at [504, 76] on icon at bounding box center [505, 75] width 6 height 6
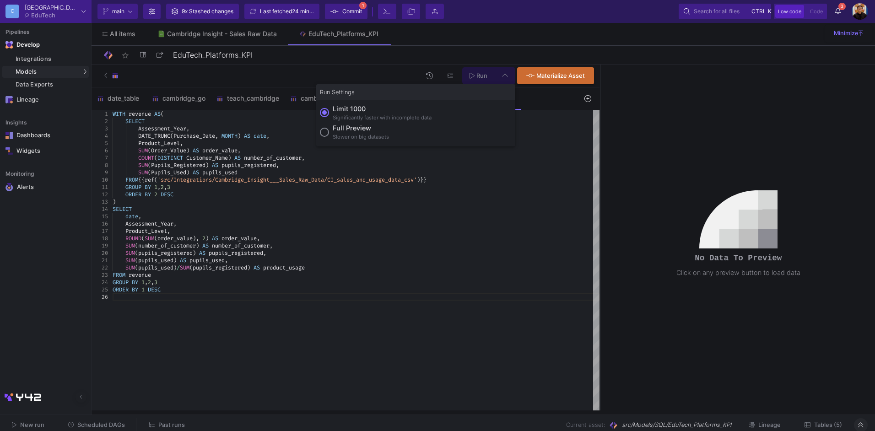
click at [355, 136] on div "Slower on big datasets" at bounding box center [361, 137] width 56 height 8
click at [329, 136] on input "Full preview Slower on big datasets" at bounding box center [324, 132] width 9 height 9
radio input "true"
click at [488, 72] on button "Run" at bounding box center [478, 75] width 33 height 17
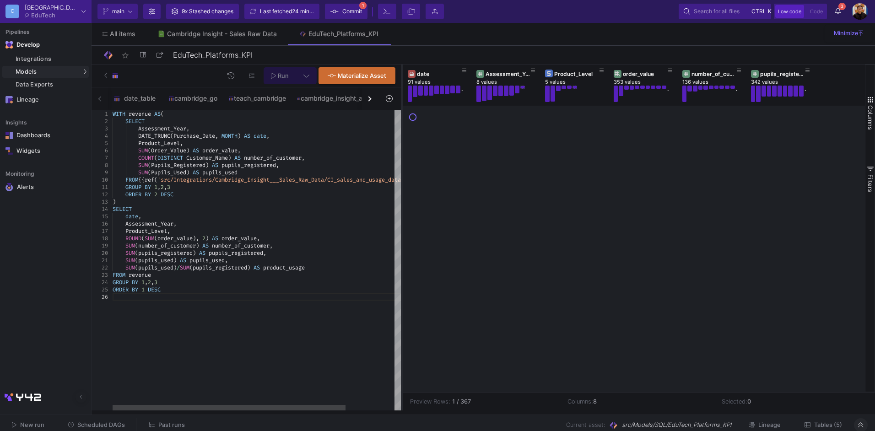
drag, startPoint x: 601, startPoint y: 204, endPoint x: 402, endPoint y: 208, distance: 198.7
click at [402, 208] on div at bounding box center [402, 238] width 2 height 346
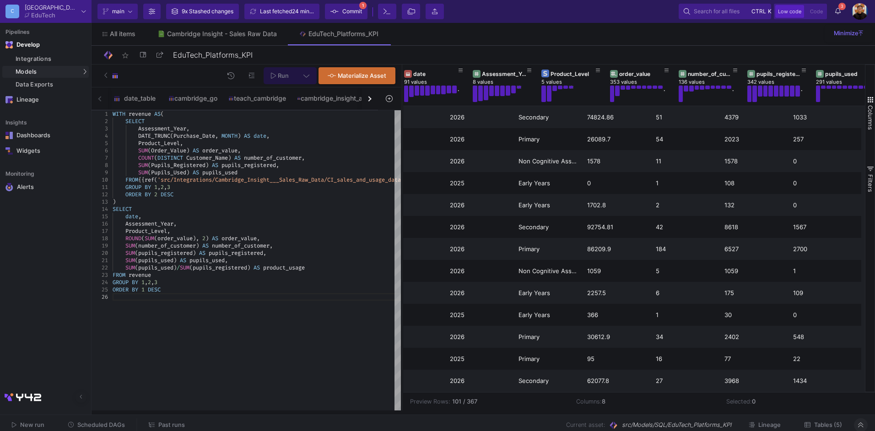
scroll to position [0, 0]
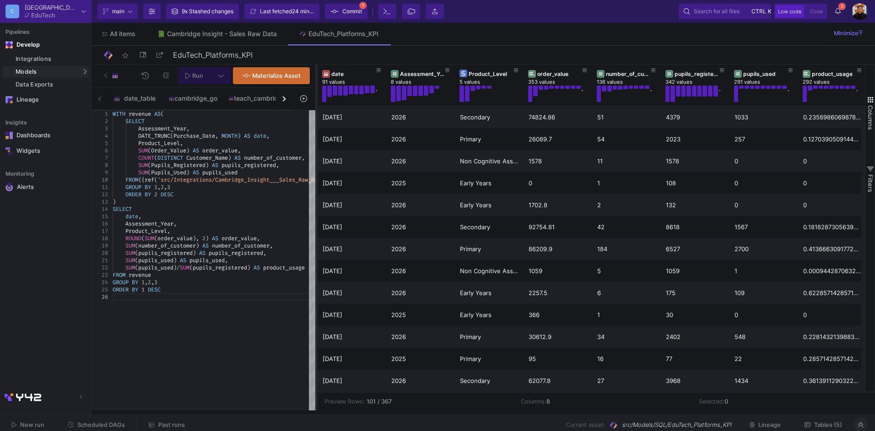
drag, startPoint x: 401, startPoint y: 141, endPoint x: 316, endPoint y: 144, distance: 85.7
click at [316, 144] on div at bounding box center [316, 238] width 2 height 346
